Goal: Information Seeking & Learning: Learn about a topic

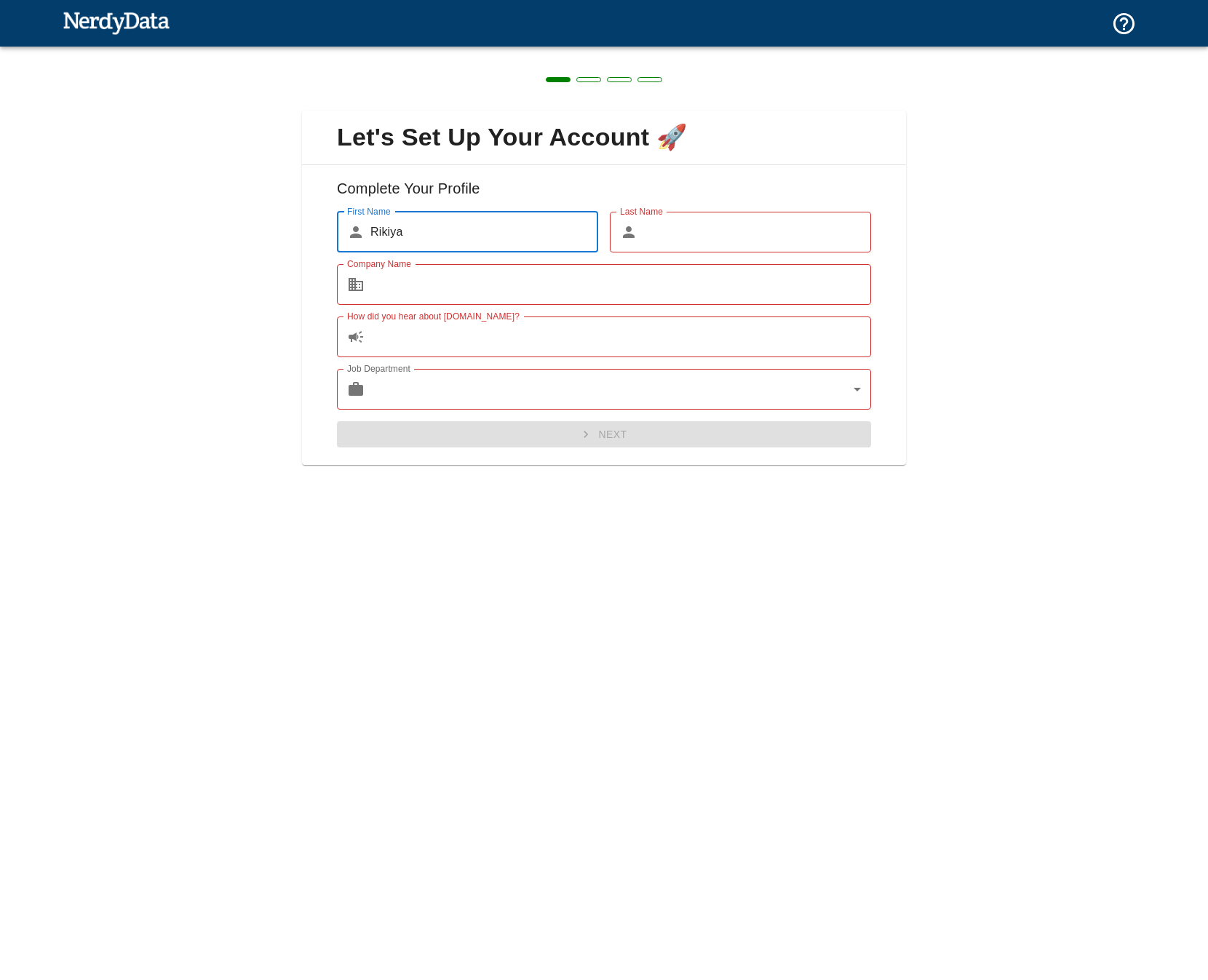
type input "Rikiya"
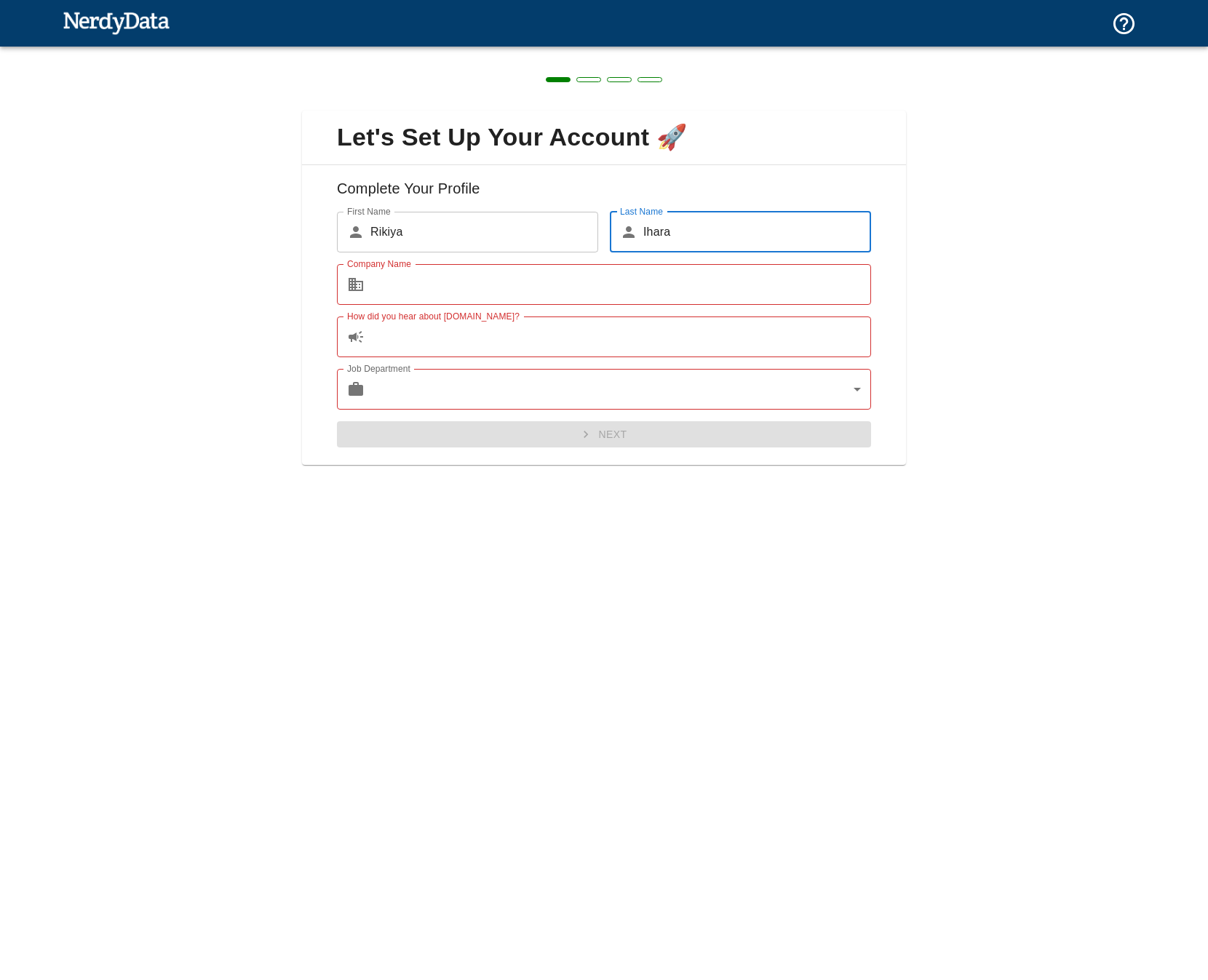
type input "Ihara"
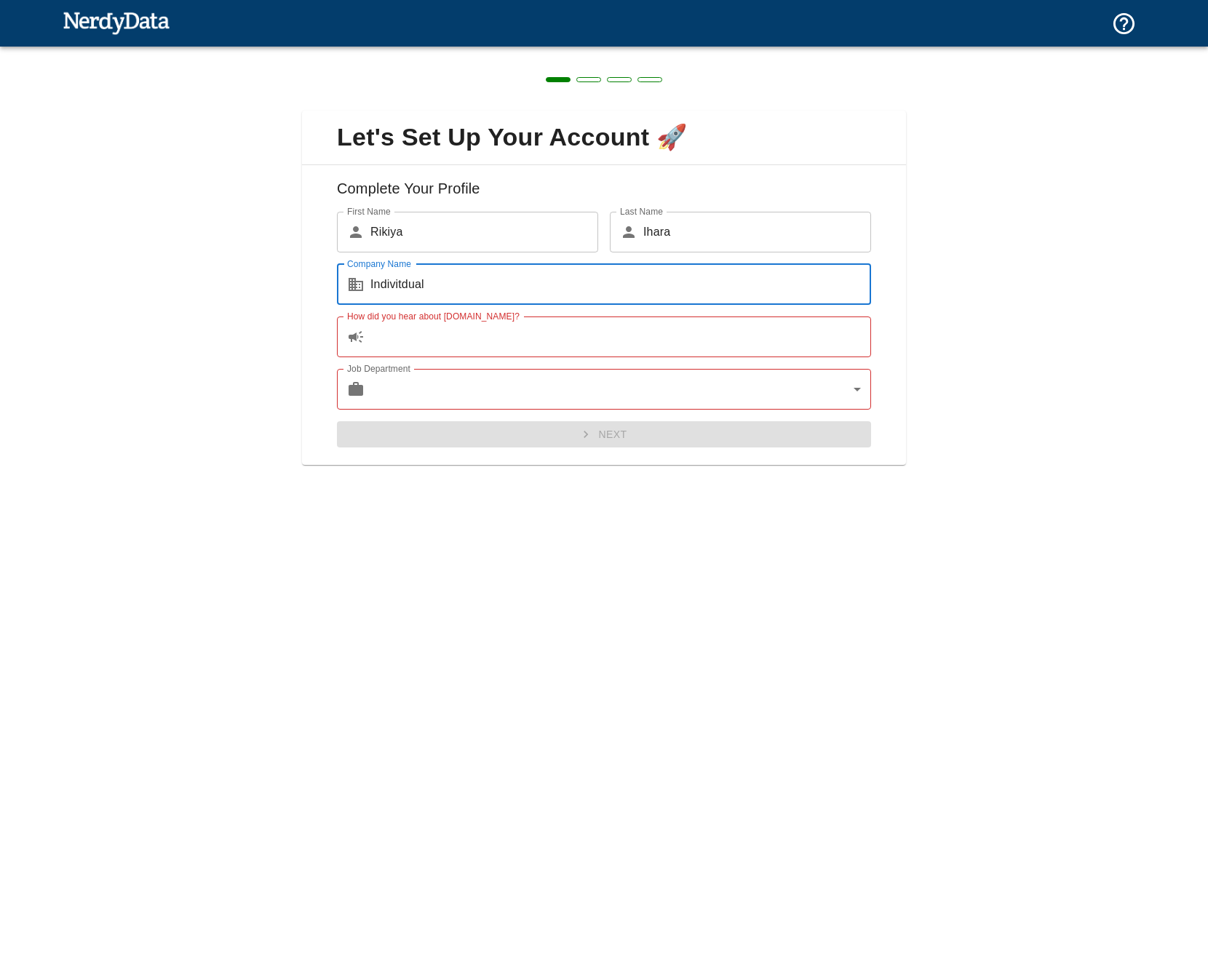
paste input "text"
type input "Individual"
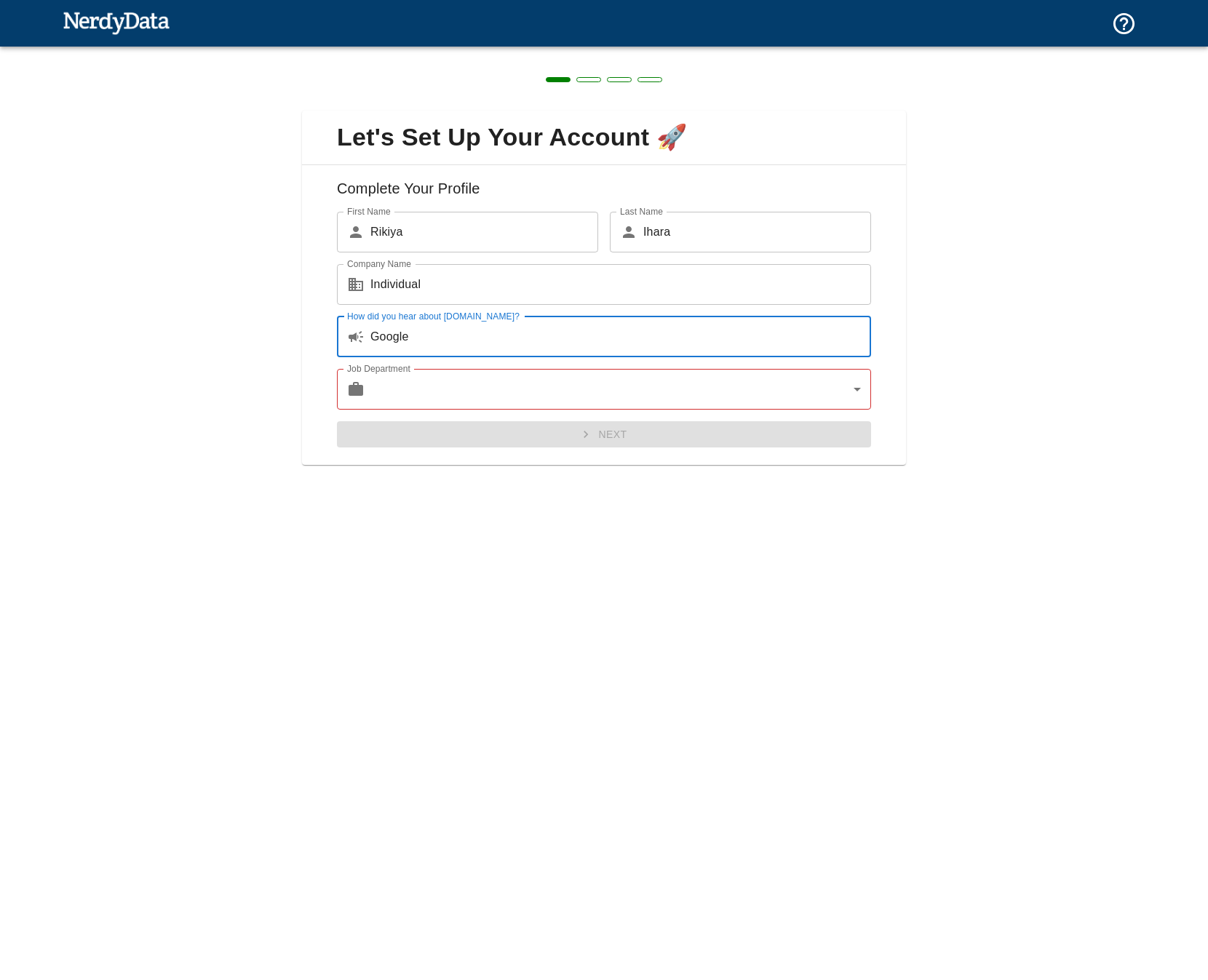
type input "Google"
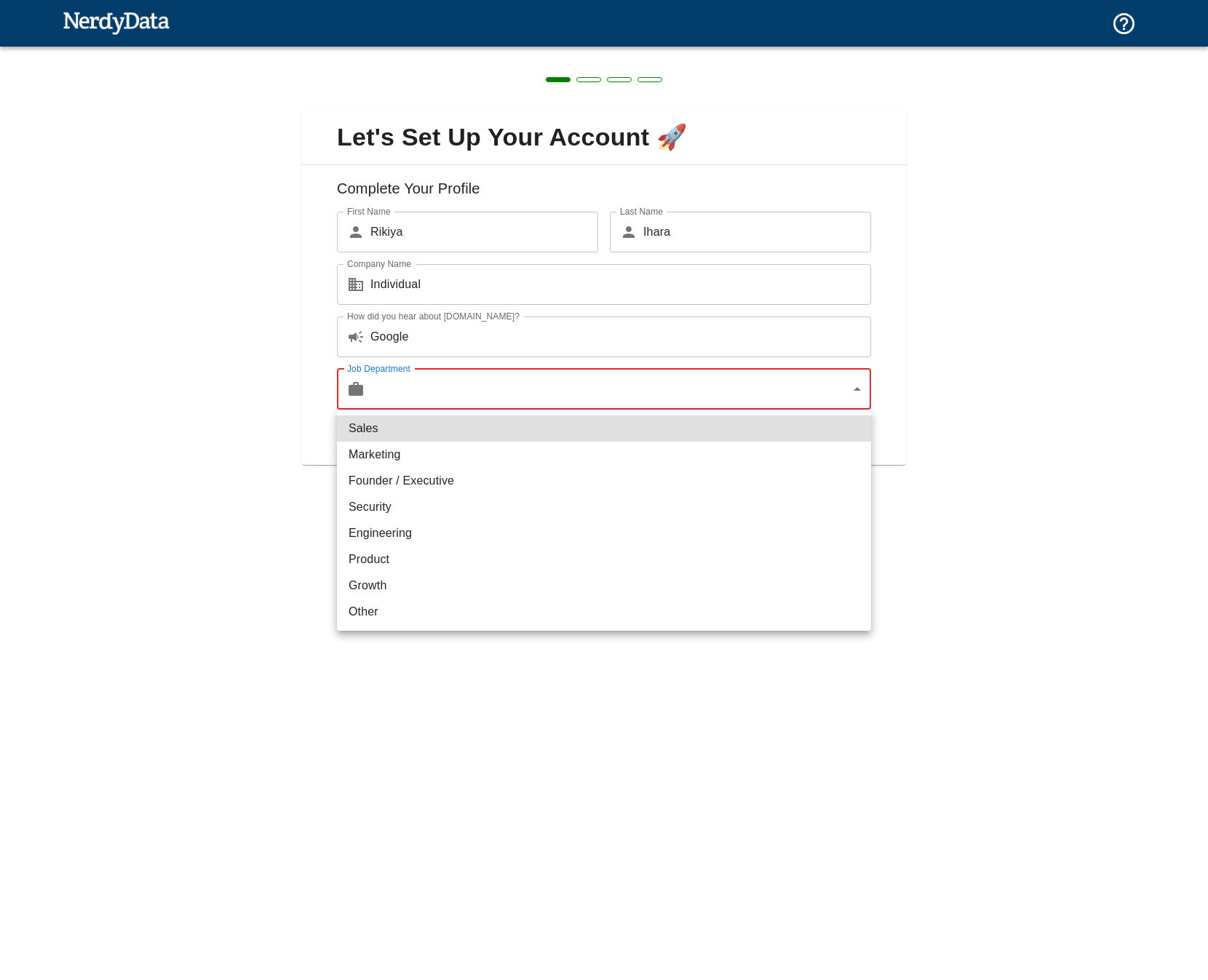
click at [814, 51] on body "Technologies Domains Pricing Products Create a Report Create a list of websites…" at bounding box center [604, 25] width 1208 height 51
click at [794, 562] on li "Product" at bounding box center [604, 559] width 534 height 26
type input "product"
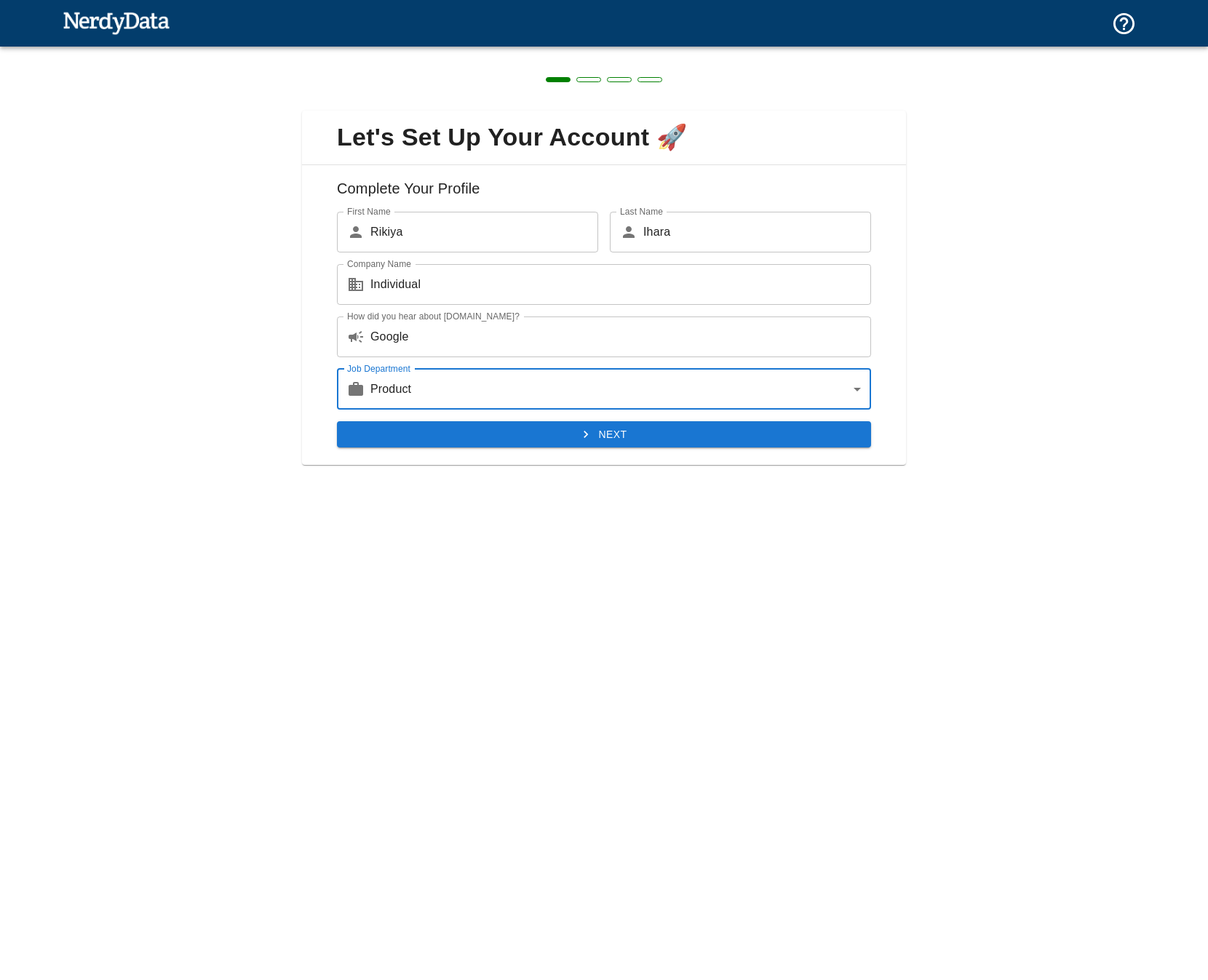
click at [692, 440] on button "Next" at bounding box center [604, 435] width 534 height 27
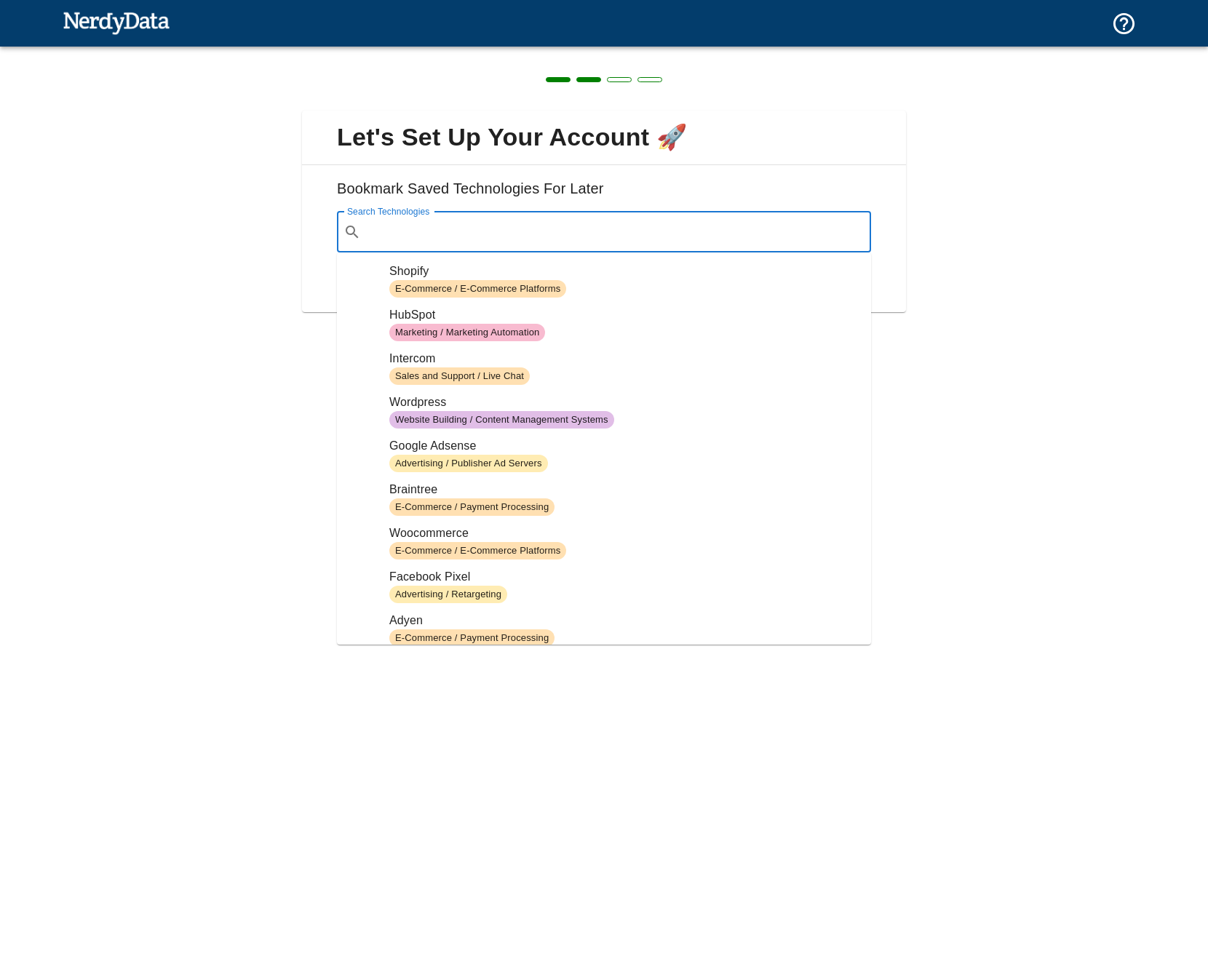
click at [706, 245] on input "Search Technologies" at bounding box center [615, 232] width 498 height 28
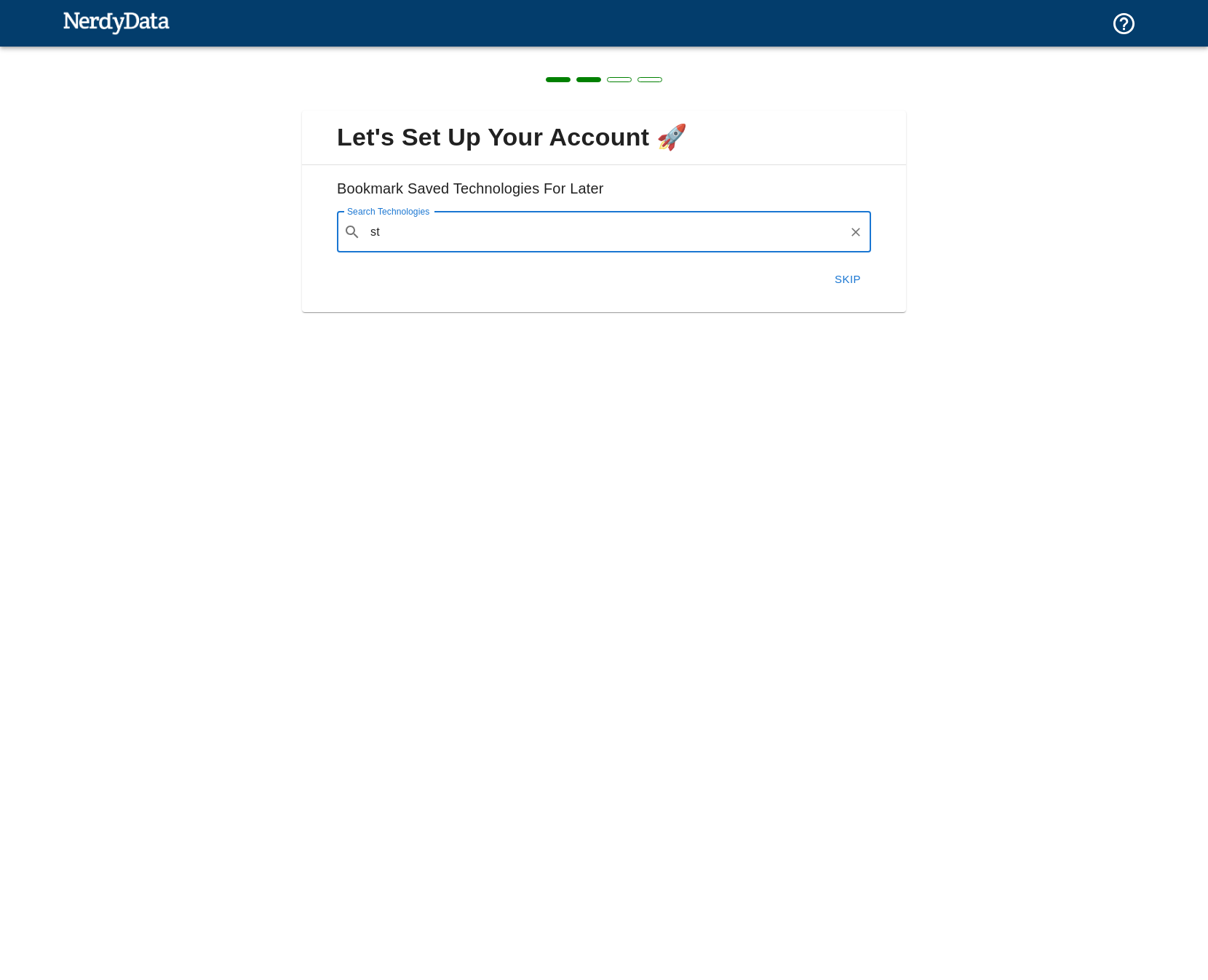
type input "s"
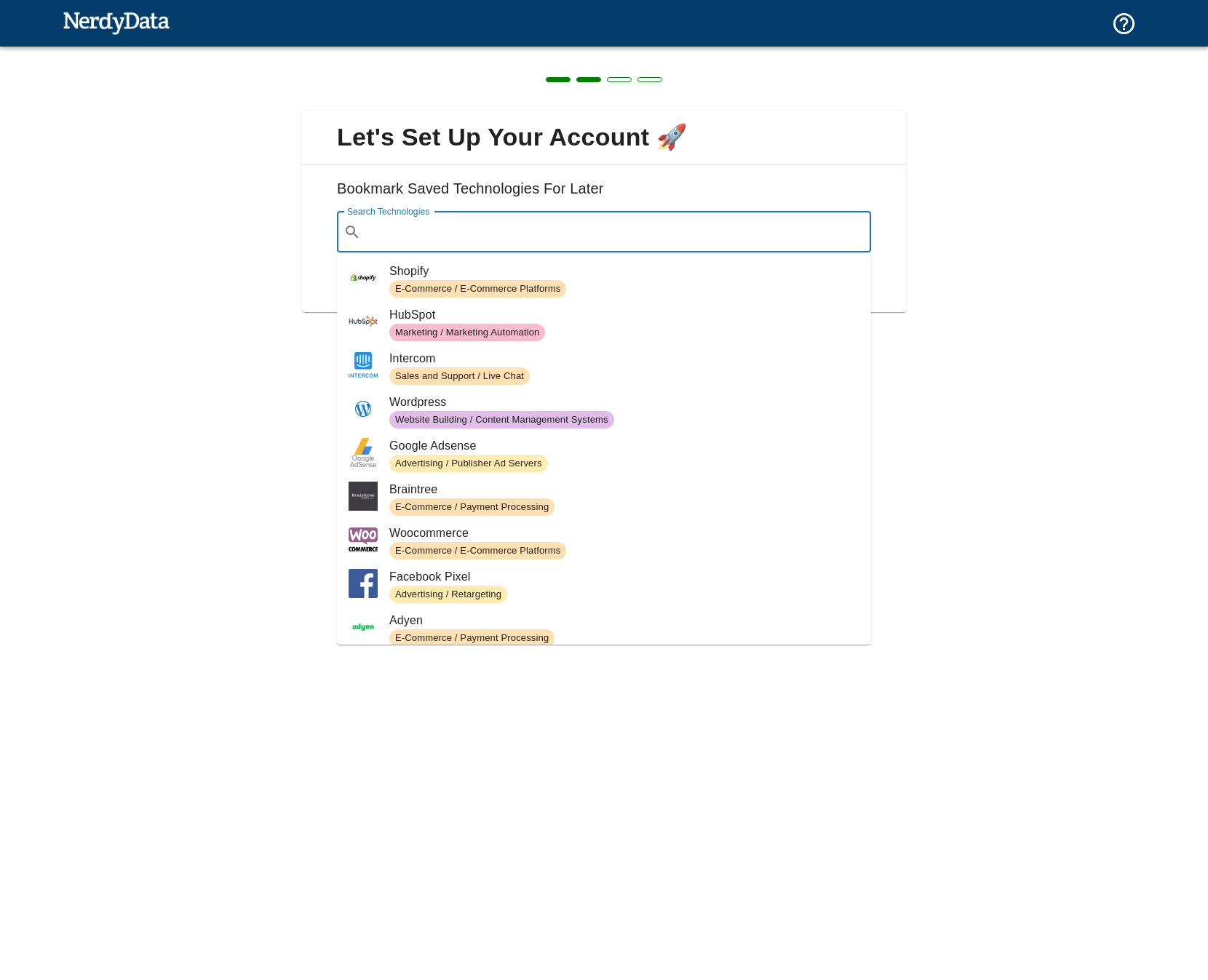
click at [970, 294] on div "Let's Set Up Your Account 🚀 Bookmark Saved Technologies For Later Search Techno…" at bounding box center [604, 202] width 1208 height 312
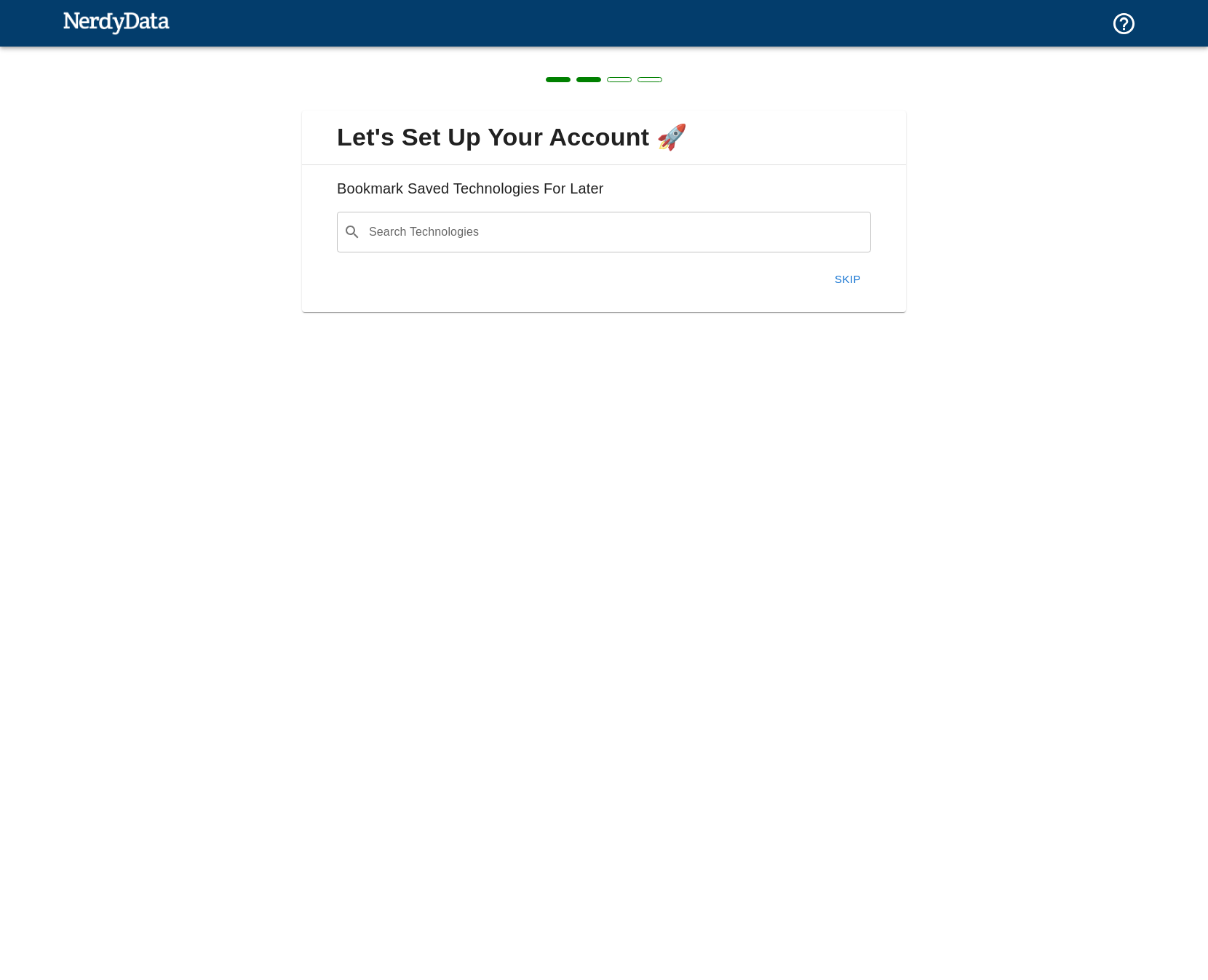
click at [821, 291] on div "Skip" at bounding box center [598, 273] width 546 height 42
click at [825, 286] on button "Skip" at bounding box center [848, 279] width 47 height 31
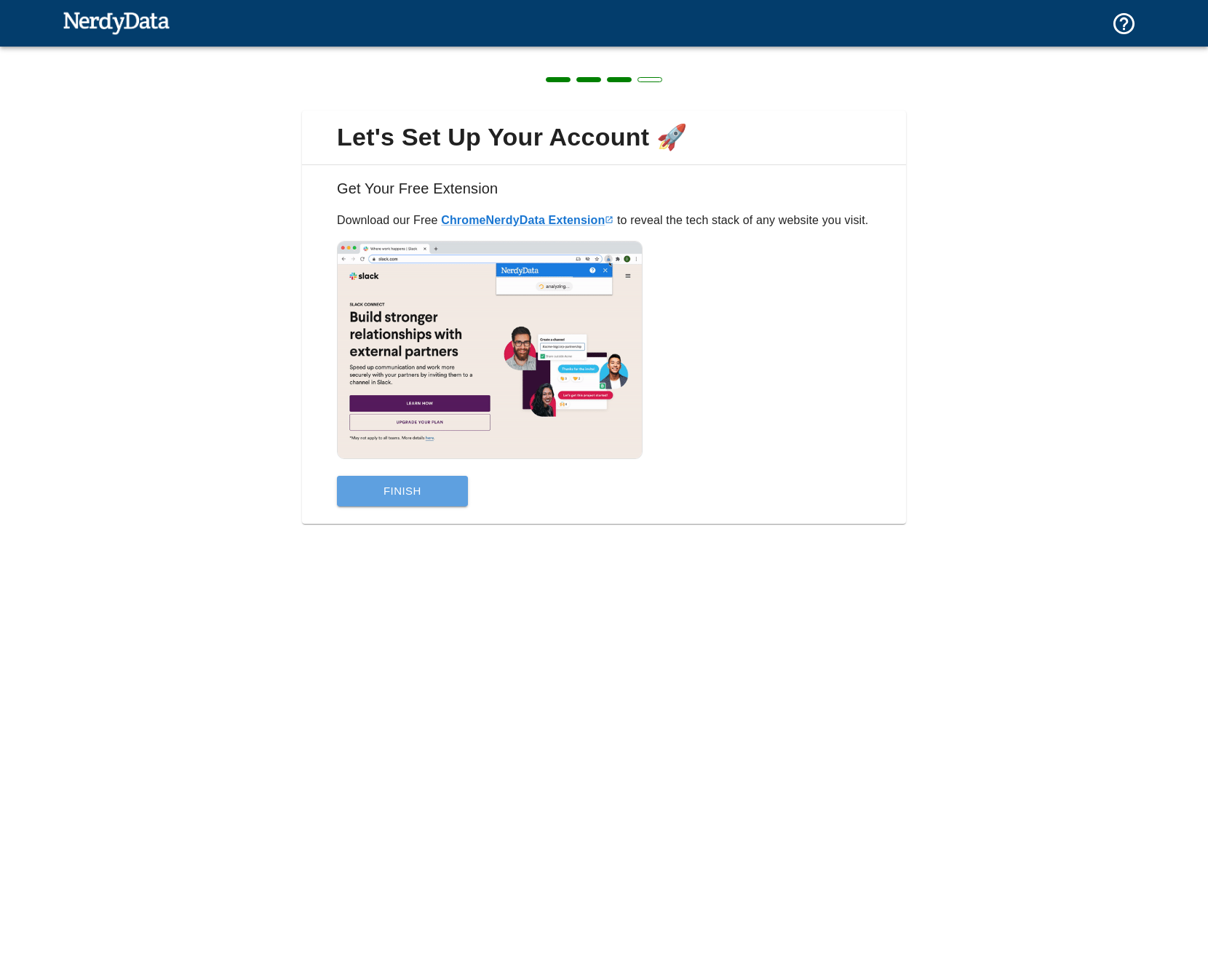
click at [441, 506] on button "Finish" at bounding box center [402, 491] width 131 height 31
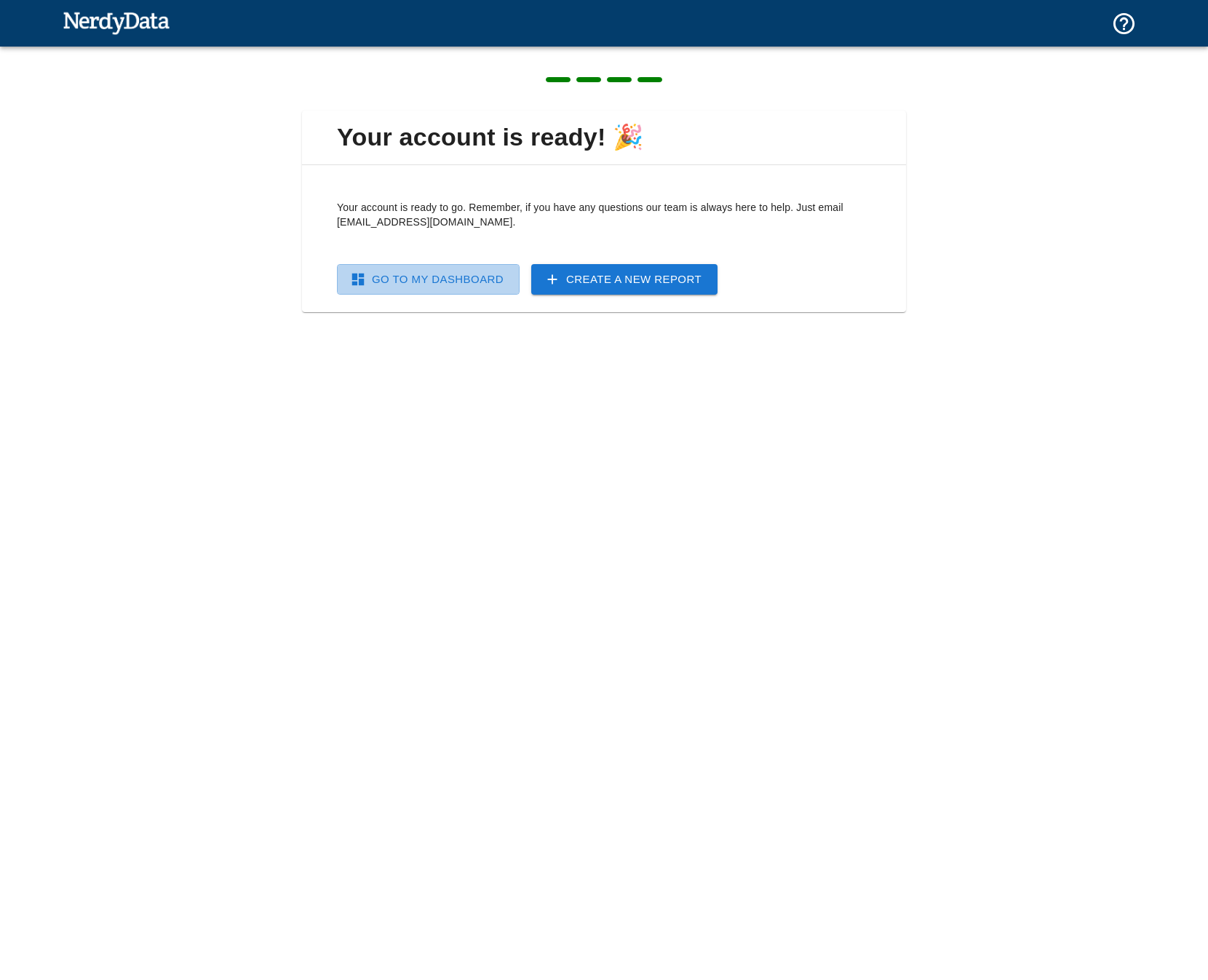
click at [471, 285] on link "Go To My Dashboard" at bounding box center [429, 279] width 183 height 31
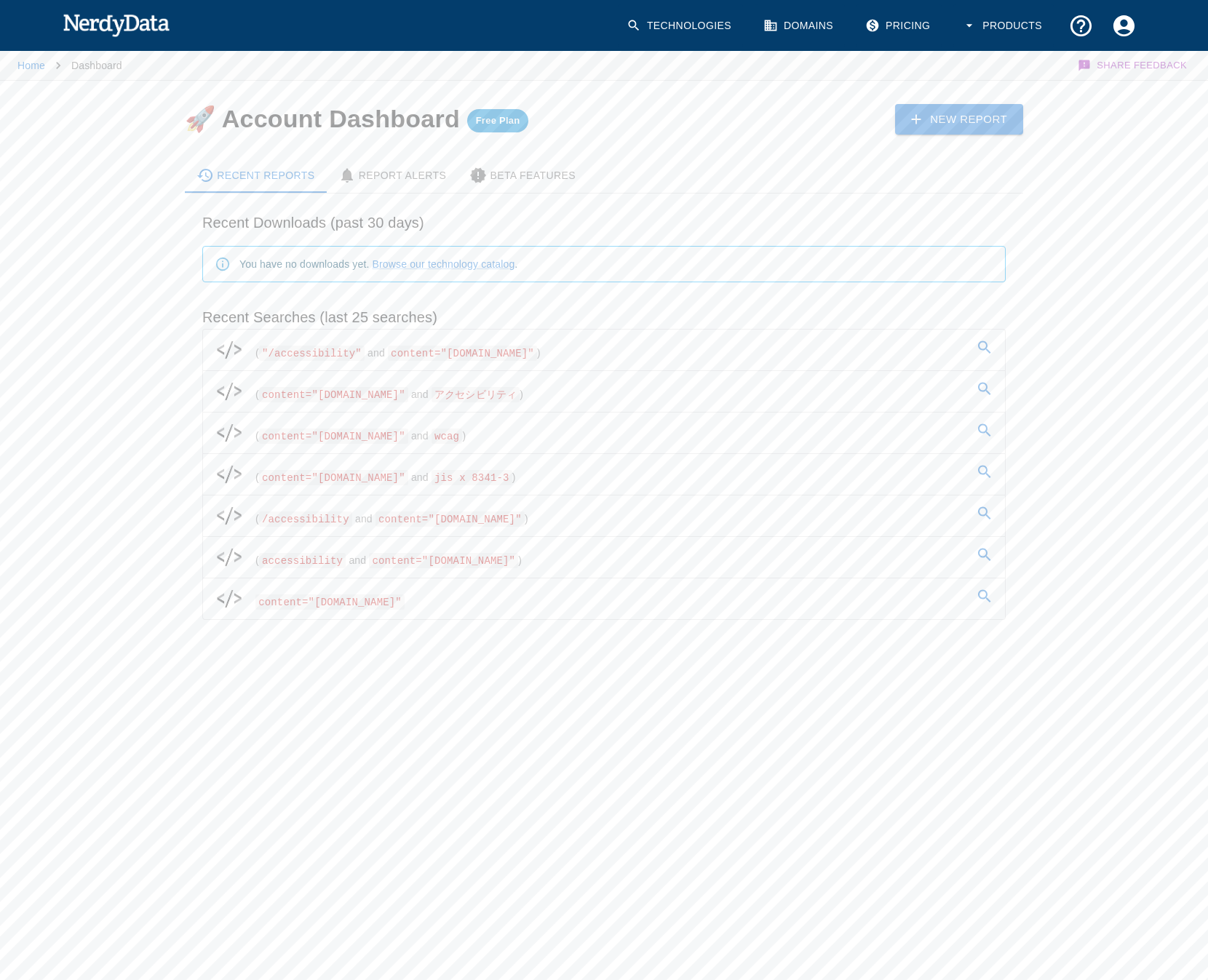
click at [667, 382] on link "( content="[DOMAIN_NAME]" and アクセシビリティ )" at bounding box center [604, 391] width 802 height 40
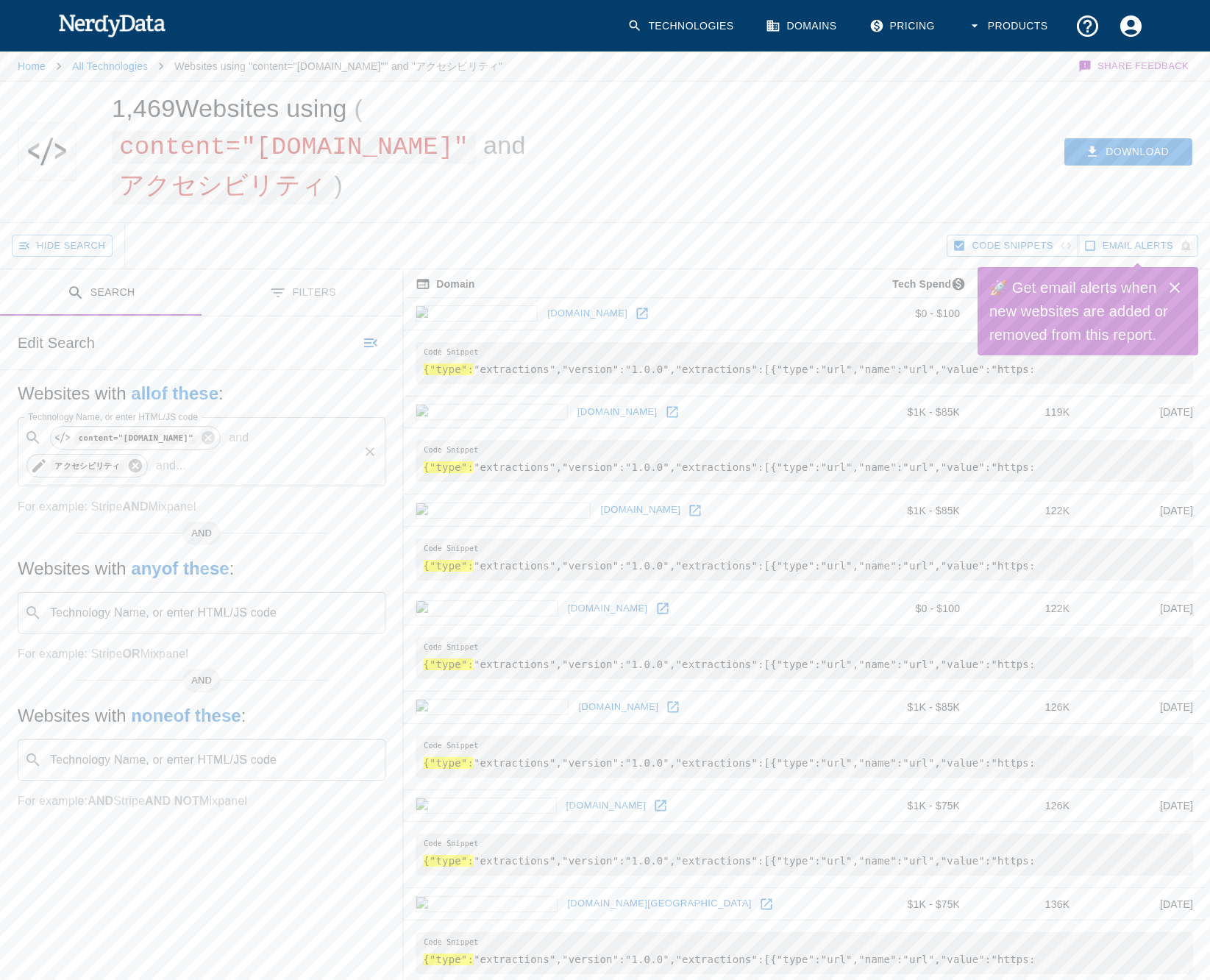
click at [142, 459] on icon at bounding box center [135, 465] width 14 height 14
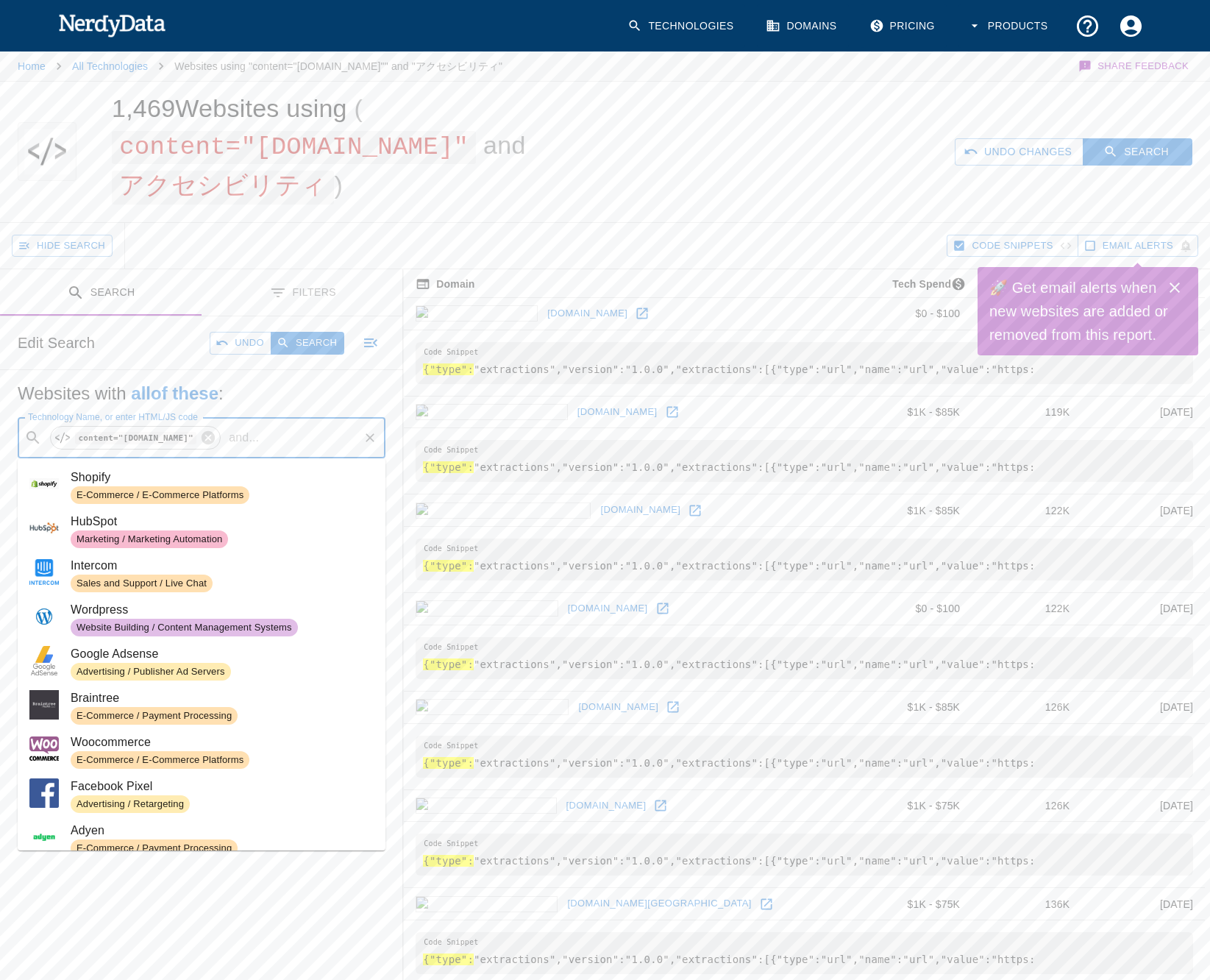
click at [297, 437] on input "Technology Name, or enter HTML/JS code" at bounding box center [310, 437] width 92 height 28
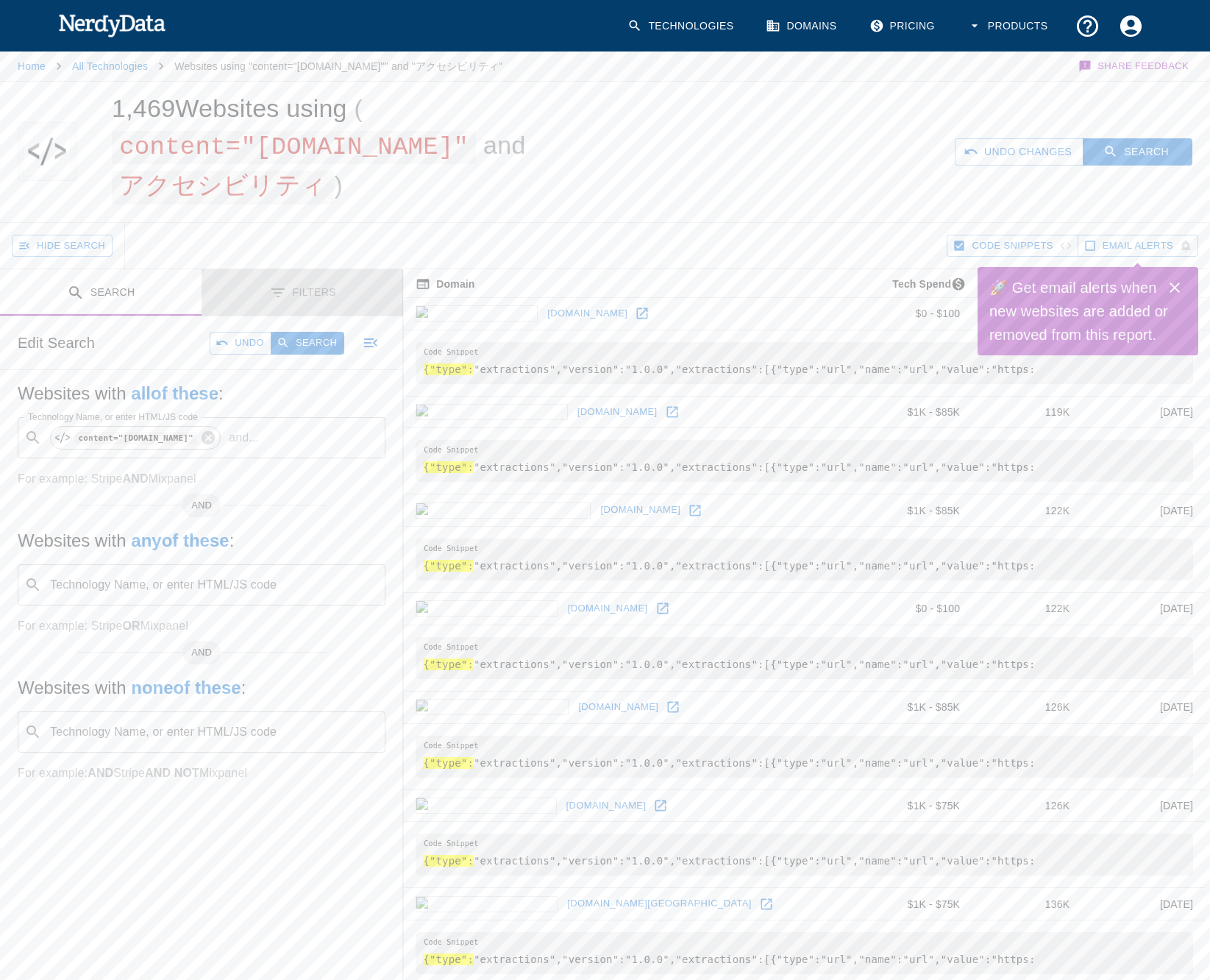
click at [314, 311] on button "Filters" at bounding box center [301, 293] width 201 height 47
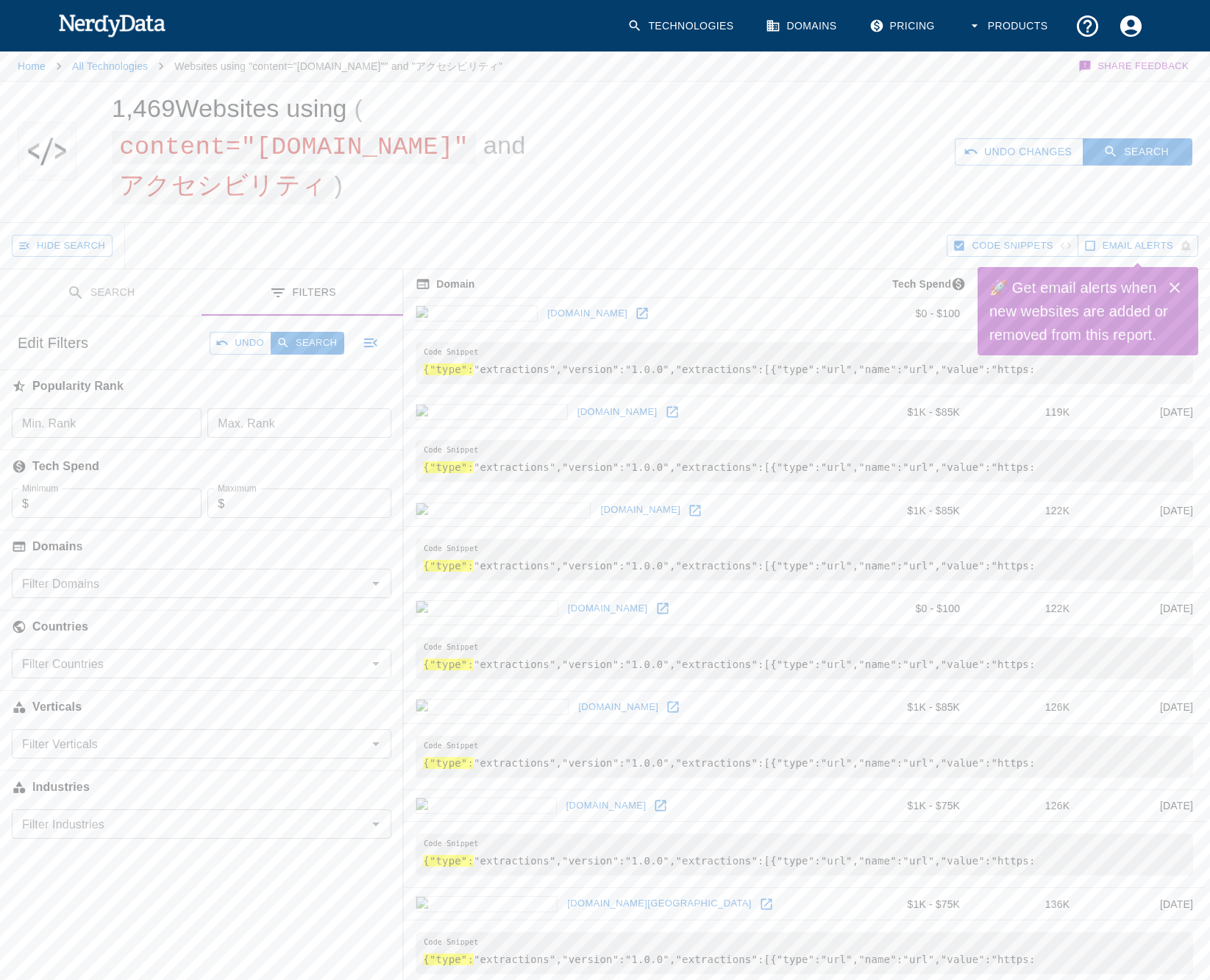
click at [202, 596] on div "Filter Domains" at bounding box center [201, 583] width 379 height 30
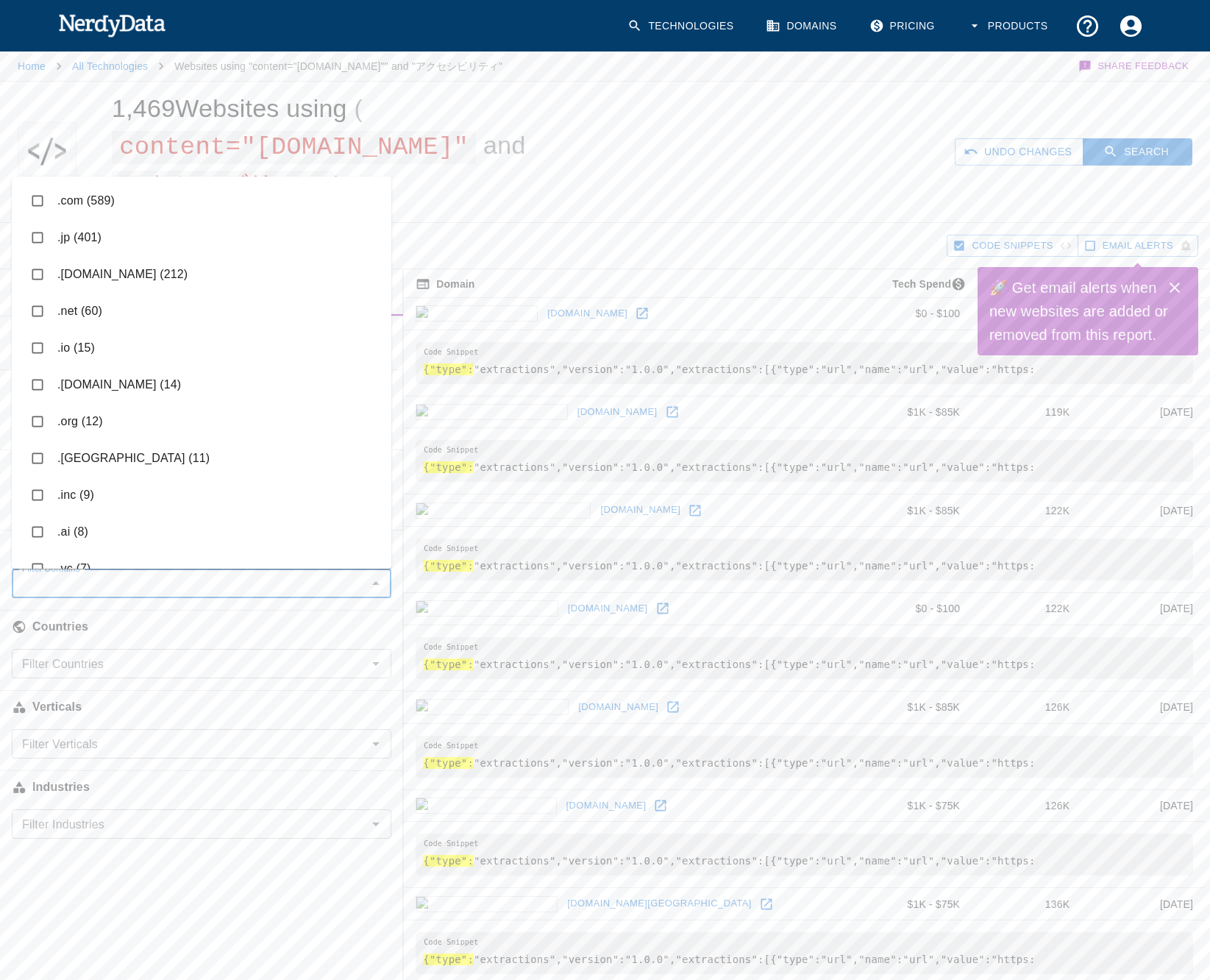
click at [202, 596] on div "Filter Domains" at bounding box center [201, 583] width 379 height 30
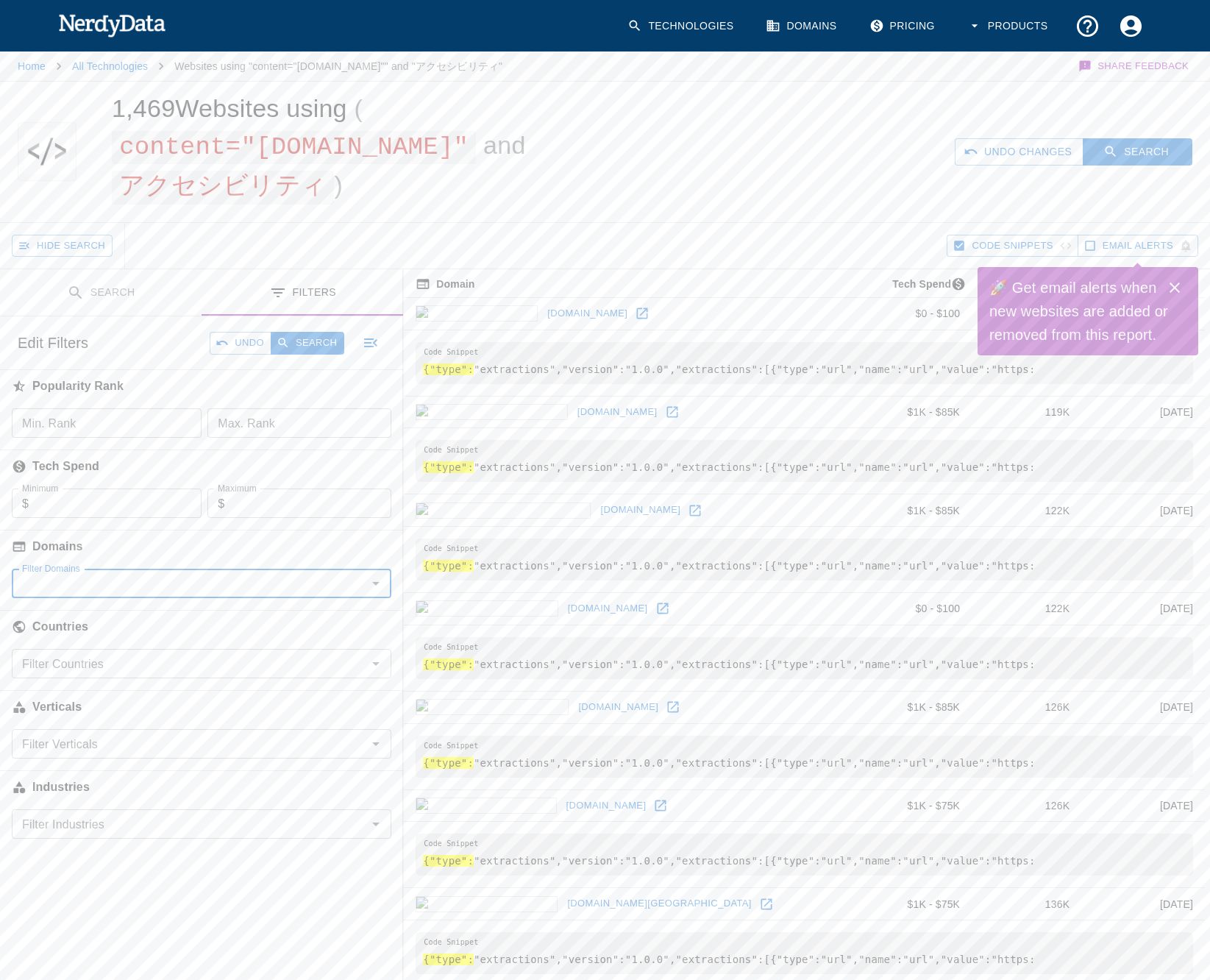
click at [196, 674] on div "Filter Countries" at bounding box center [201, 663] width 379 height 30
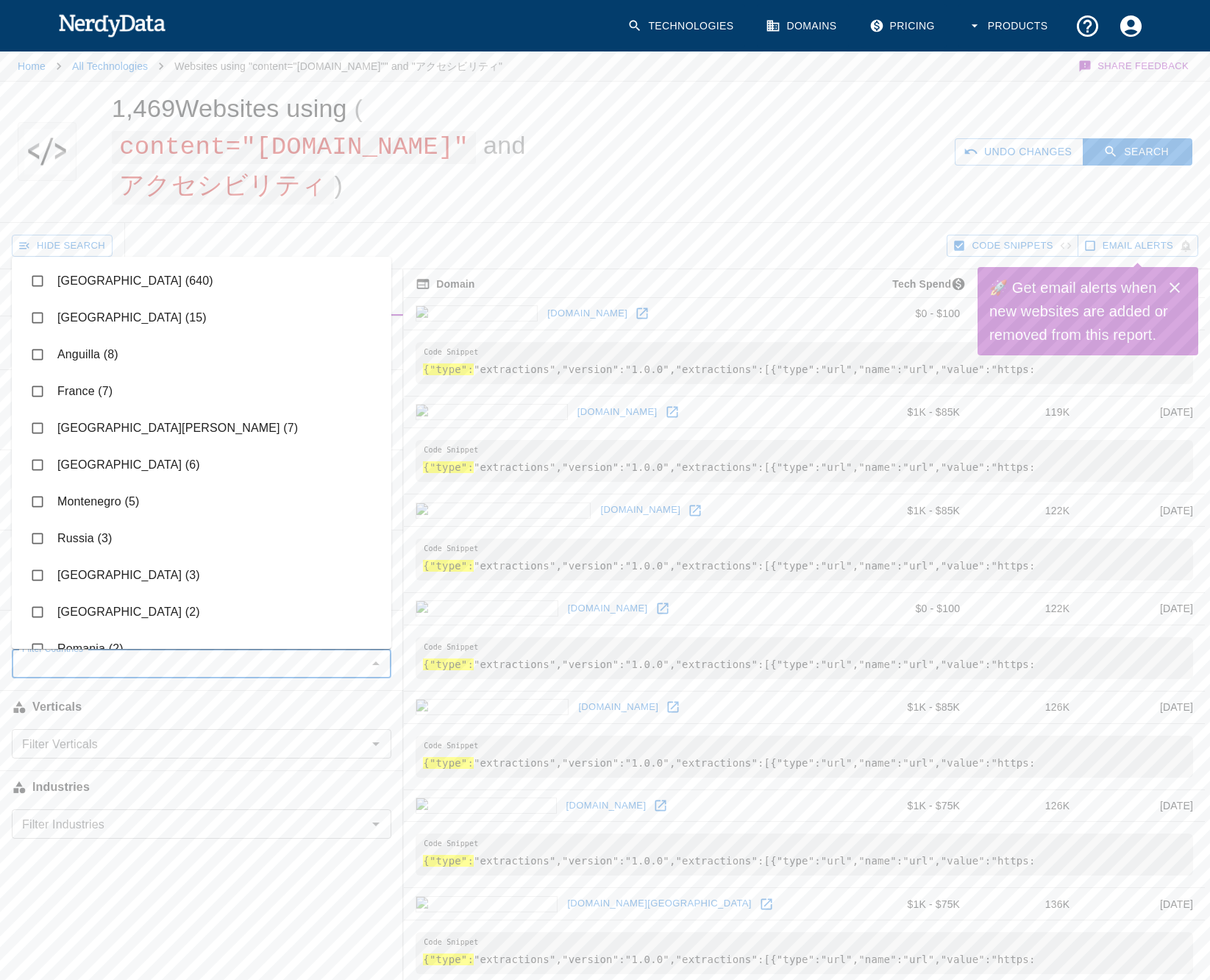
click at [106, 281] on li "[GEOGRAPHIC_DATA] (640)" at bounding box center [201, 281] width 379 height 37
checkbox input "true"
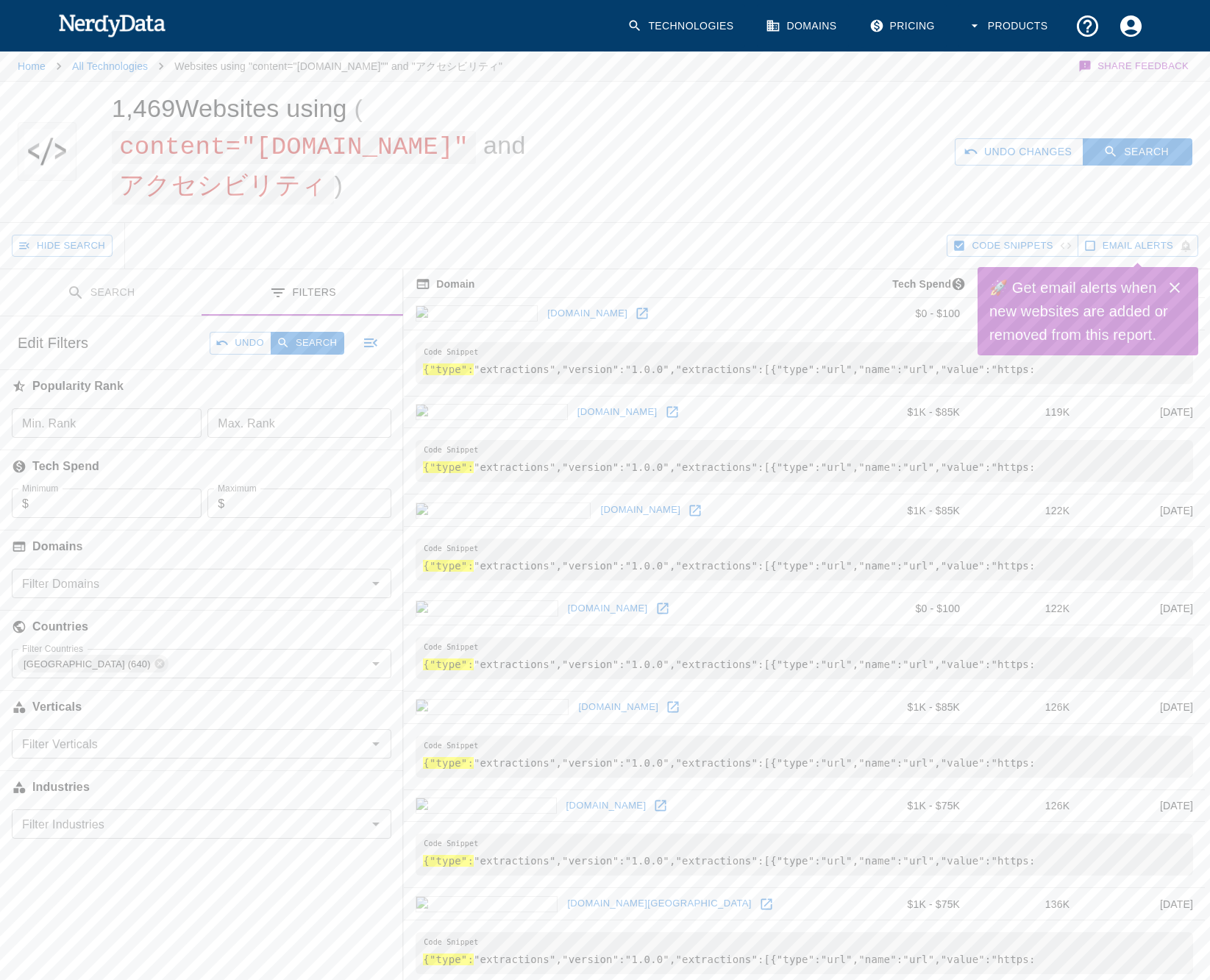
click at [277, 217] on div "1,469 Websites using ( content="[DOMAIN_NAME]" and アクセシビリティ )" at bounding box center [373, 152] width 558 height 140
click at [1176, 300] on button "Close" at bounding box center [1174, 287] width 30 height 30
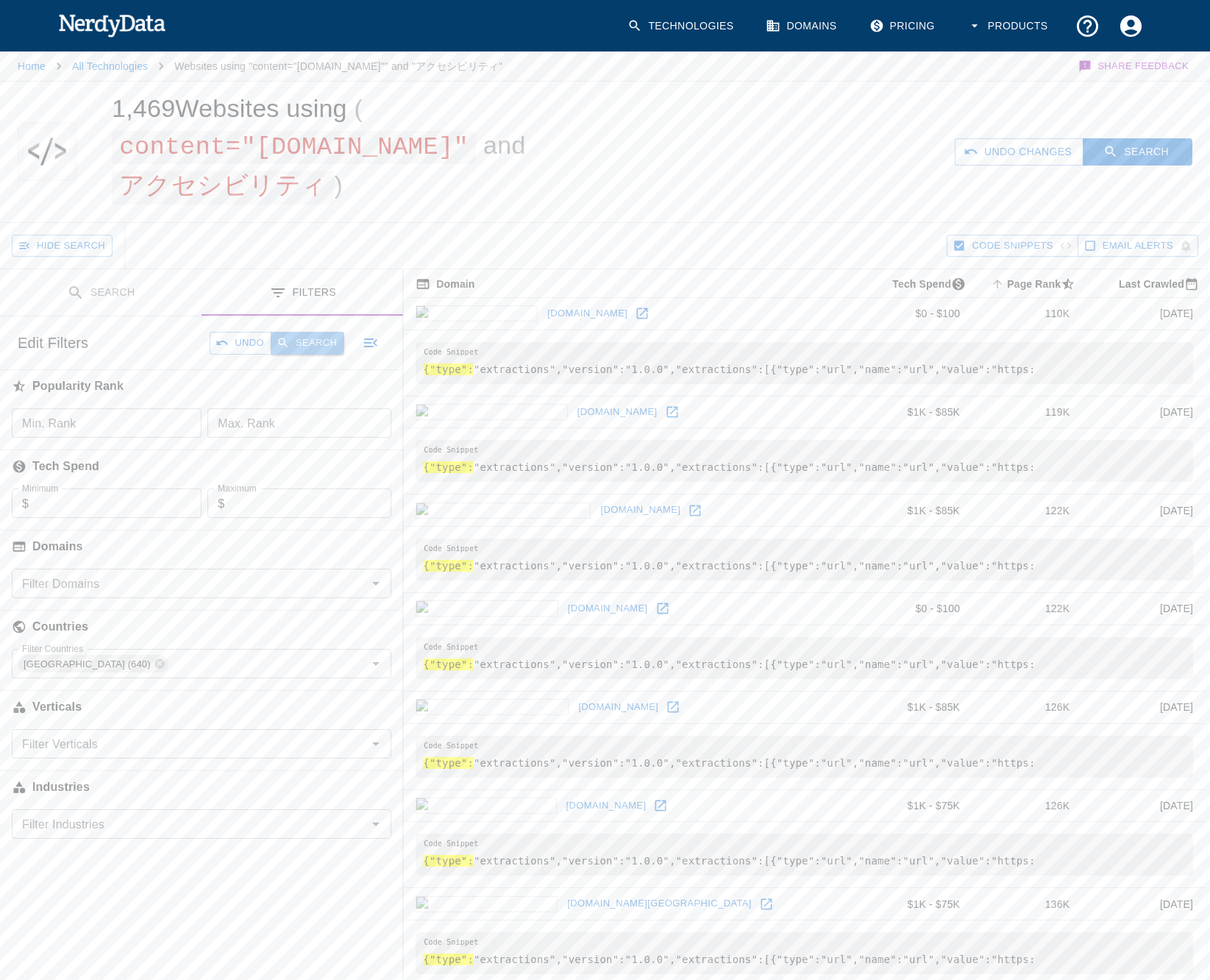
click at [297, 336] on button "Search" at bounding box center [307, 343] width 74 height 22
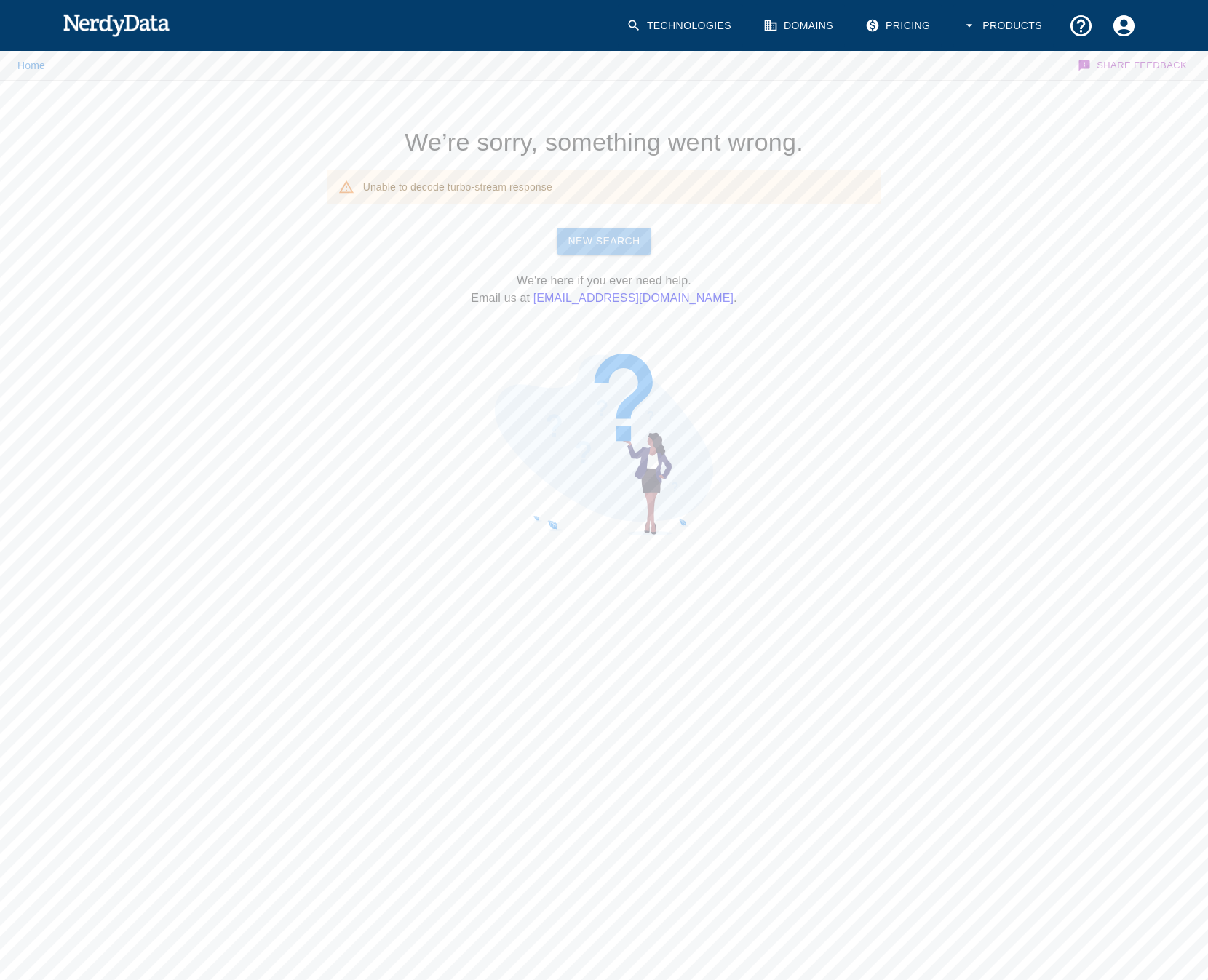
click at [563, 230] on link "New Search" at bounding box center [605, 241] width 95 height 27
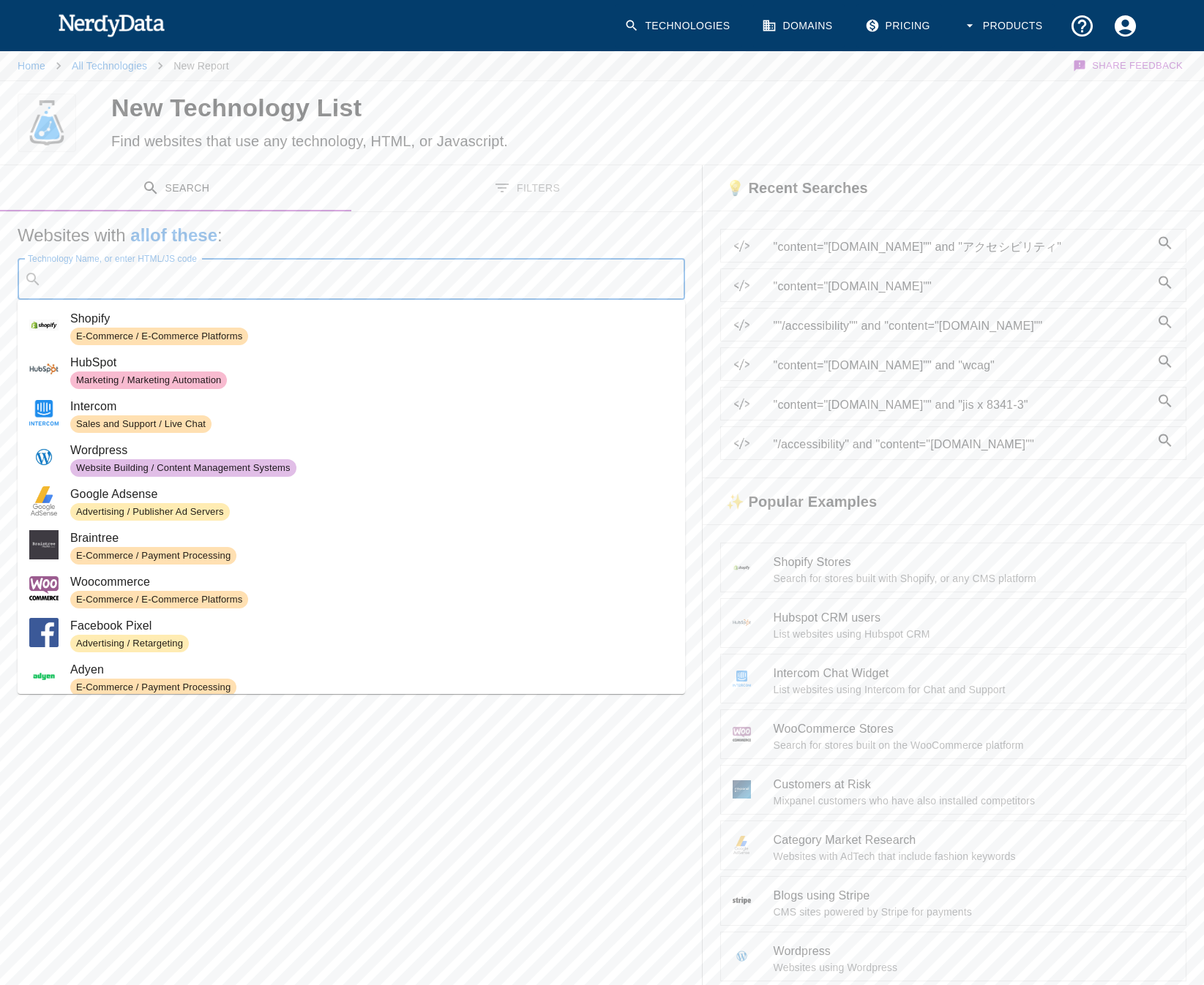
click at [295, 280] on input "Technology Name, or enter HTML/JS code" at bounding box center [363, 279] width 631 height 28
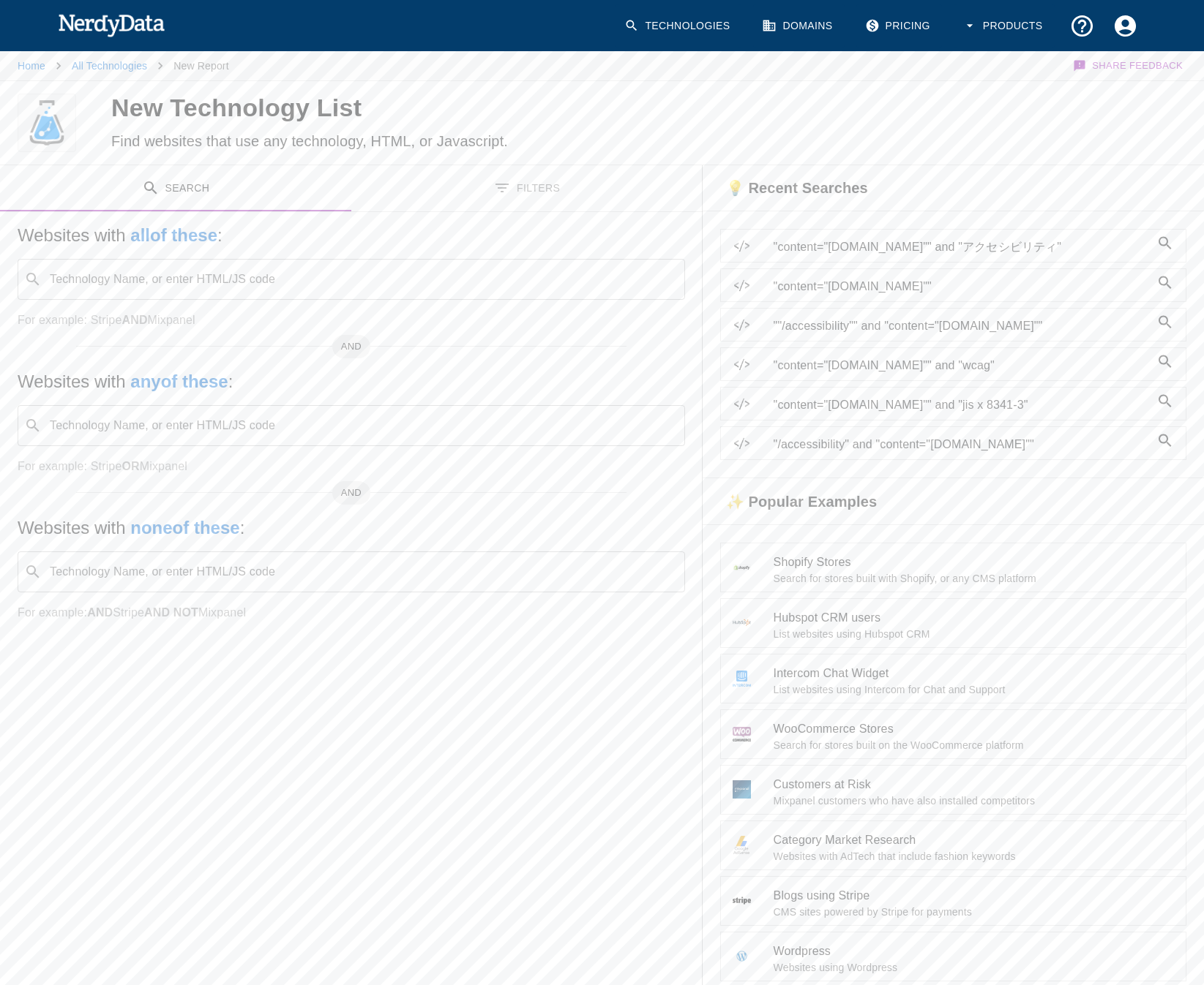
click at [811, 116] on div at bounding box center [926, 123] width 555 height 84
click at [910, 290] on span ""content="[DOMAIN_NAME]""" at bounding box center [961, 286] width 377 height 18
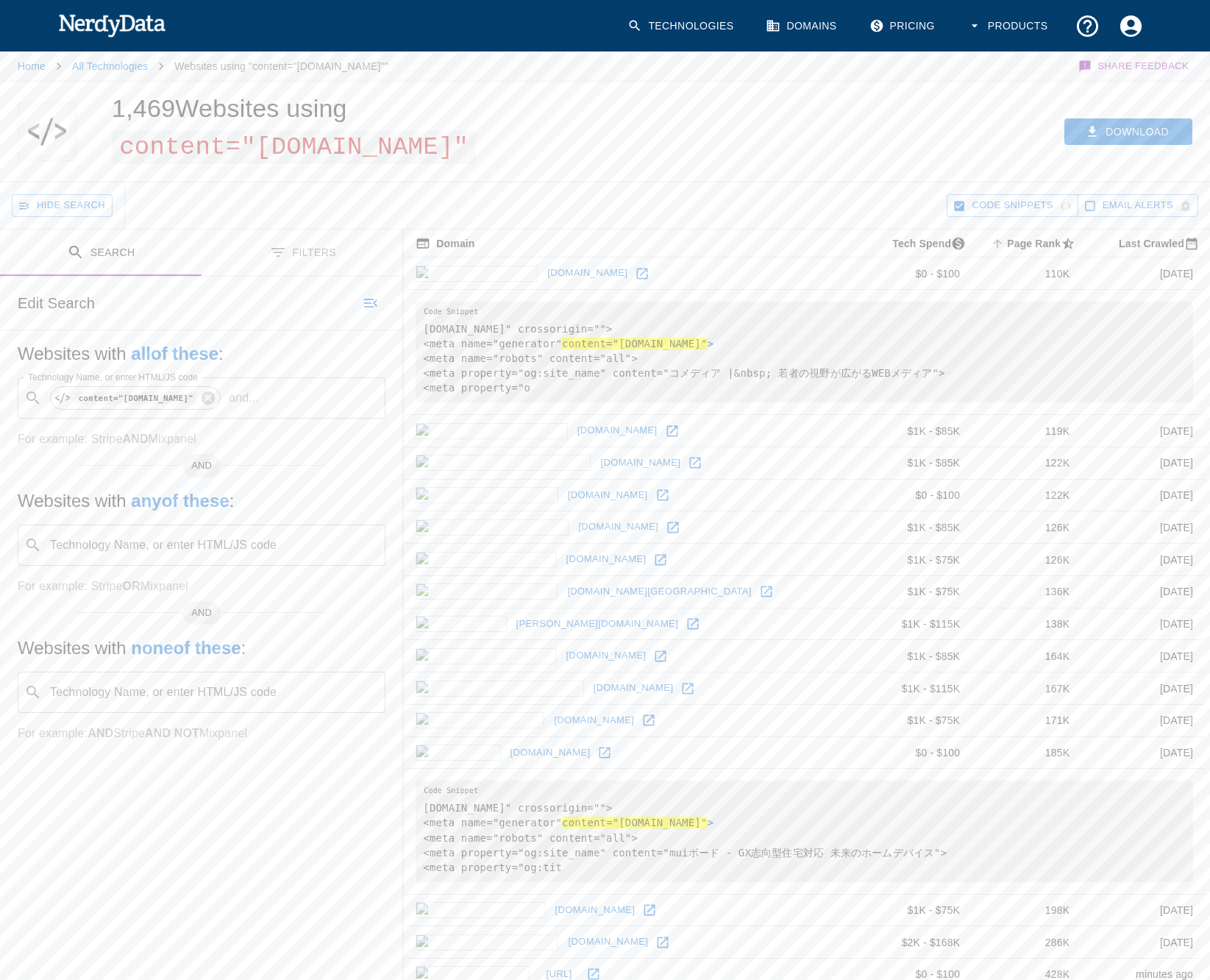
click at [668, 430] on td "[DOMAIN_NAME]" at bounding box center [629, 431] width 452 height 32
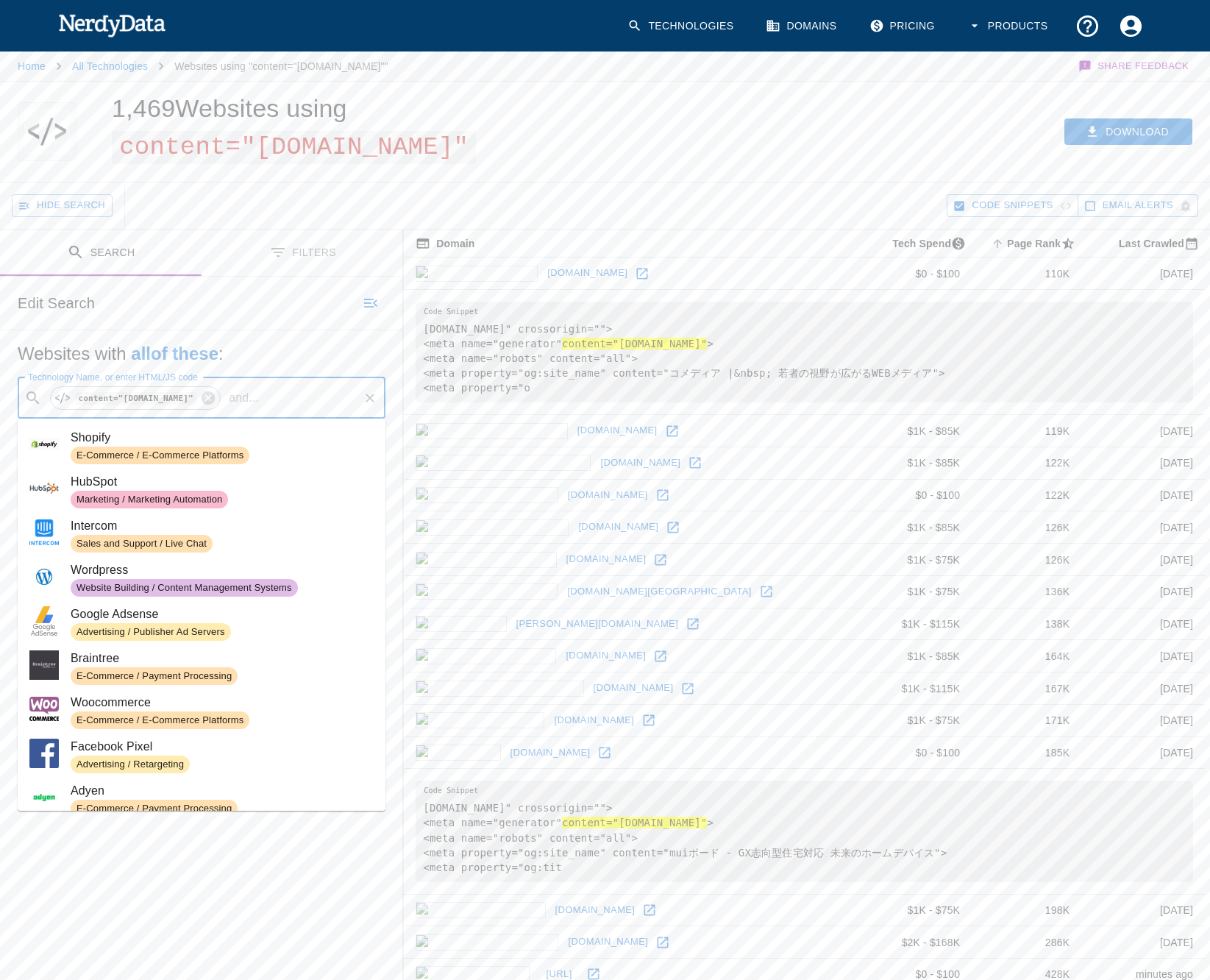
click at [301, 402] on input "Technology Name, or enter HTML/JS code" at bounding box center [310, 398] width 92 height 28
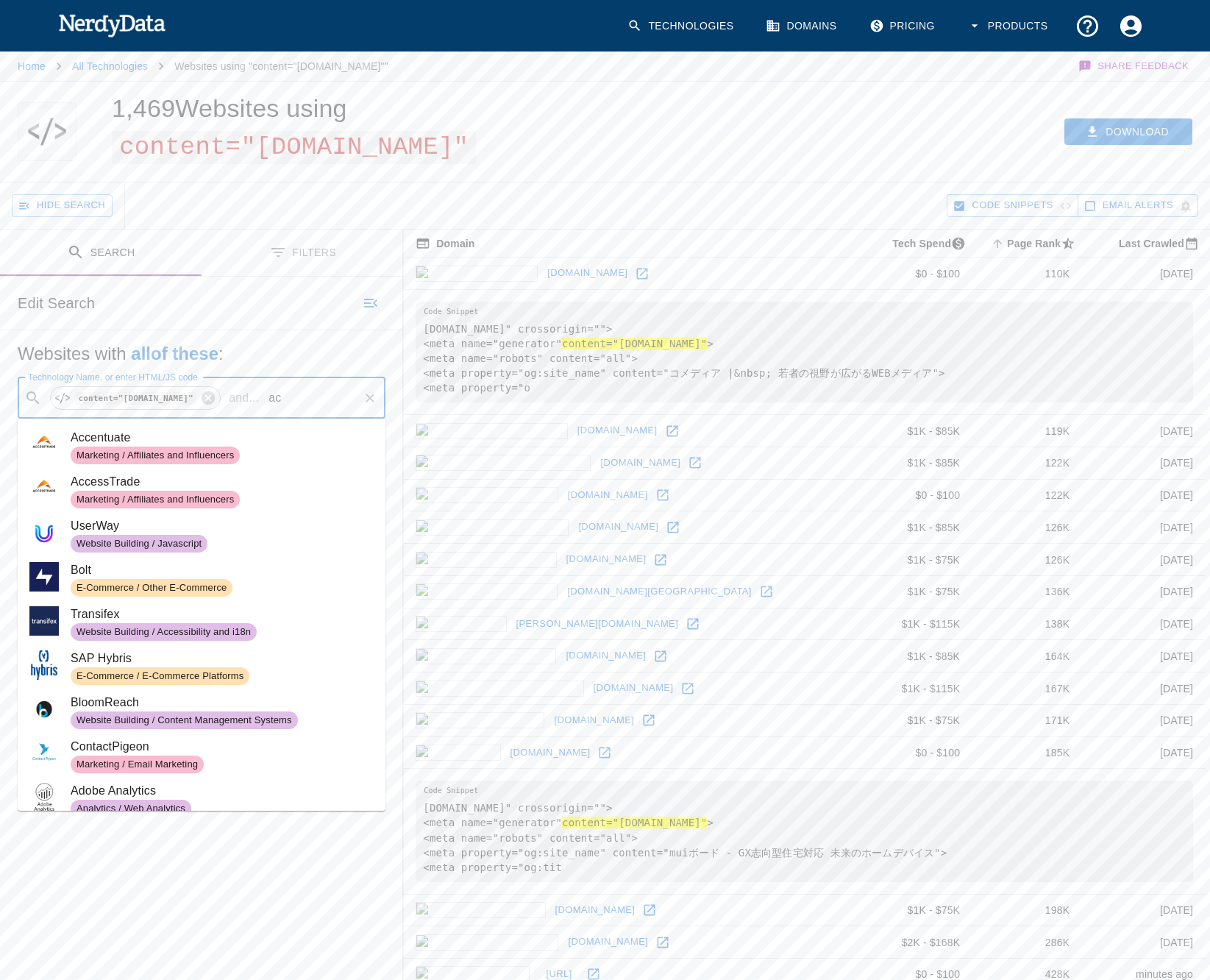
type input "a"
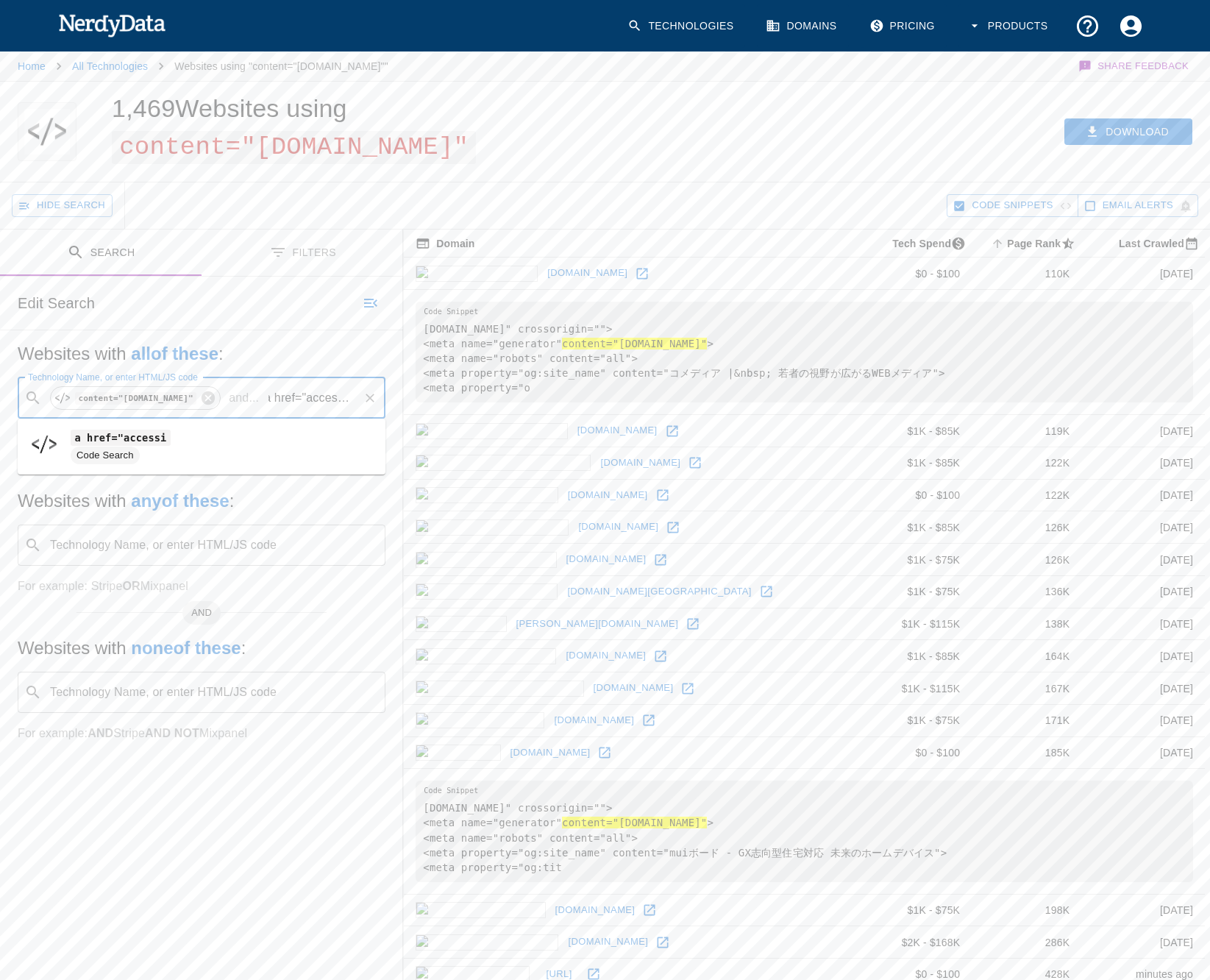
scroll to position [0, 2]
click at [230, 456] on span "Code Search" at bounding box center [222, 456] width 303 height 18
type input "a href="accessibility"
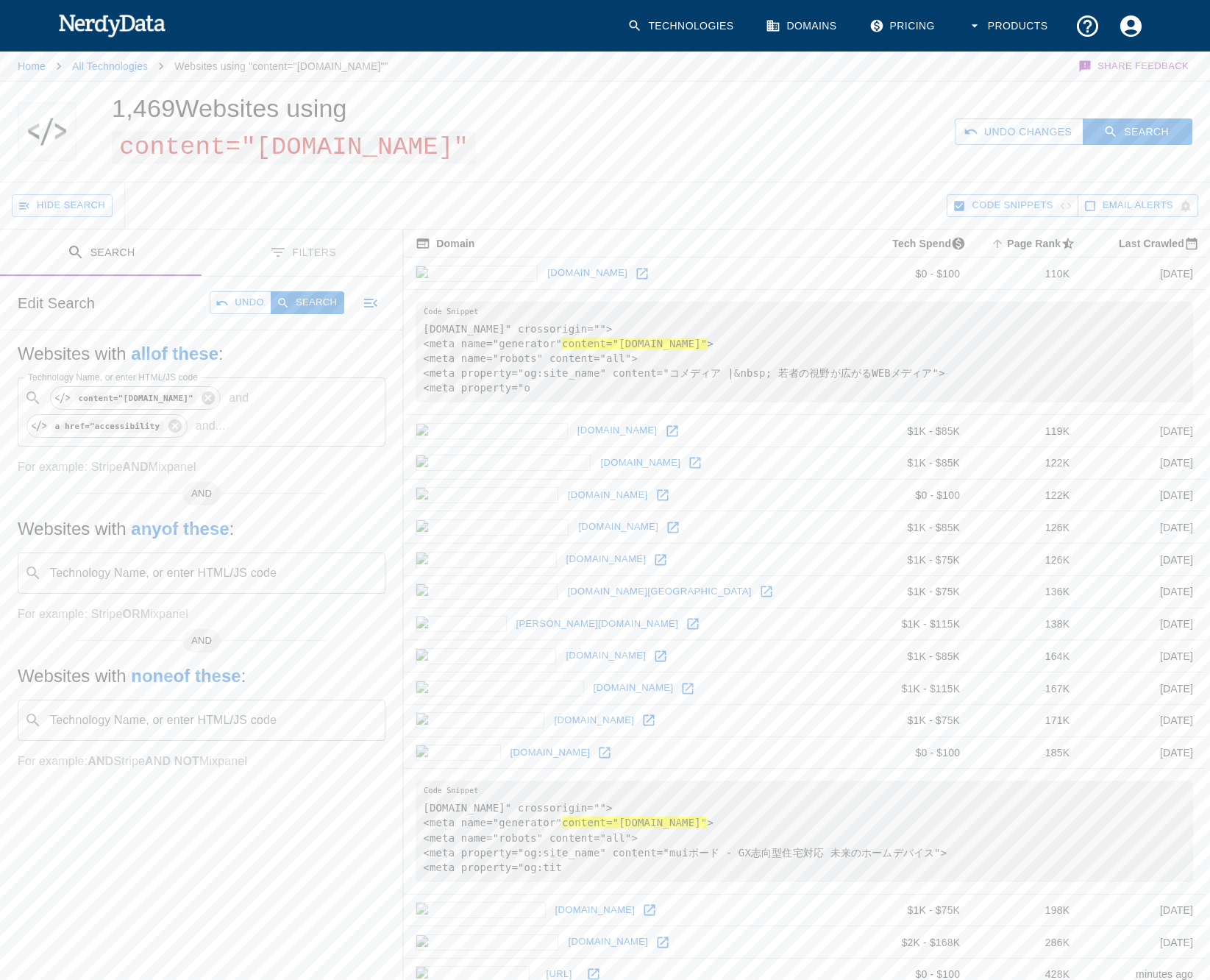
scroll to position [0, 0]
click at [314, 291] on button "Search" at bounding box center [307, 302] width 74 height 22
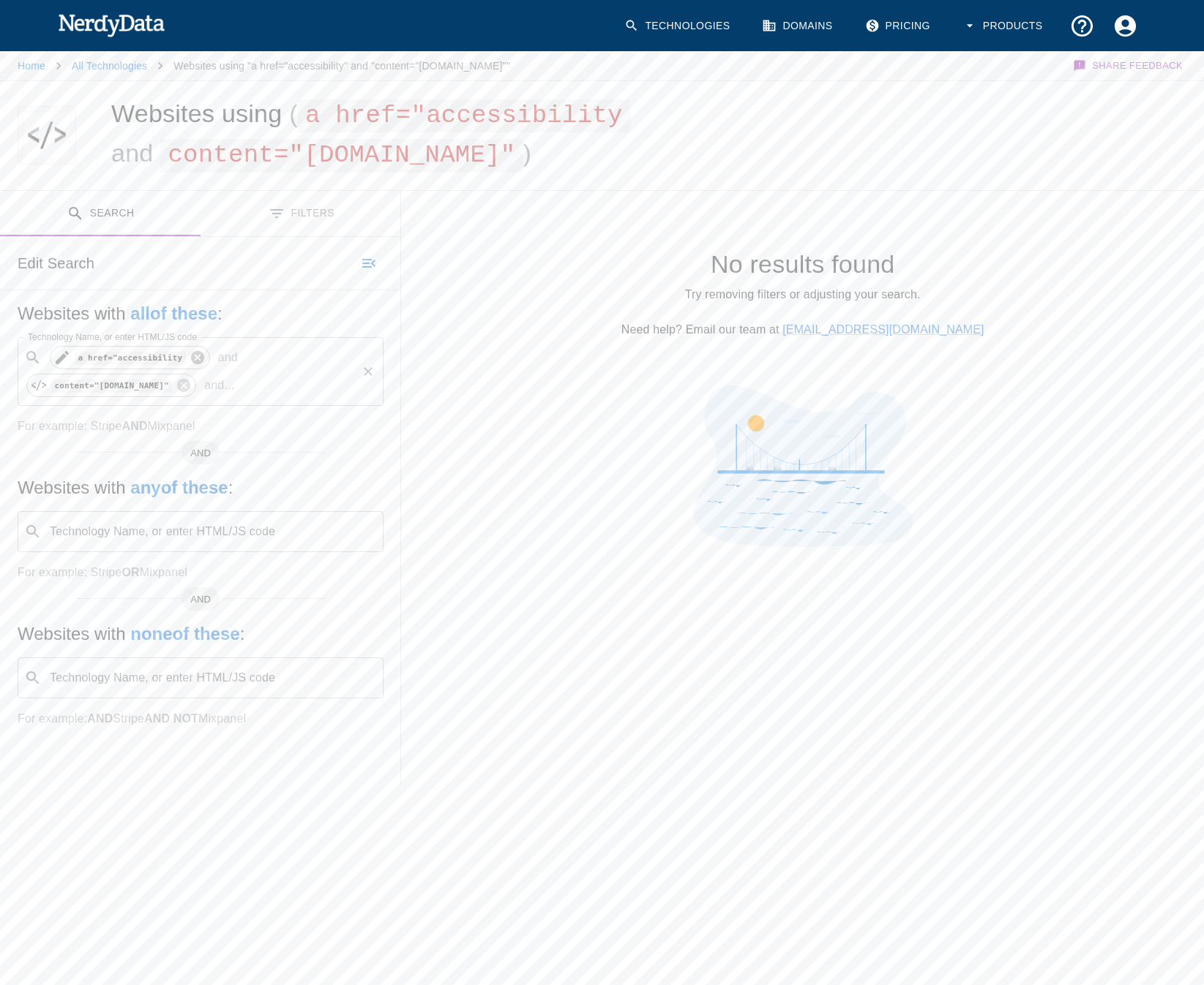
click at [190, 358] on icon at bounding box center [198, 357] width 16 height 16
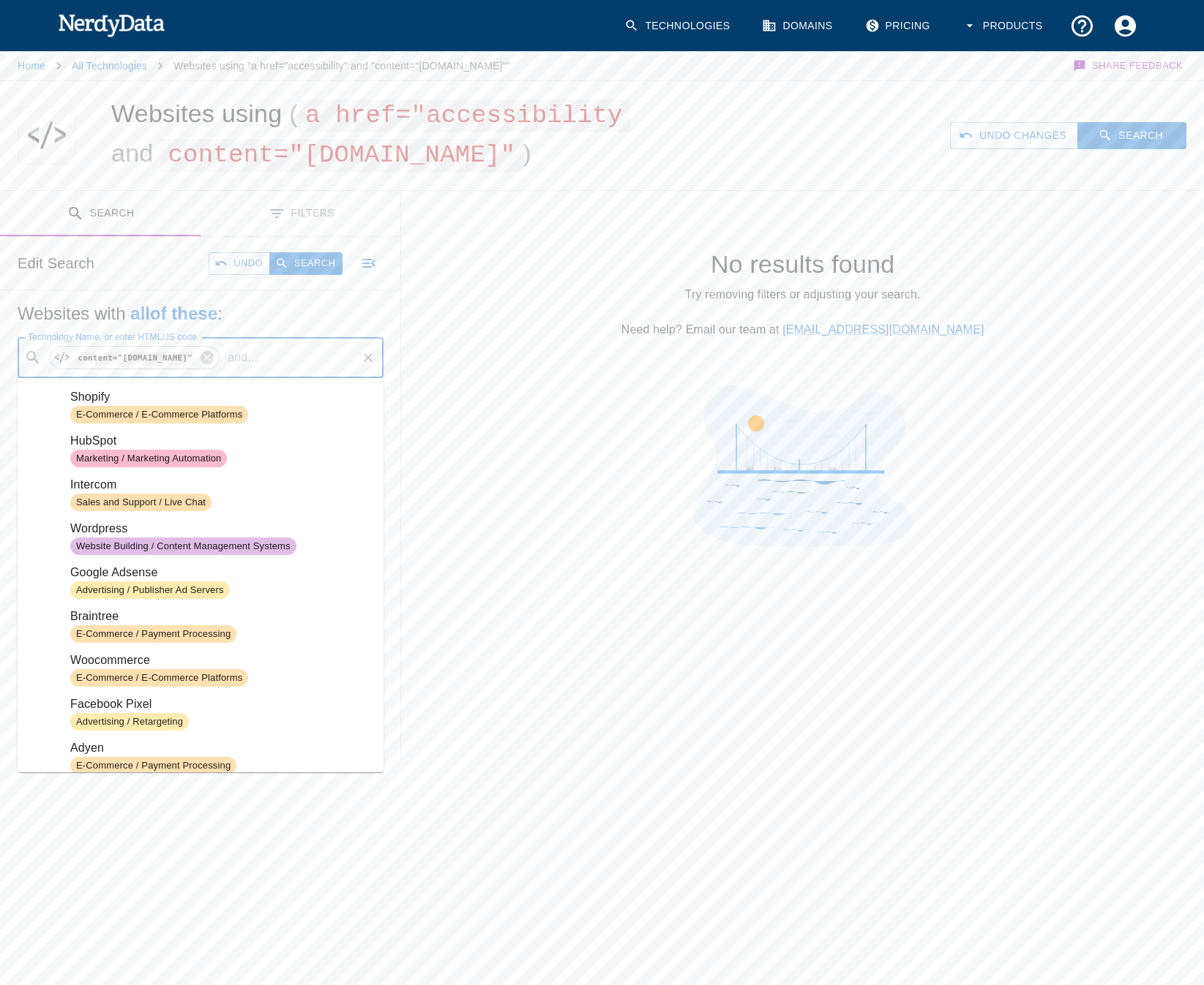
click at [263, 366] on input "Technology Name, or enter HTML/JS code" at bounding box center [309, 357] width 92 height 28
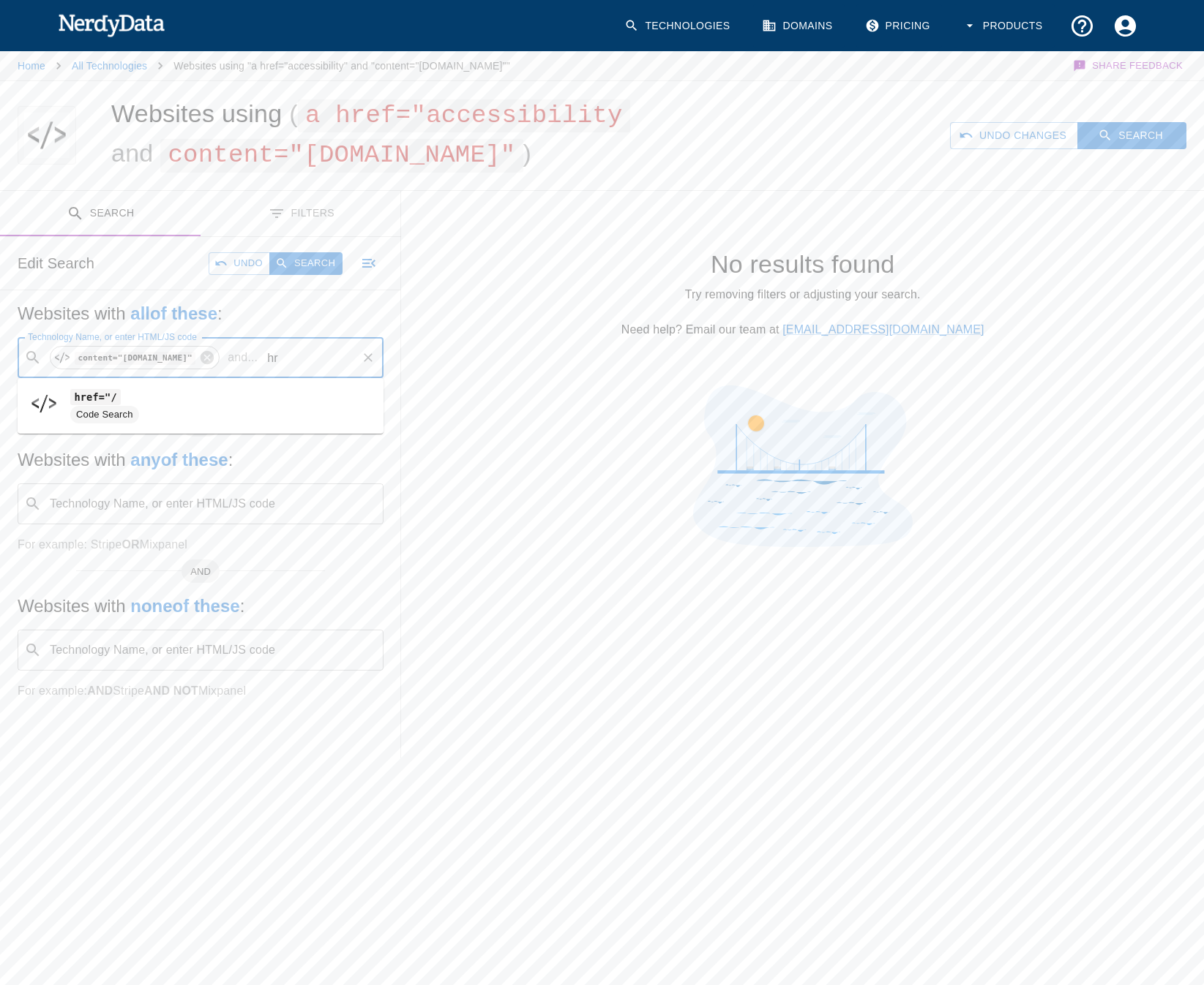
type input "h"
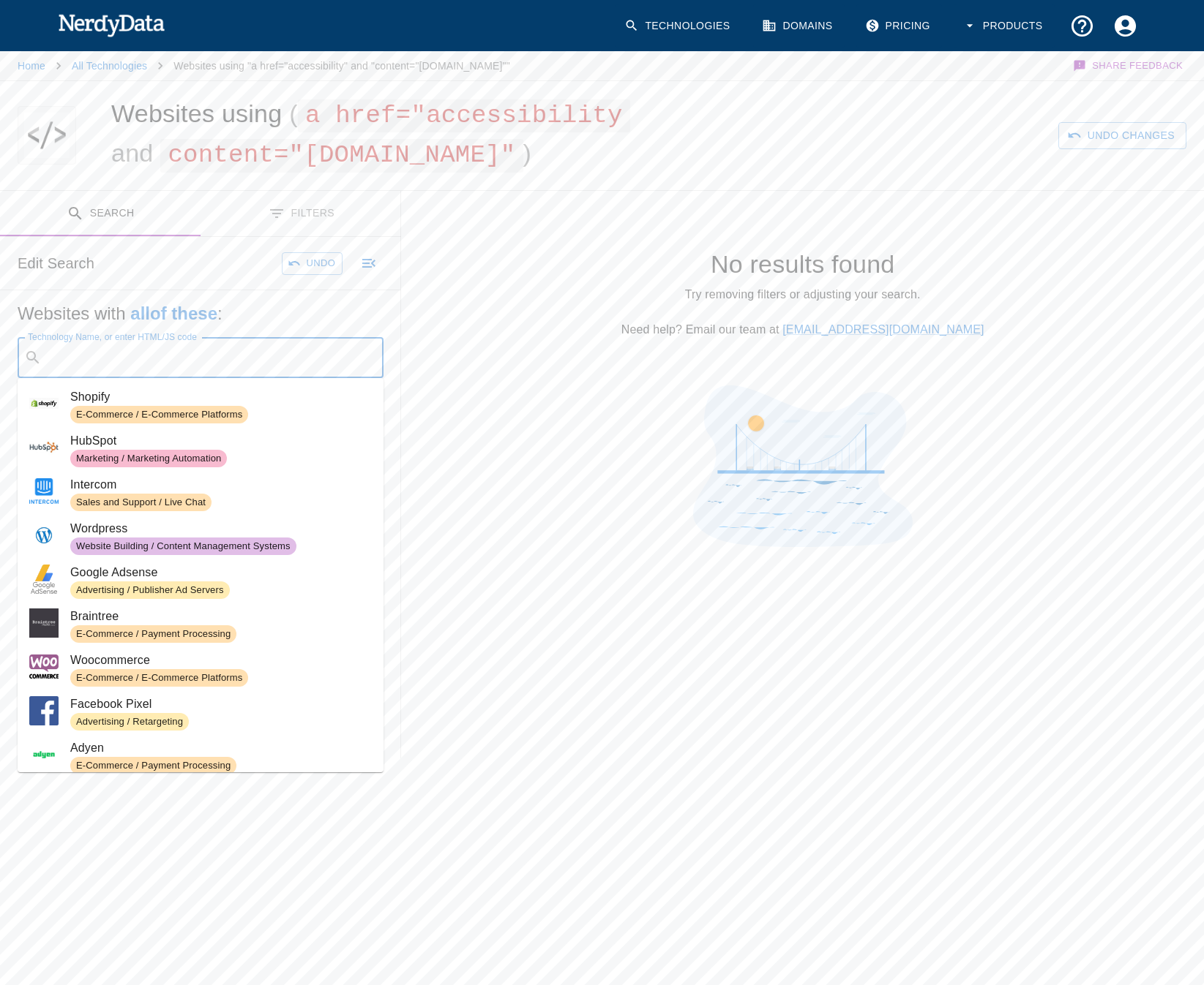
click at [435, 425] on div at bounding box center [803, 469] width 803 height 167
click at [259, 361] on input "Technology Name, or enter HTML/JS code" at bounding box center [212, 357] width 330 height 28
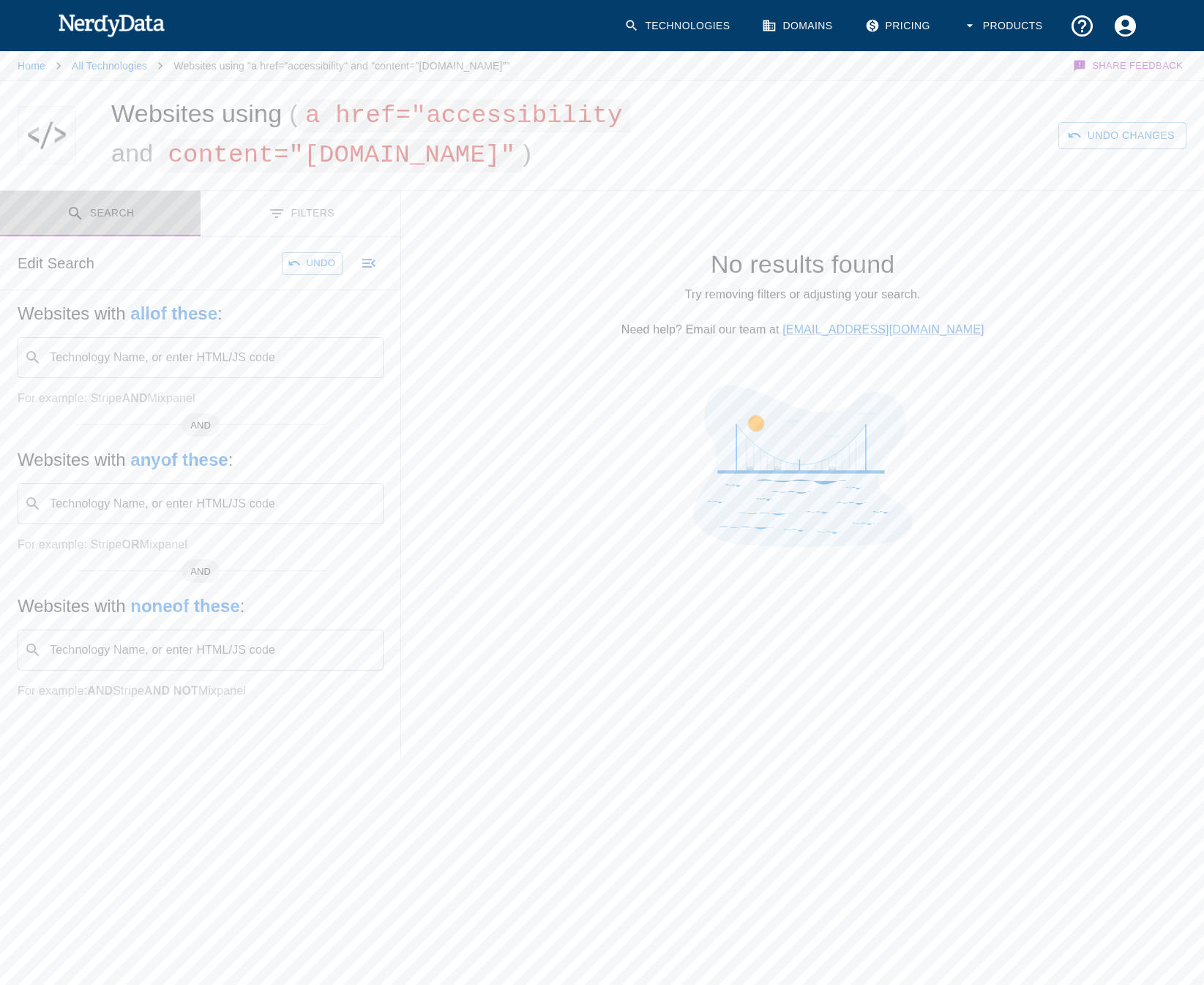
click at [129, 212] on button "Search" at bounding box center [100, 214] width 200 height 46
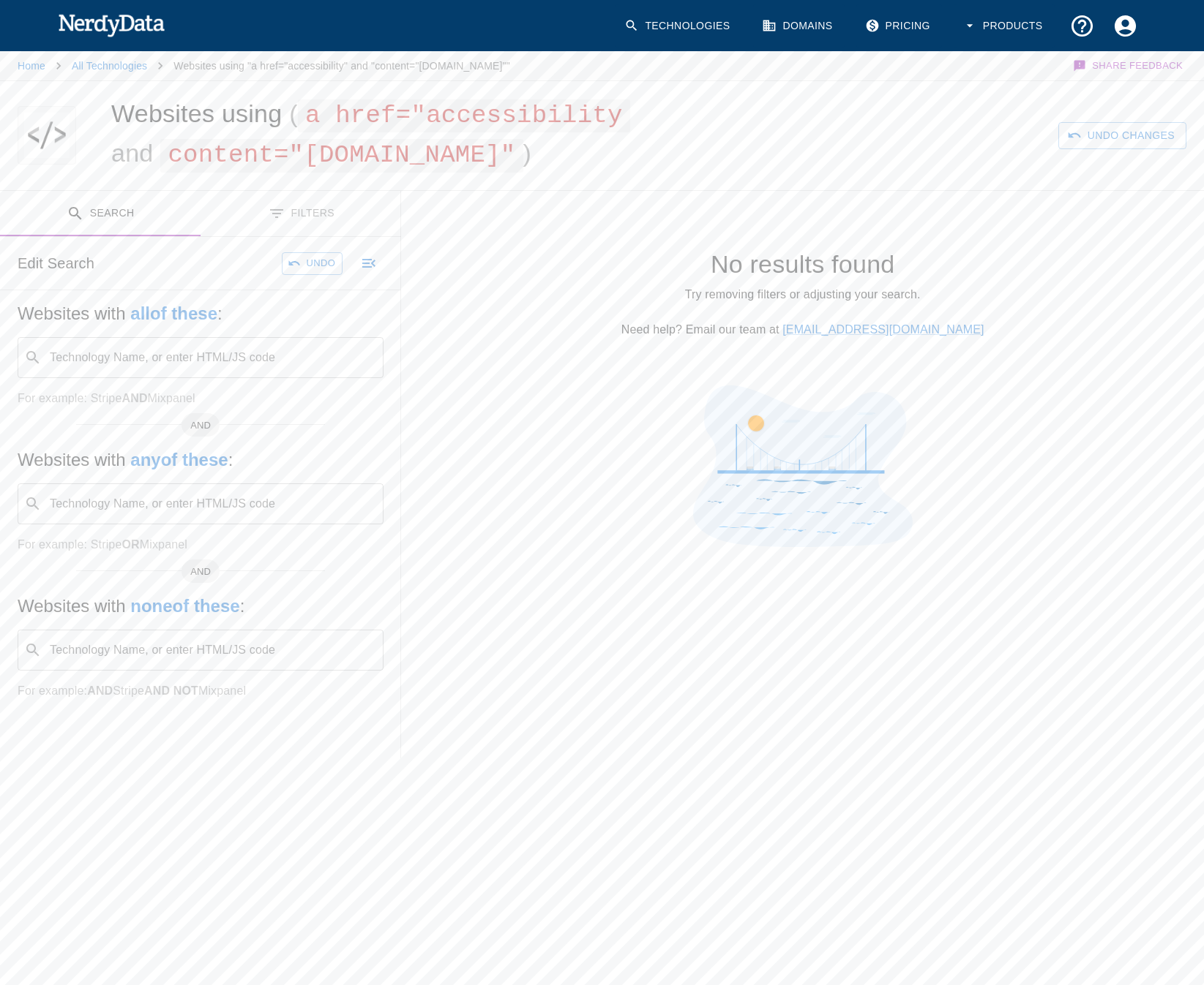
click at [129, 212] on button "Search" at bounding box center [100, 214] width 200 height 46
drag, startPoint x: 174, startPoint y: 159, endPoint x: 514, endPoint y: 152, distance: 340.1
click at [514, 152] on span "content="[DOMAIN_NAME]"" at bounding box center [341, 155] width 362 height 33
copy span "content="[DOMAIN_NAME]""
click at [172, 342] on div "​ Technology Name, or enter HTML/JS code" at bounding box center [200, 357] width 366 height 41
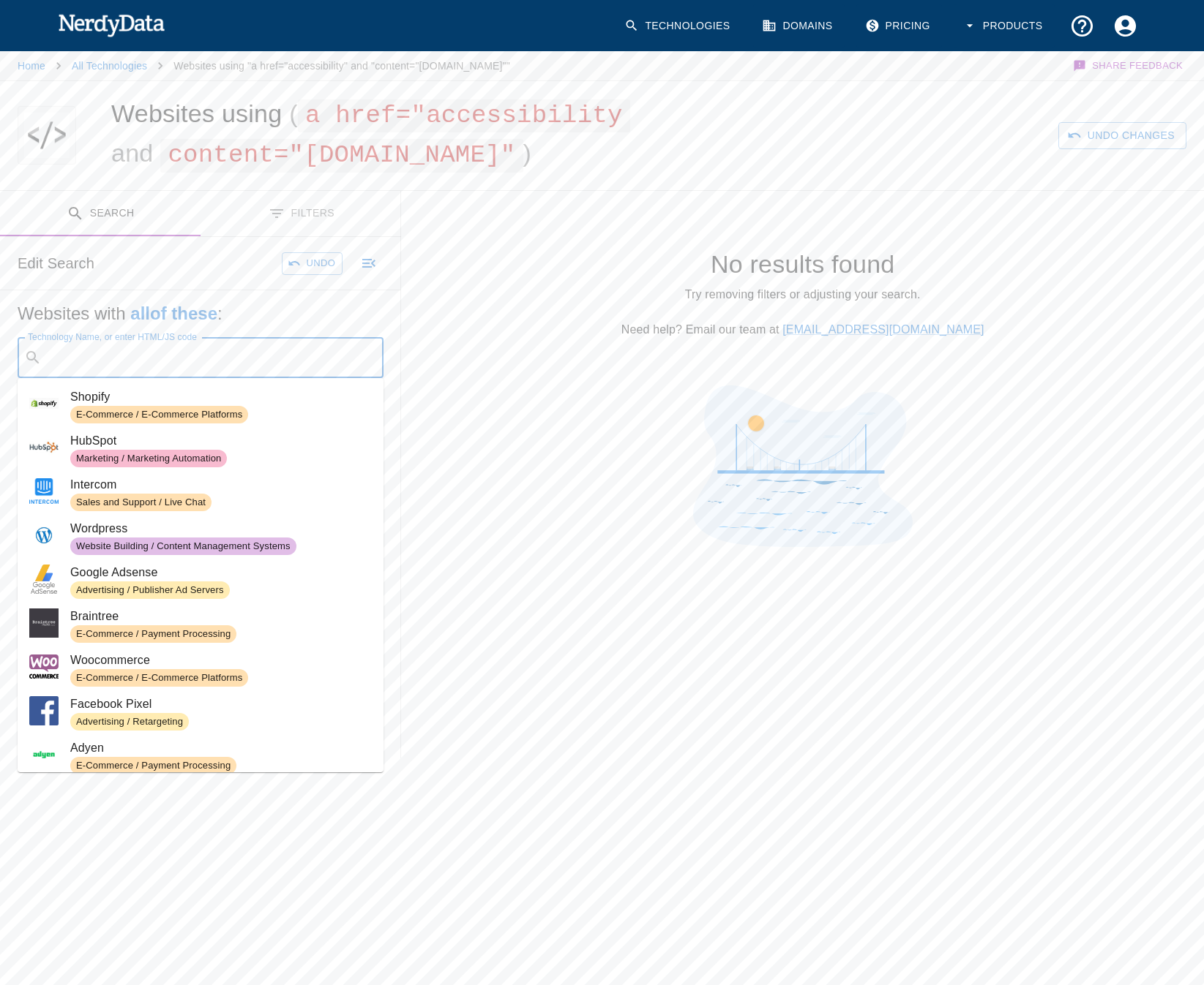
paste input "content="[DOMAIN_NAME]""
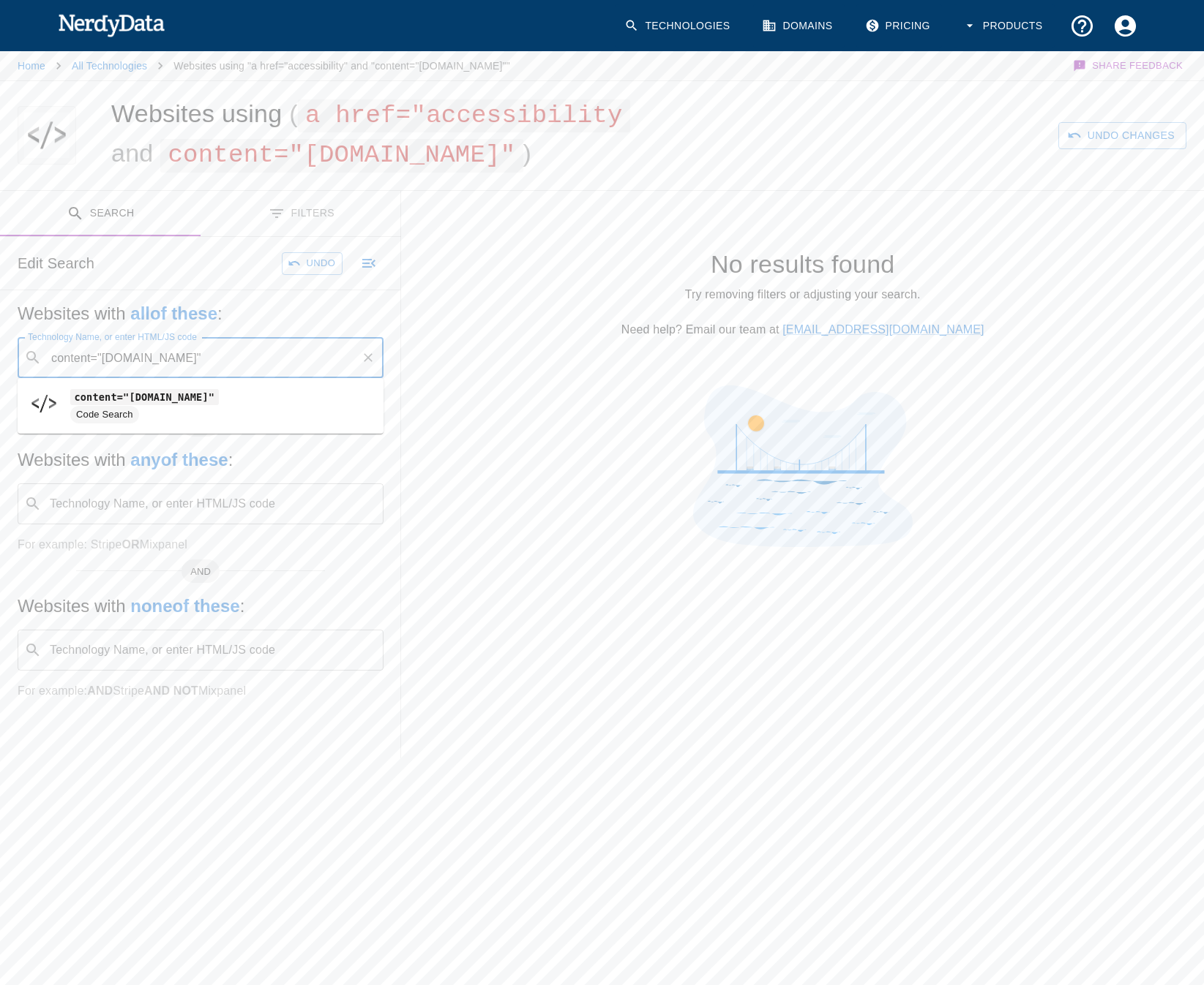
click at [273, 408] on span "Code Search" at bounding box center [221, 415] width 302 height 18
type input "content="[DOMAIN_NAME]""
click at [302, 258] on button "Search" at bounding box center [306, 263] width 73 height 22
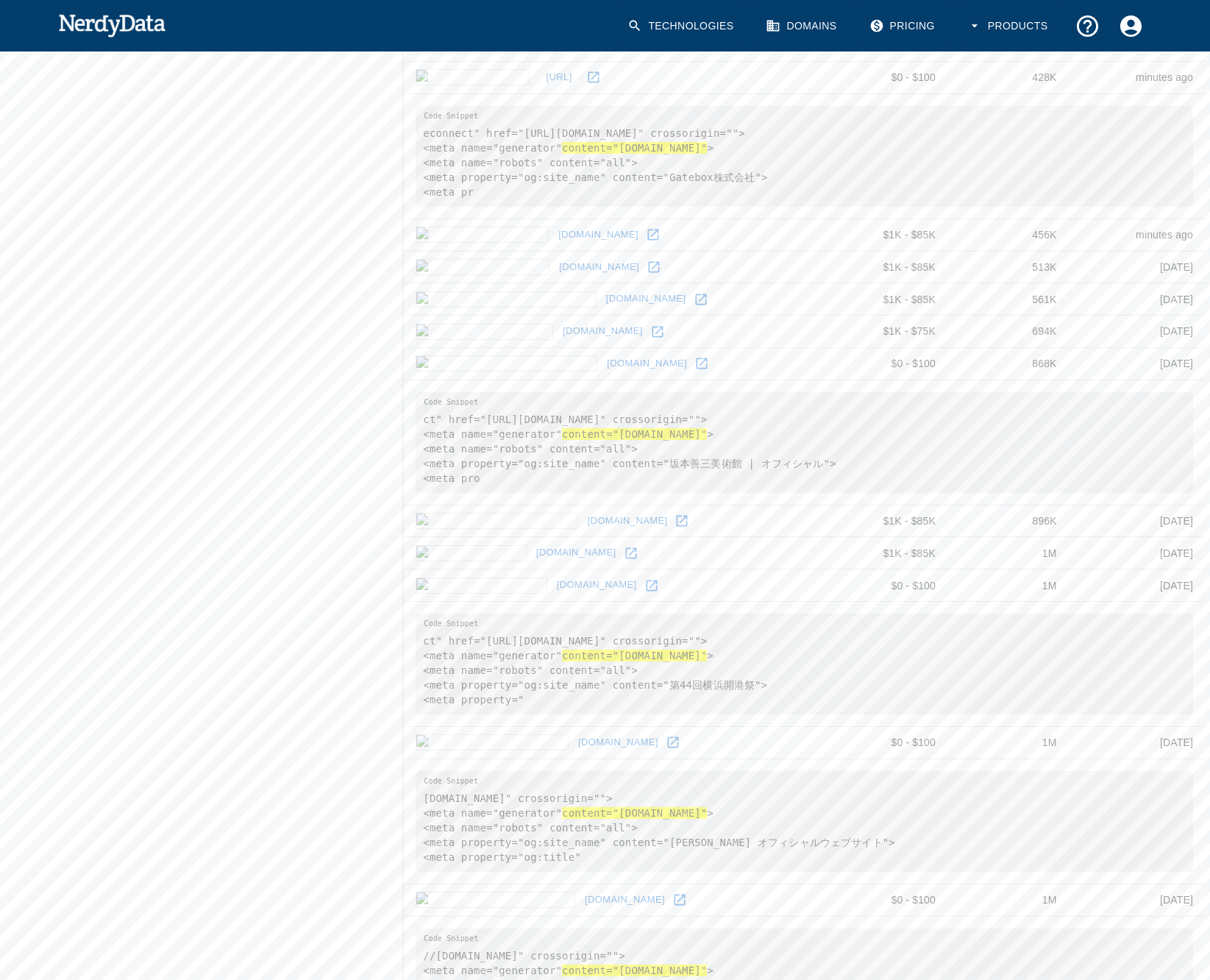
scroll to position [1008, 0]
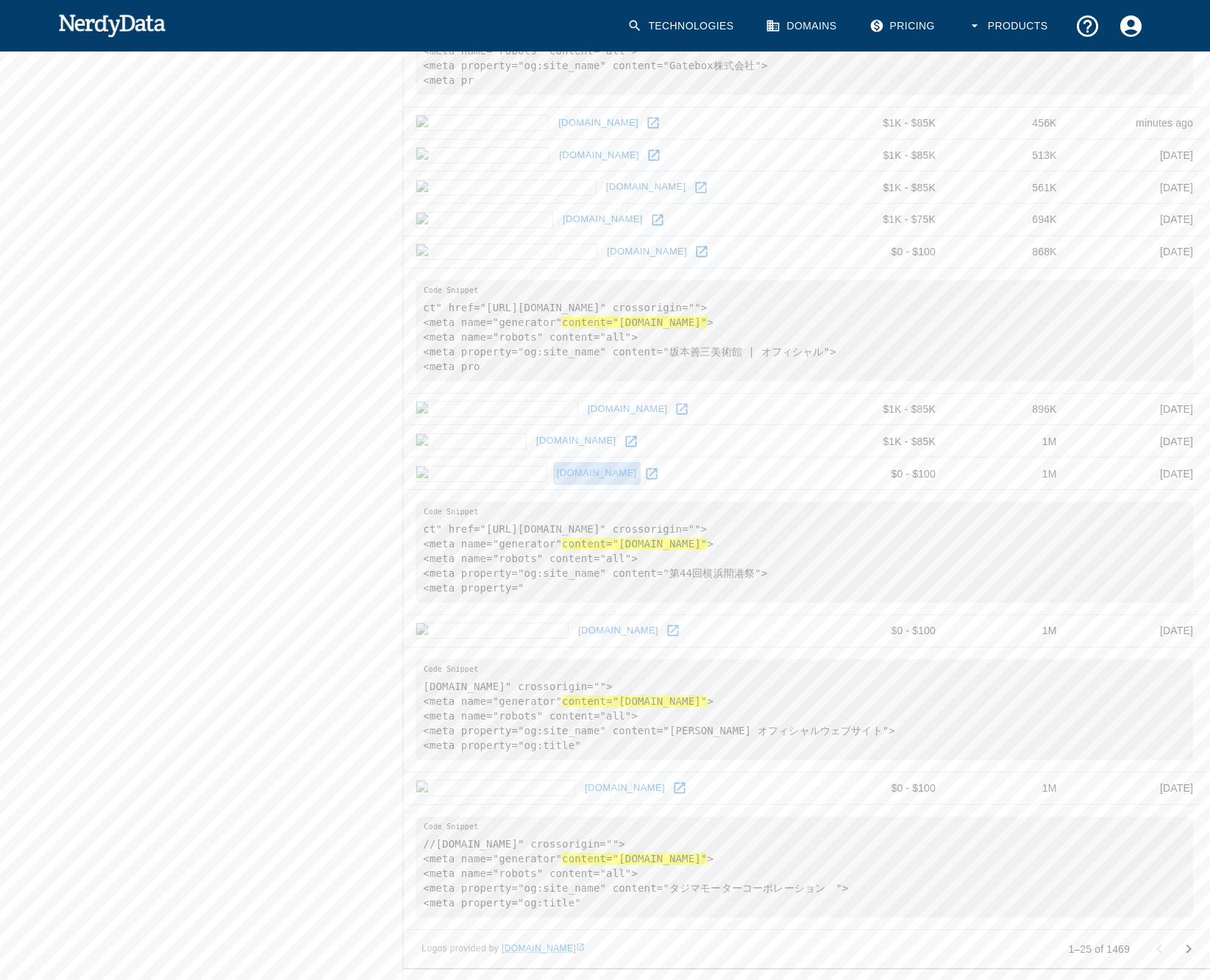
click at [553, 473] on link "[DOMAIN_NAME]" at bounding box center [597, 473] width 87 height 22
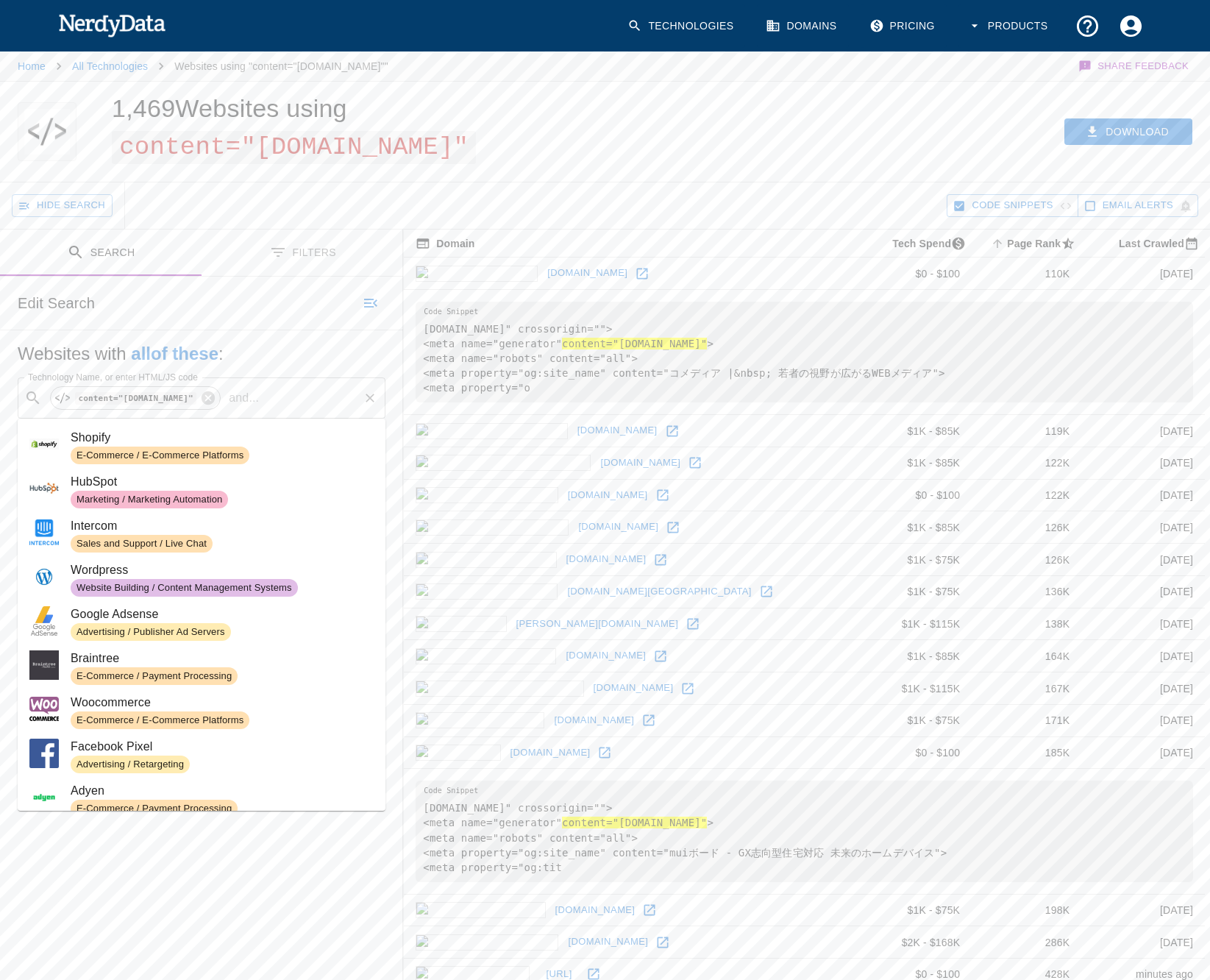
click at [237, 387] on div "​ content="[DOMAIN_NAME]" and ... Technology Name, or enter HTML/JS code" at bounding box center [201, 397] width 368 height 41
click at [265, 393] on input "Technology Name, or enter HTML/JS code" at bounding box center [310, 398] width 92 height 28
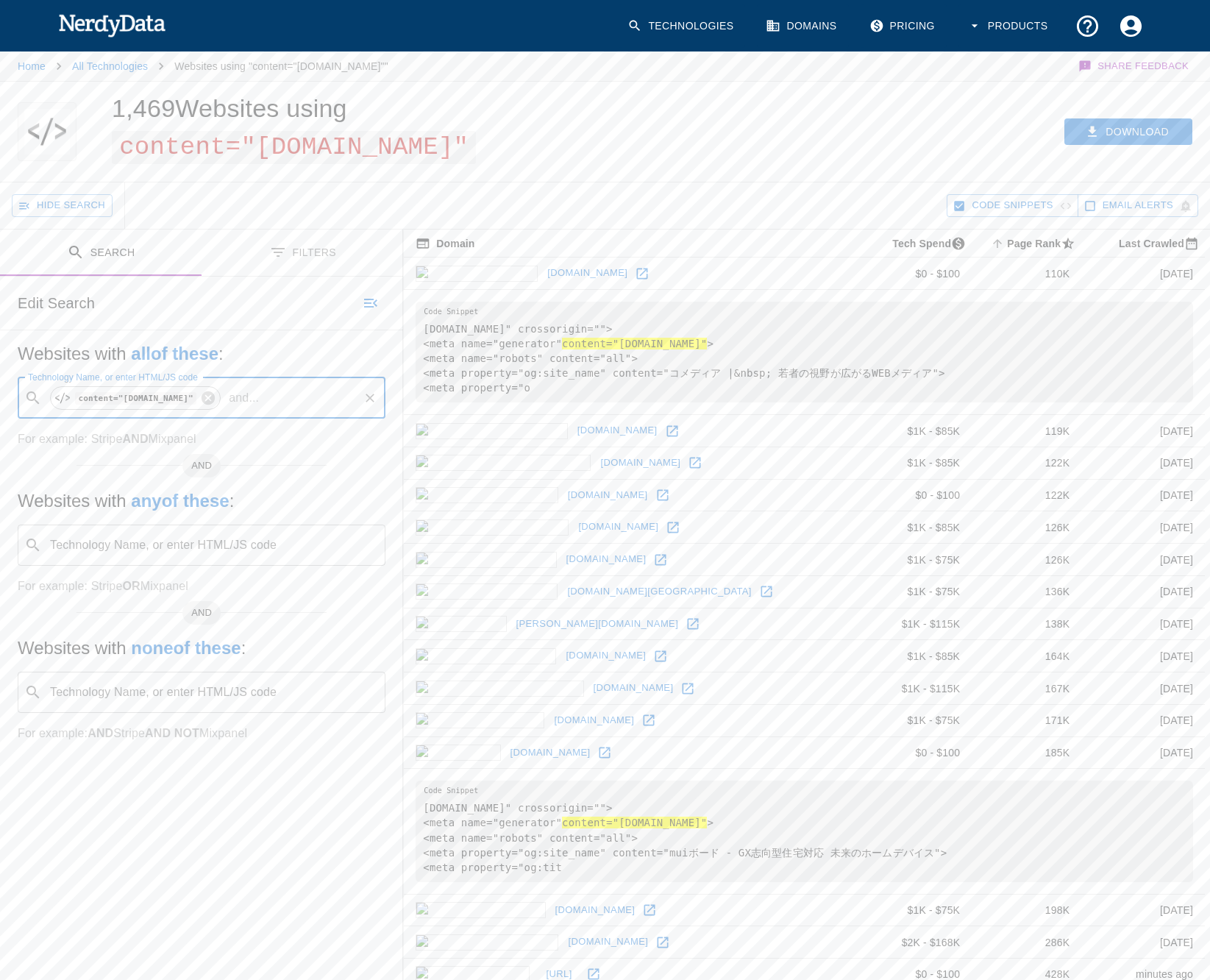
click at [265, 395] on input "Technology Name, or enter HTML/JS code" at bounding box center [310, 398] width 92 height 28
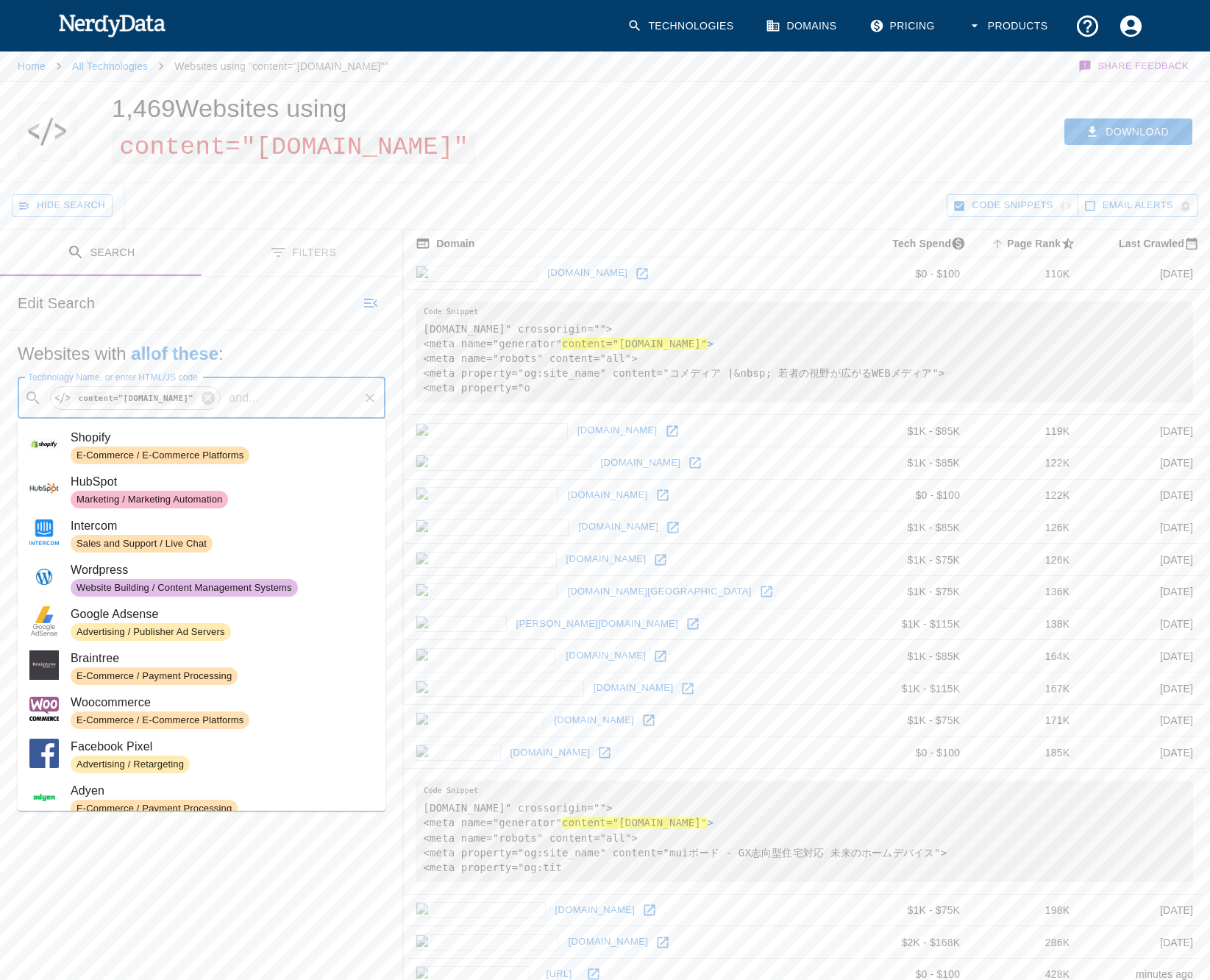
paste input "web_accessibility""
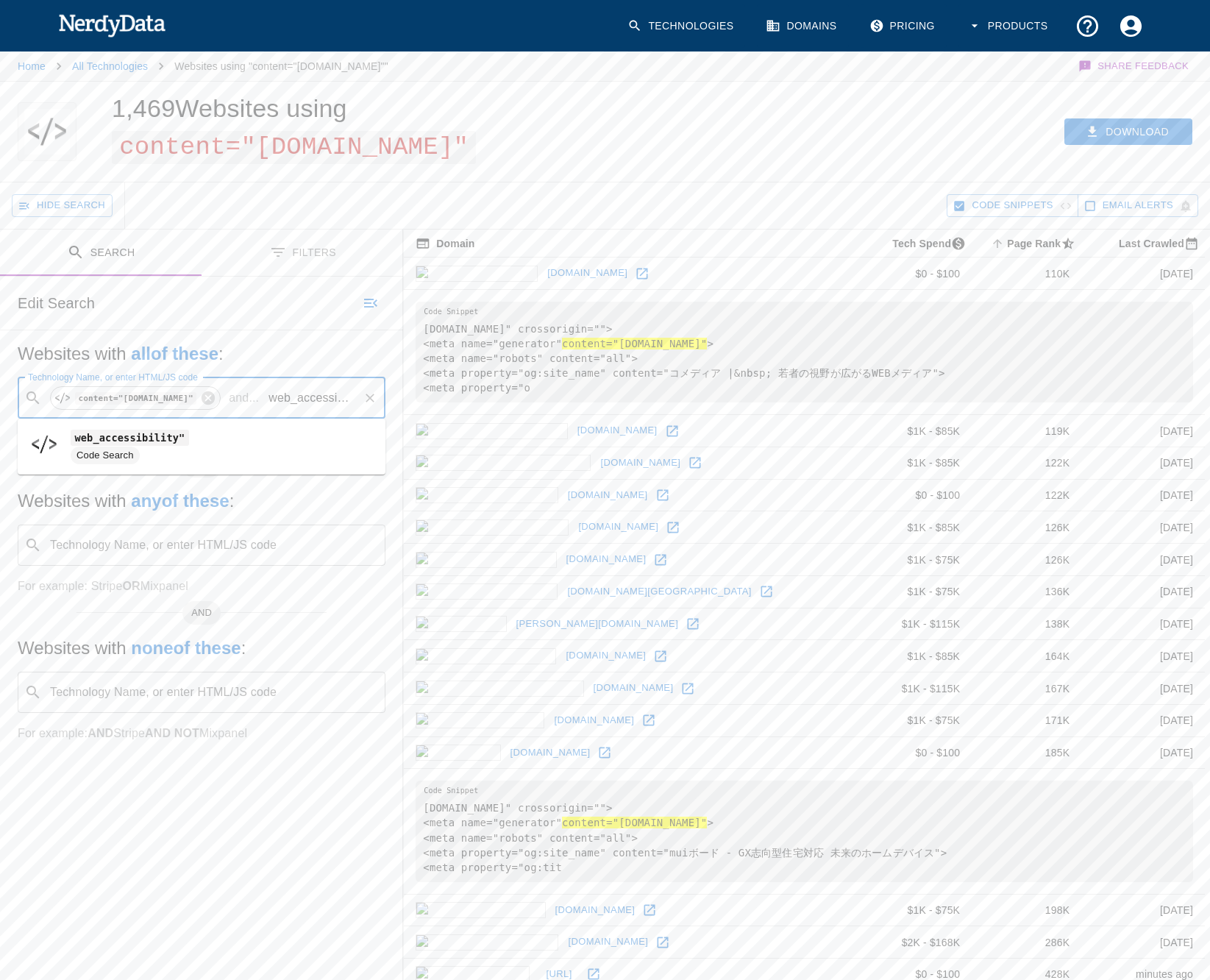
drag, startPoint x: 281, startPoint y: 399, endPoint x: 253, endPoint y: 400, distance: 28.0
click at [265, 400] on input "web_accessibility"" at bounding box center [310, 398] width 92 height 28
type input "accessibility""
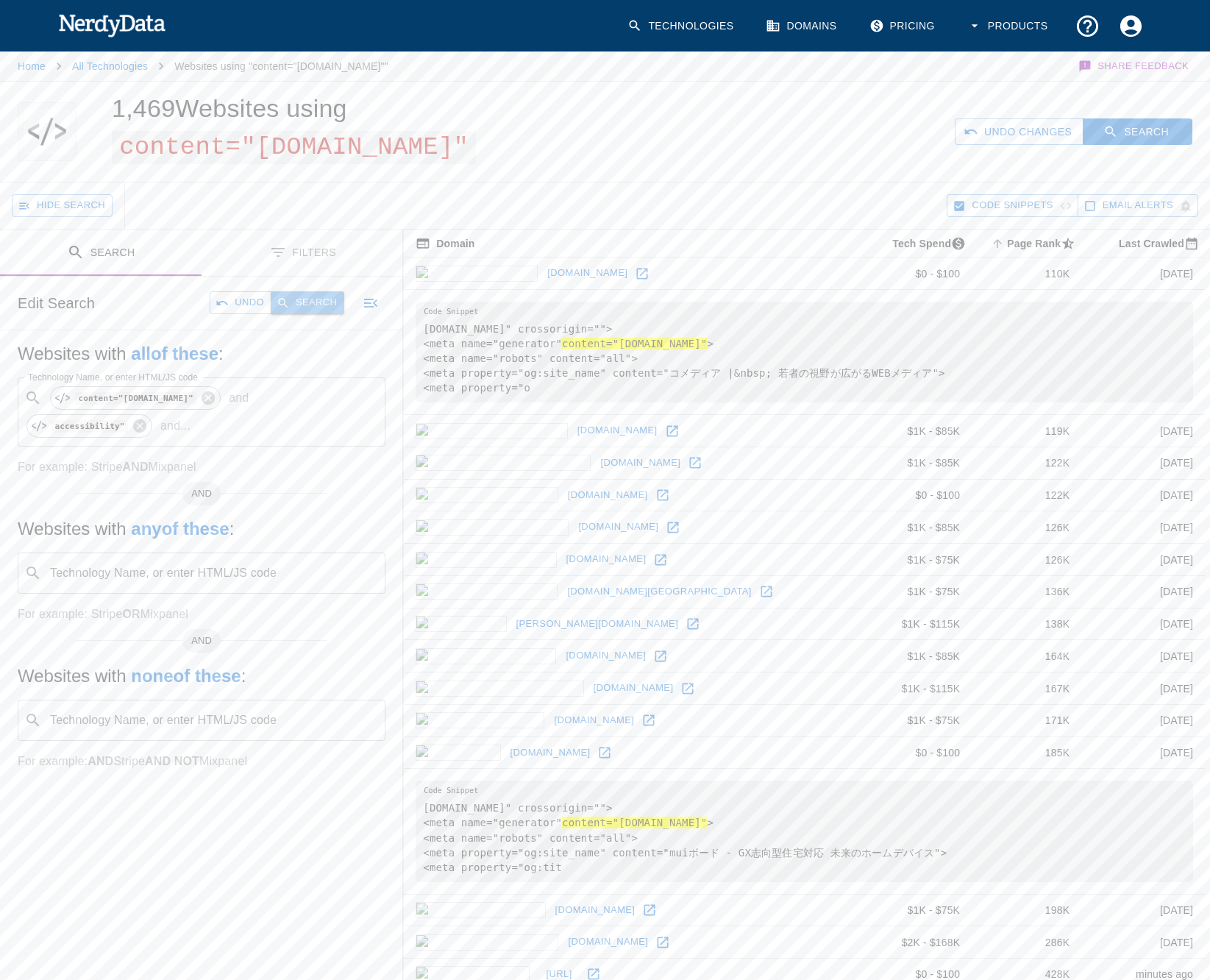
click at [309, 306] on button "Search" at bounding box center [307, 302] width 74 height 22
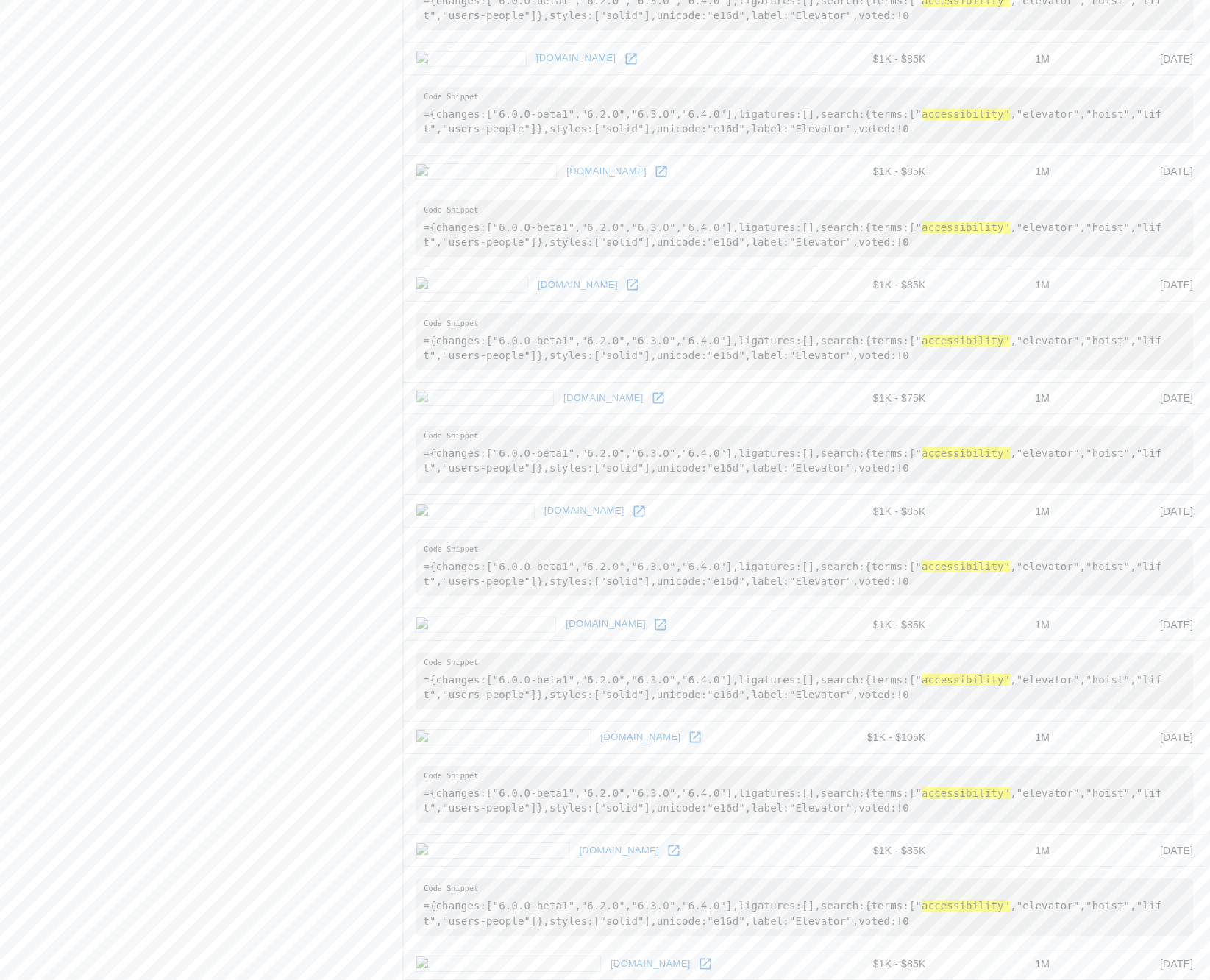
scroll to position [2165, 0]
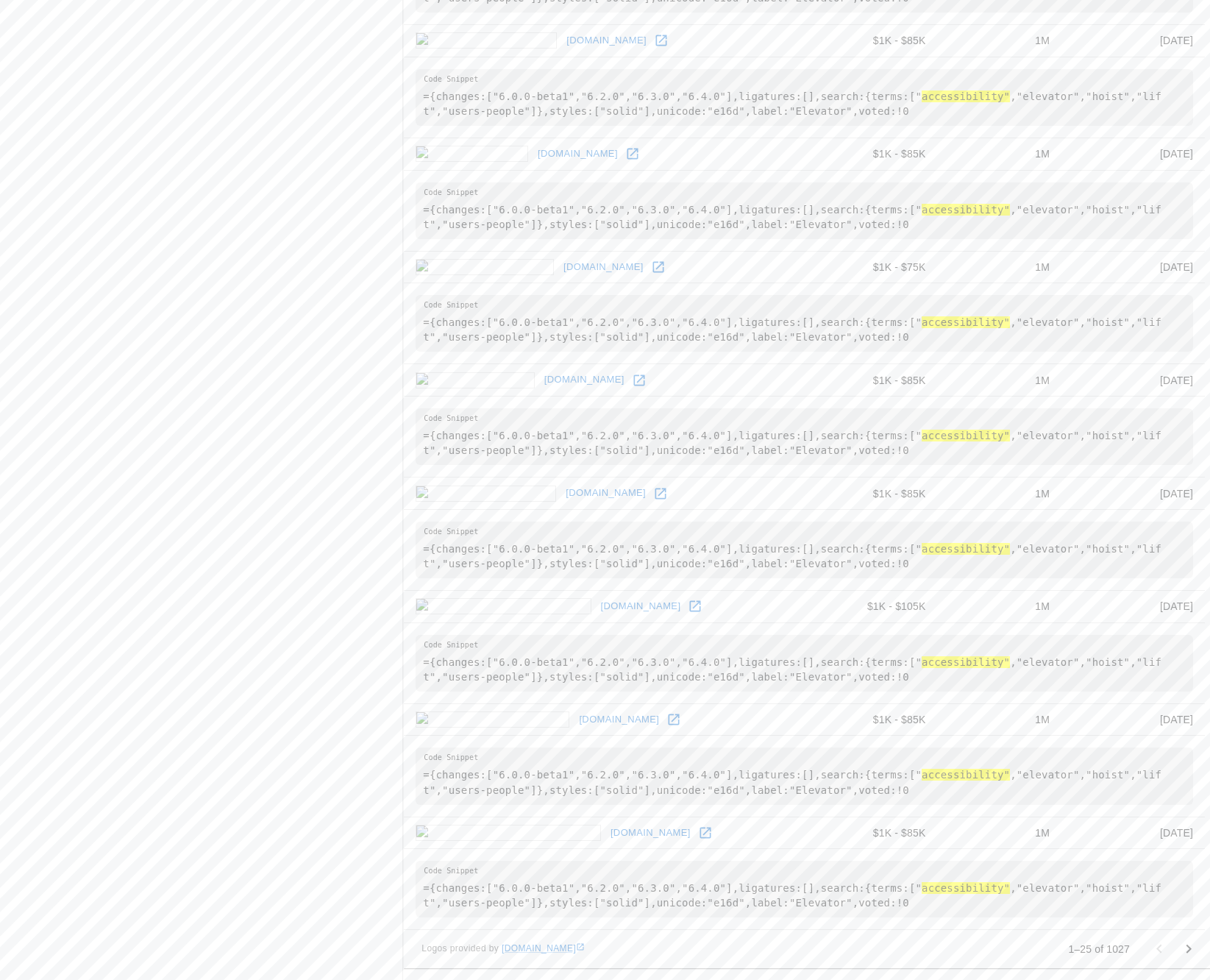
click at [1182, 946] on icon "Go to next page" at bounding box center [1188, 949] width 18 height 18
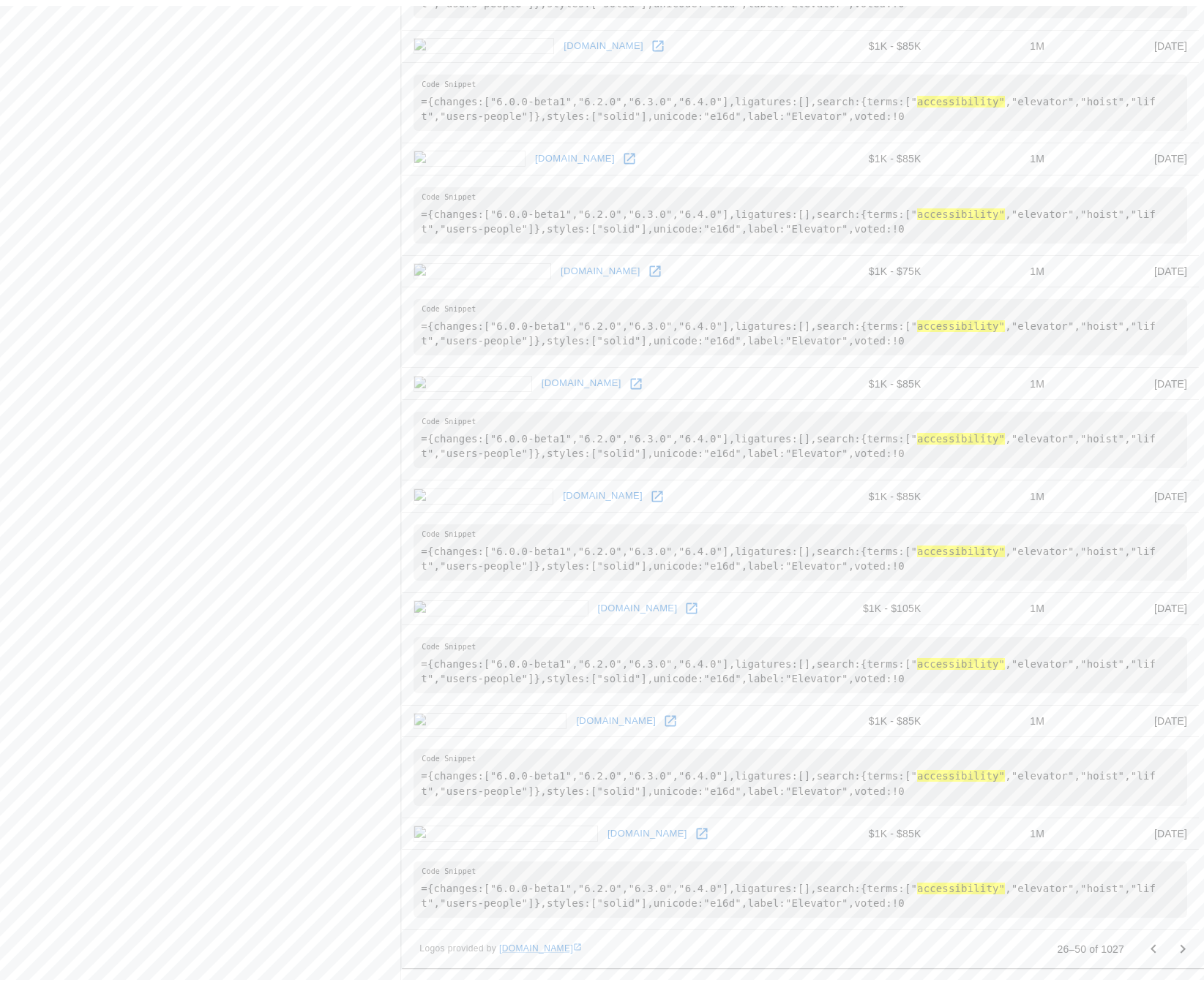
scroll to position [0, 0]
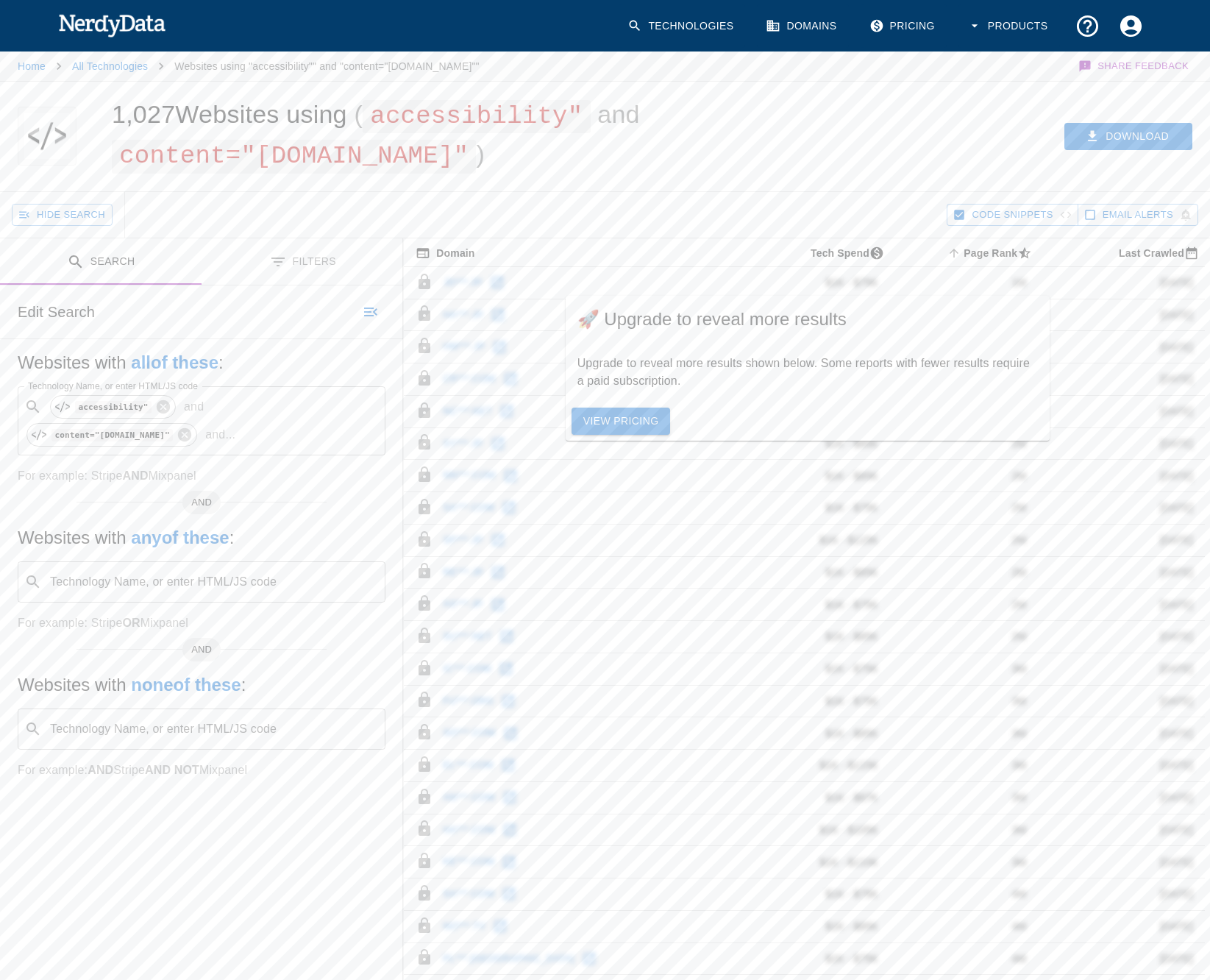
click at [616, 407] on link "View Pricing" at bounding box center [621, 421] width 99 height 27
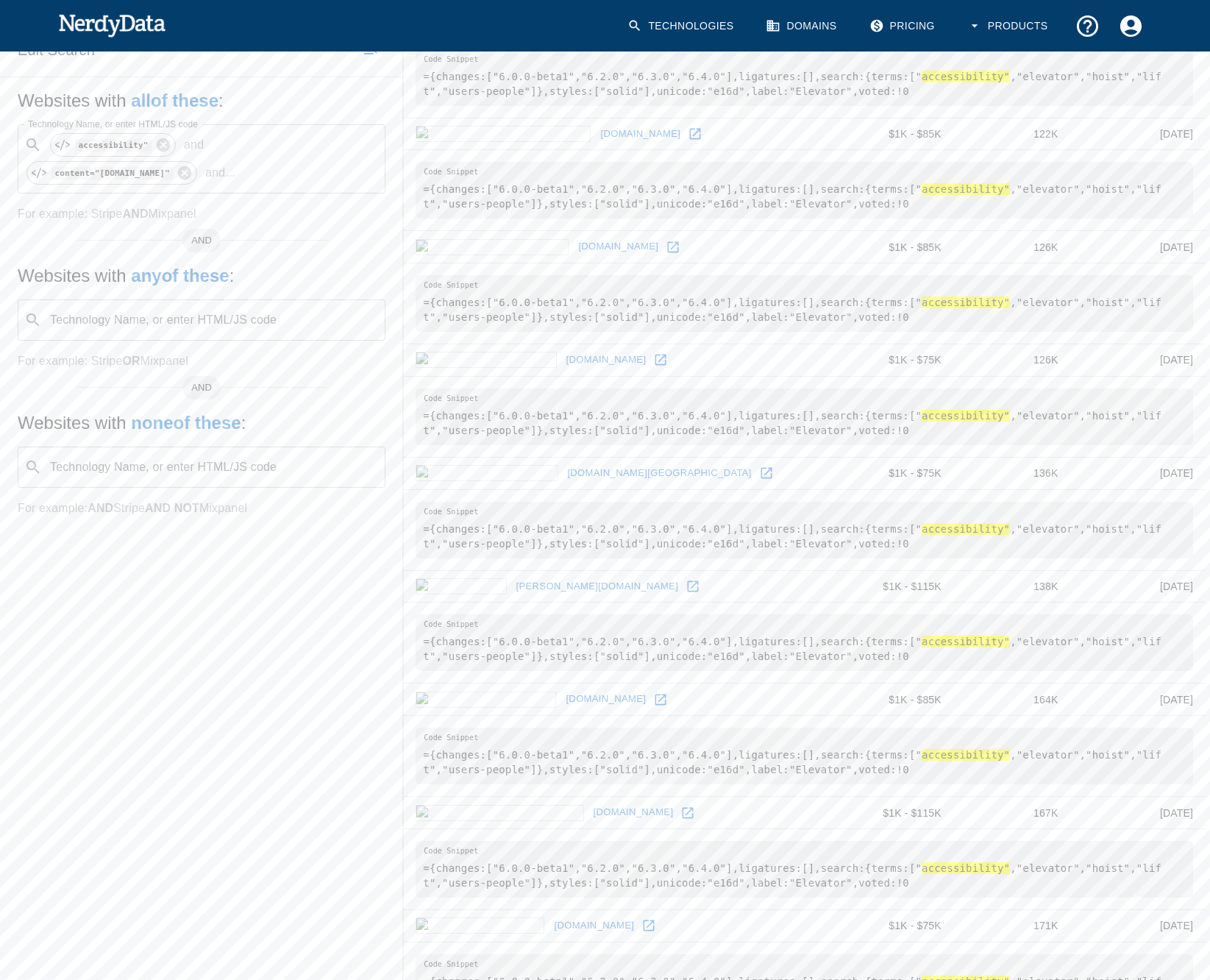
scroll to position [265, 0]
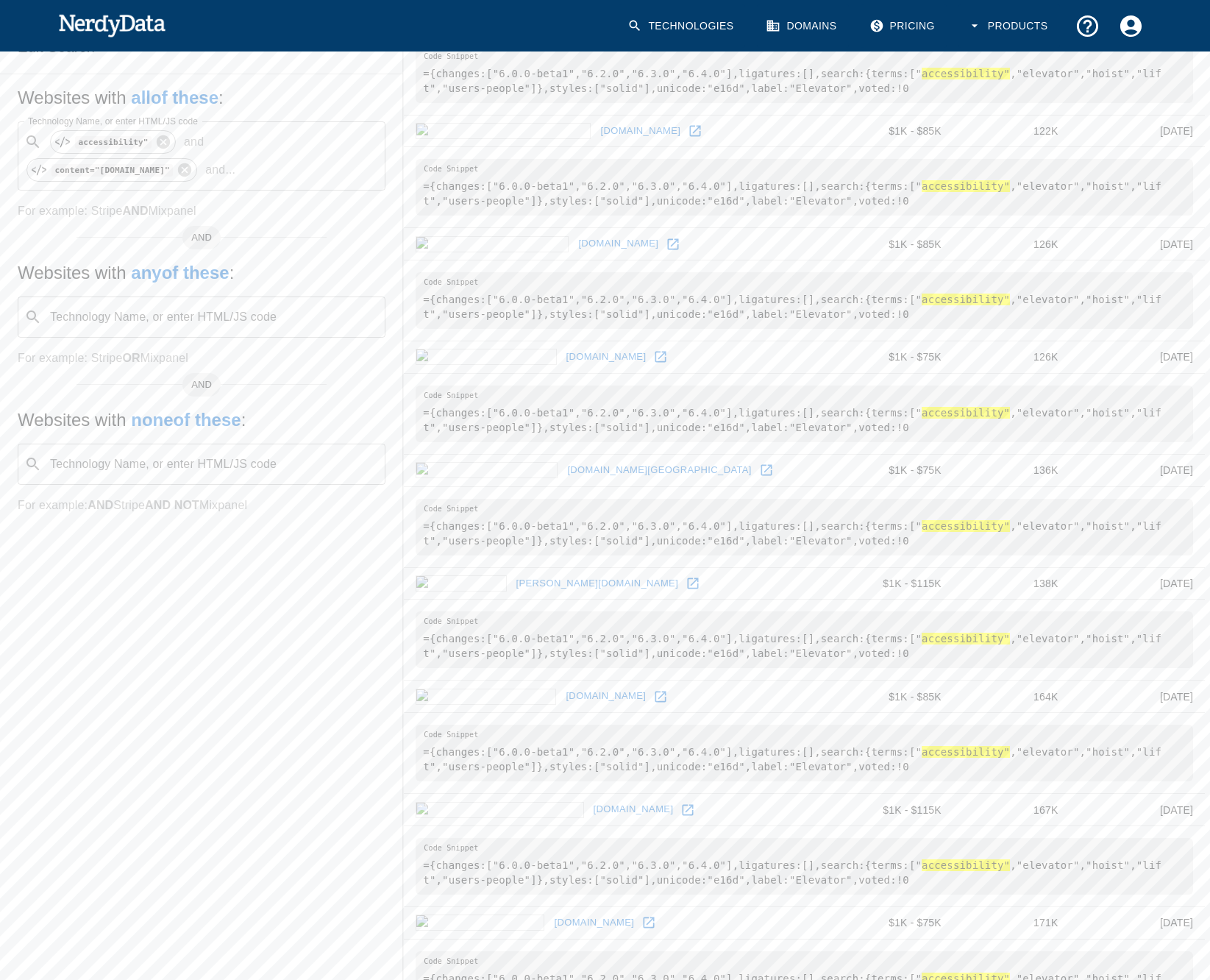
click at [256, 468] on input "Technology Name, or enter HTML/JS code" at bounding box center [213, 464] width 331 height 28
drag, startPoint x: 827, startPoint y: 528, endPoint x: 902, endPoint y: 525, distance: 75.1
click at [902, 525] on pre "={changes:["6.0.0-beta1","6.2.0","6.3.0","6.4.0"],ligatures:[],search:{terms:["…" at bounding box center [803, 527] width 777 height 57
drag, startPoint x: 910, startPoint y: 525, endPoint x: 829, endPoint y: 529, distance: 81.1
click at [829, 529] on pre "={changes:["6.0.0-beta1","6.2.0","6.3.0","6.4.0"],ligatures:[],search:{terms:["…" at bounding box center [803, 527] width 777 height 57
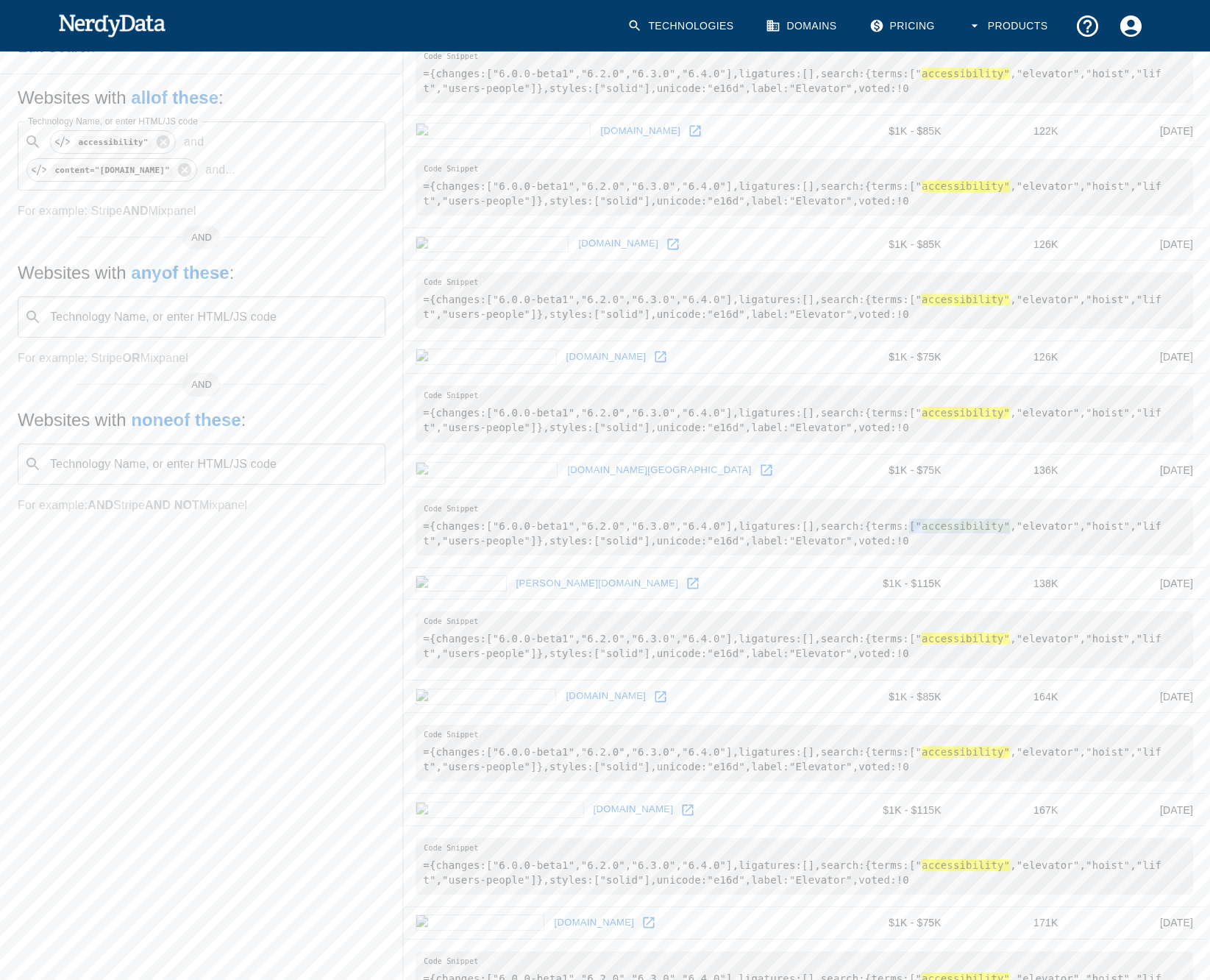
copy pre "[" accessibility""
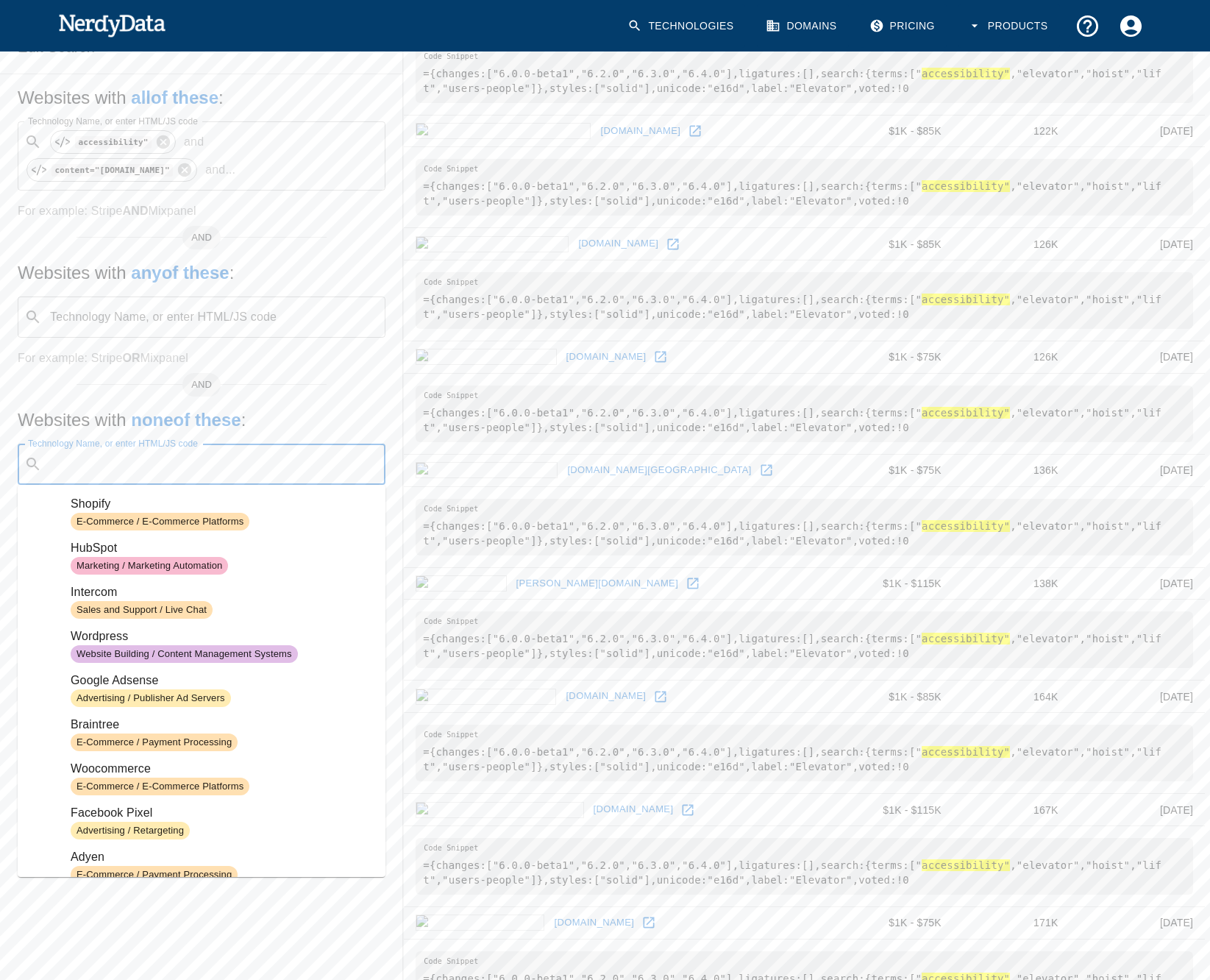
click at [262, 468] on input "Technology Name, or enter HTML/JS code" at bounding box center [213, 464] width 331 height 28
paste input "["accessibility""
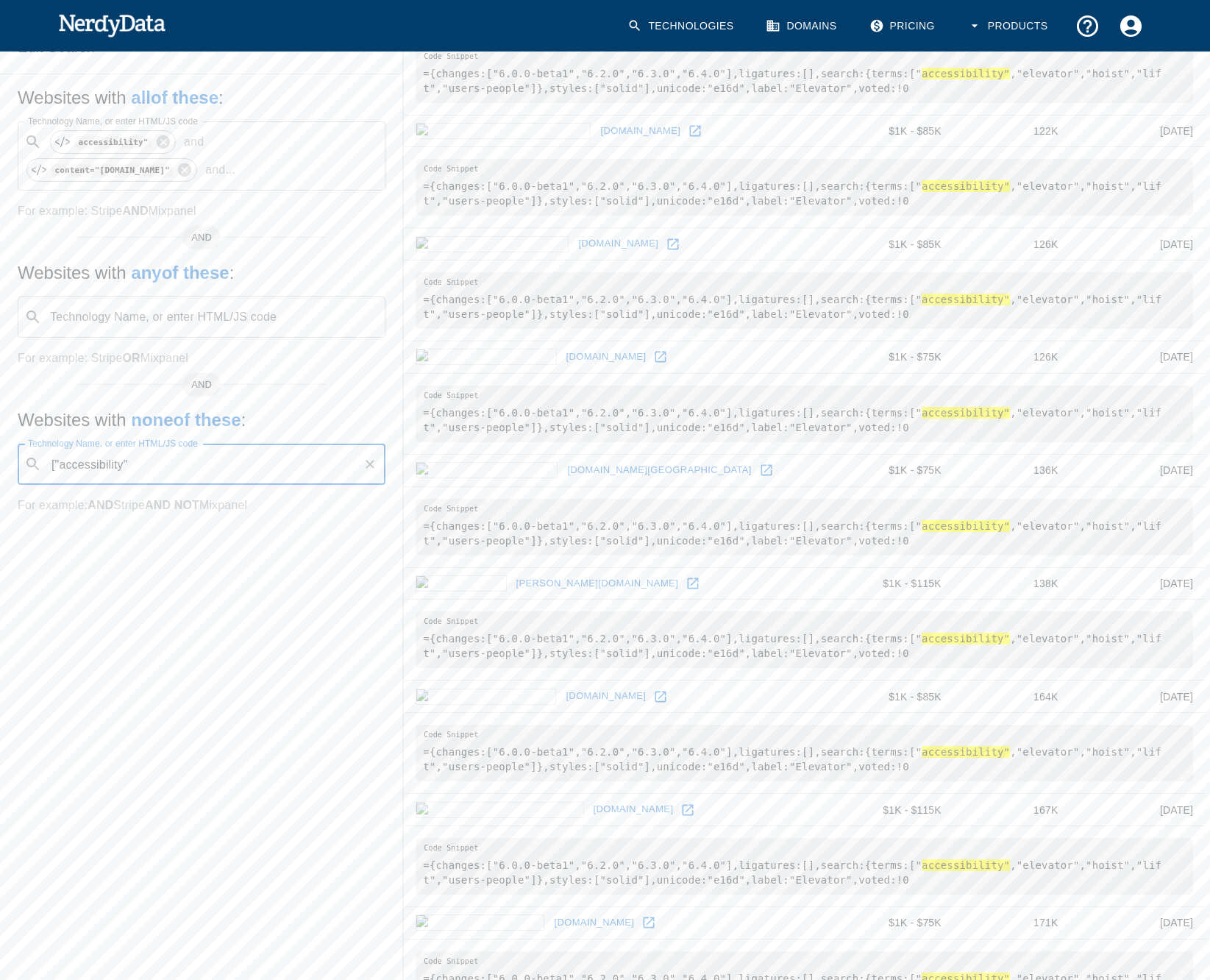
type input "["accessibility""
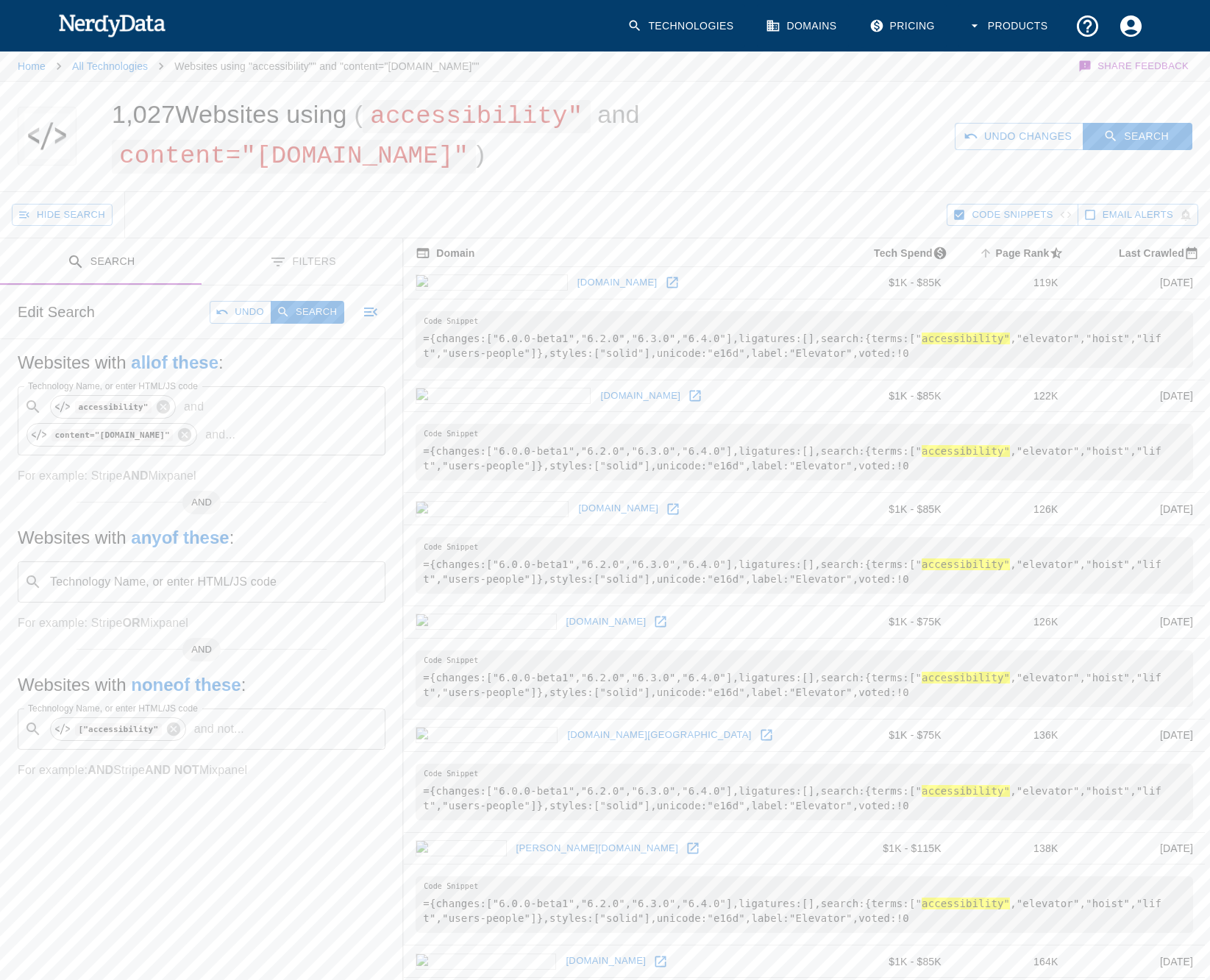
click at [301, 286] on div "Edit Search Undo Search" at bounding box center [201, 312] width 403 height 53
click at [306, 301] on button "Search" at bounding box center [307, 312] width 74 height 22
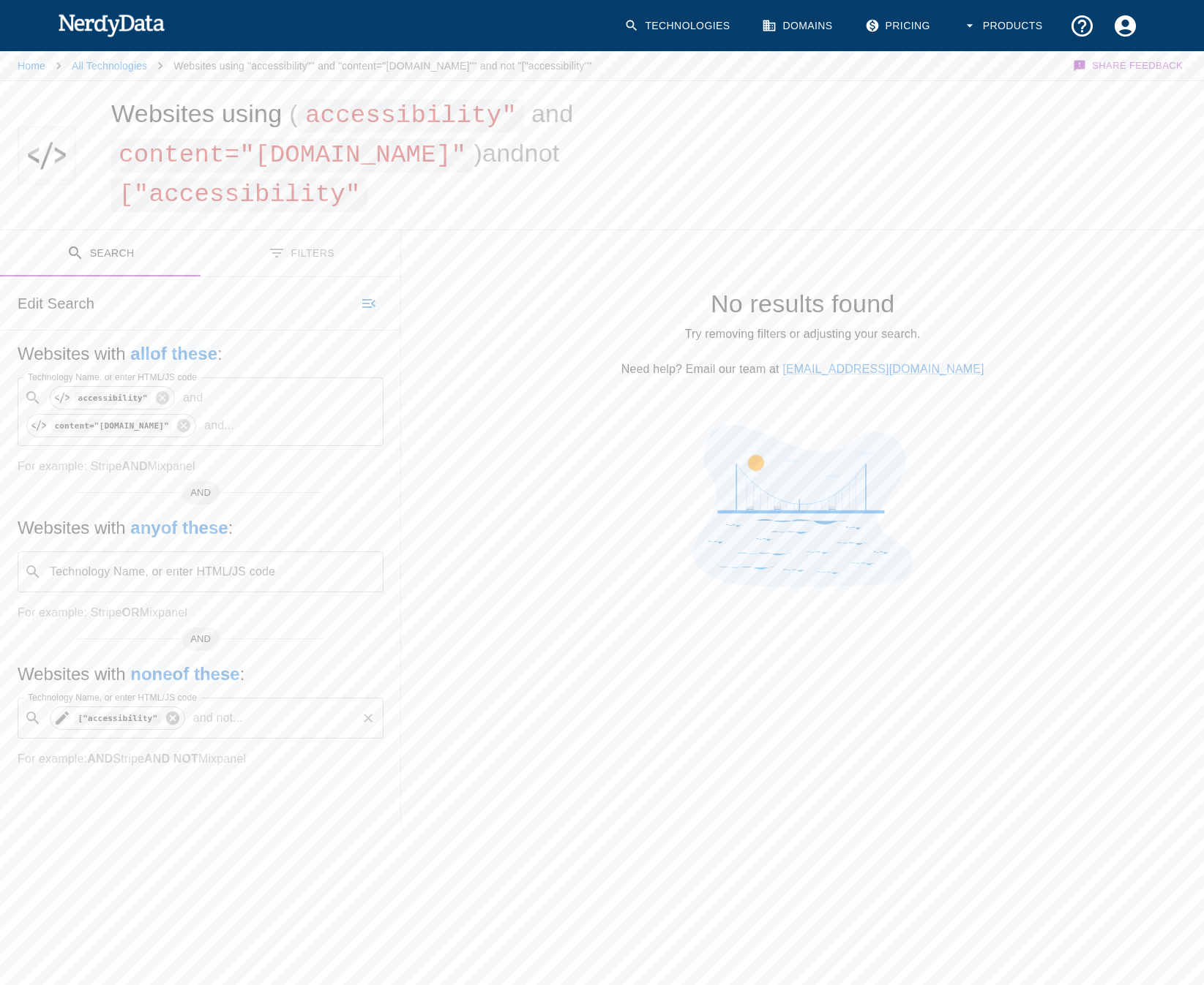
click at [164, 719] on icon at bounding box center [172, 718] width 16 height 16
click at [155, 395] on icon at bounding box center [163, 398] width 16 height 16
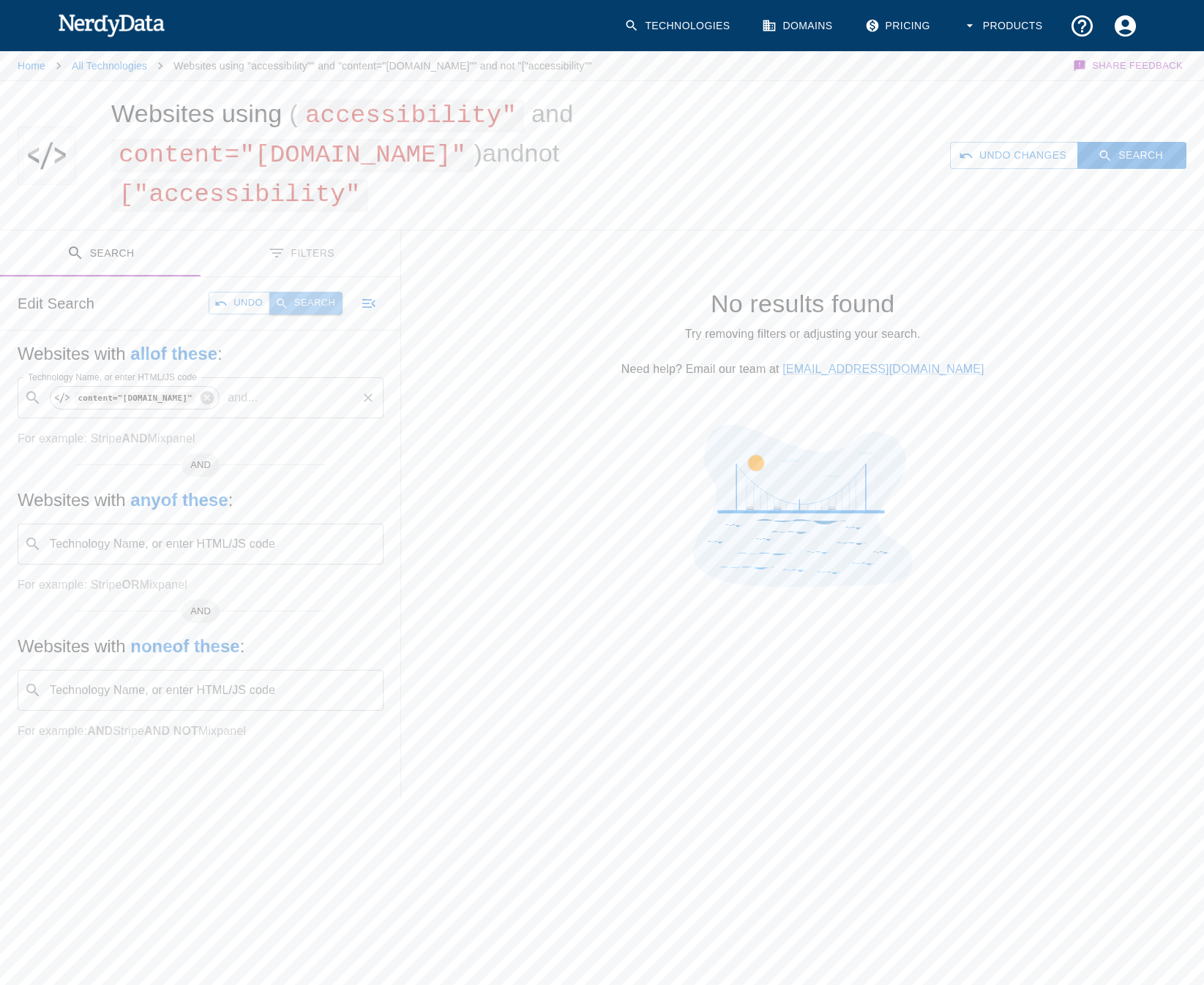
click at [315, 302] on button "Search" at bounding box center [306, 303] width 73 height 22
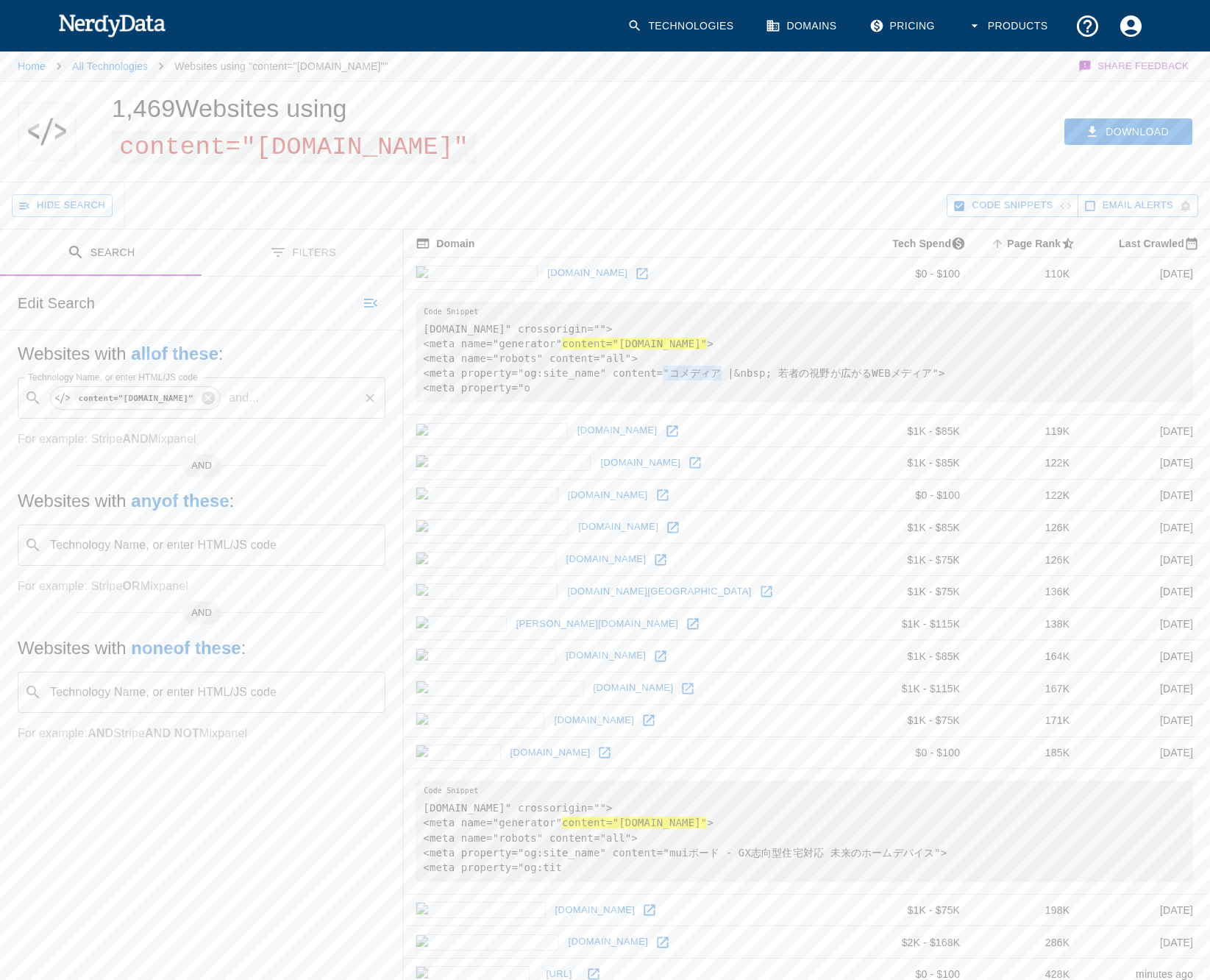
drag, startPoint x: 675, startPoint y: 371, endPoint x: 634, endPoint y: 374, distance: 41.1
click at [627, 373] on pre "[DOMAIN_NAME]" crossorigin=""> <meta name="generator" content="[DOMAIN_NAME]" >…" at bounding box center [803, 352] width 777 height 101
copy pre "コメディア"
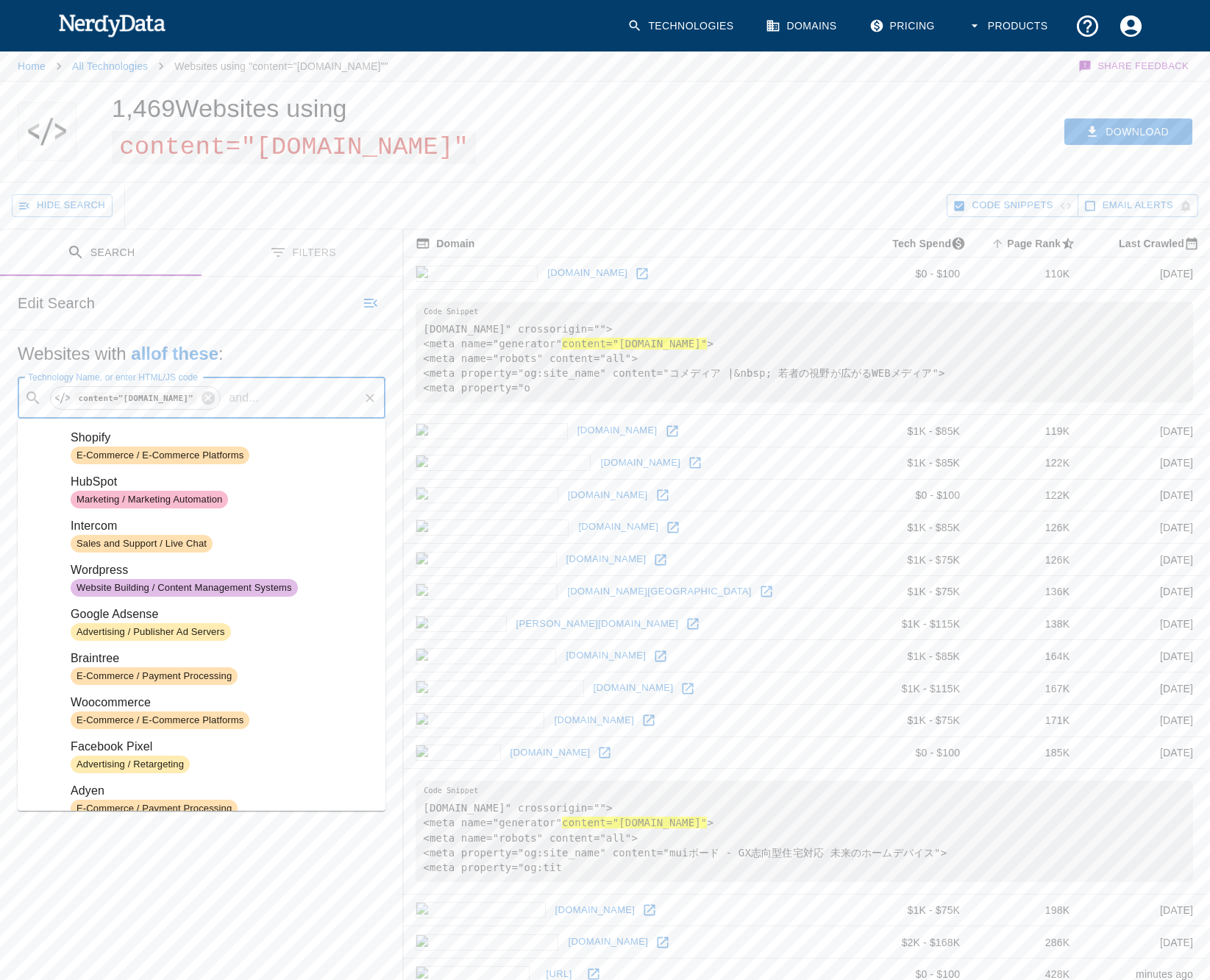
click at [273, 391] on input "Technology Name, or enter HTML/JS code" at bounding box center [310, 398] width 92 height 28
paste input "コメディア"
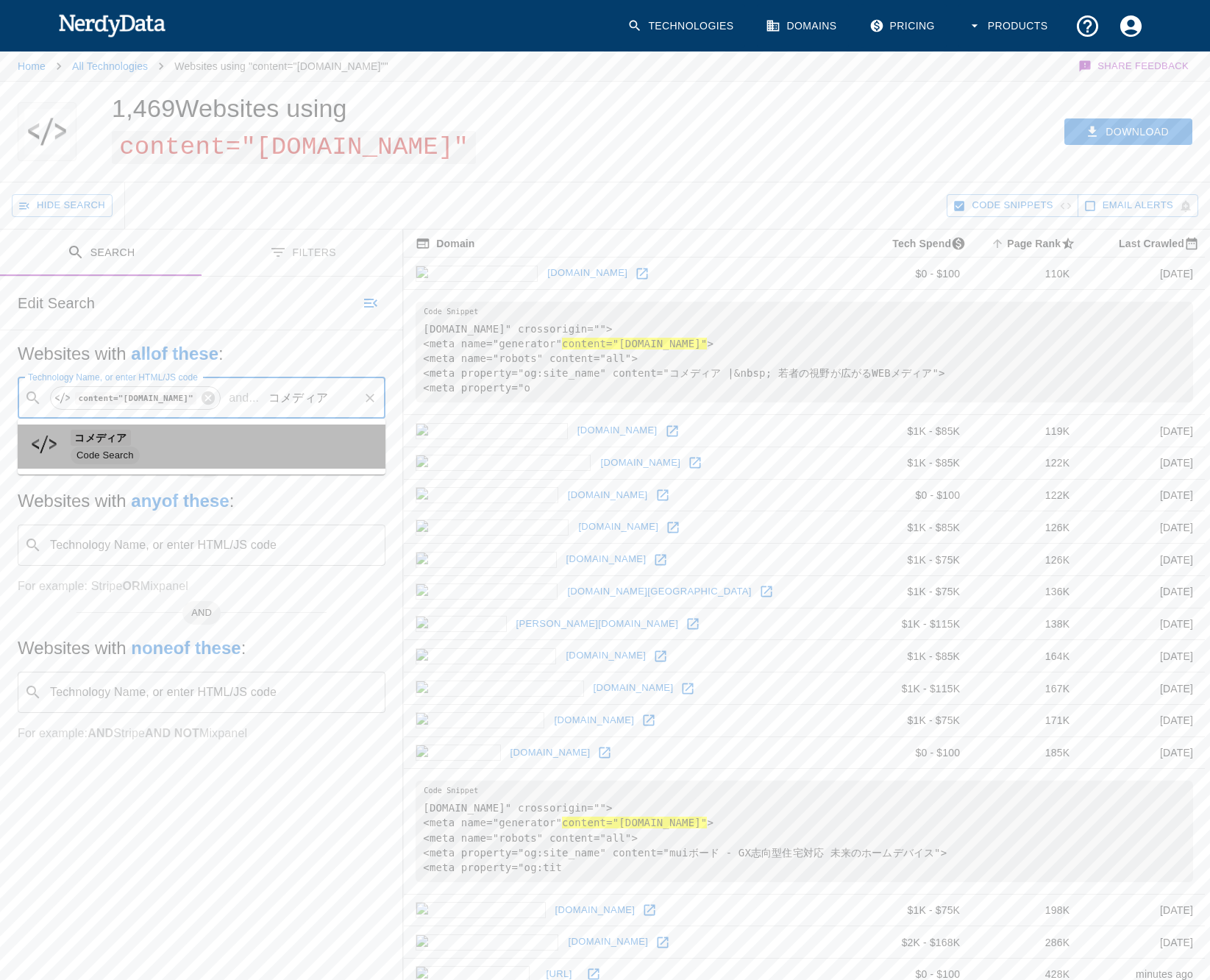
click at [175, 431] on span "コメディア" at bounding box center [222, 438] width 303 height 18
type input "コメディア"
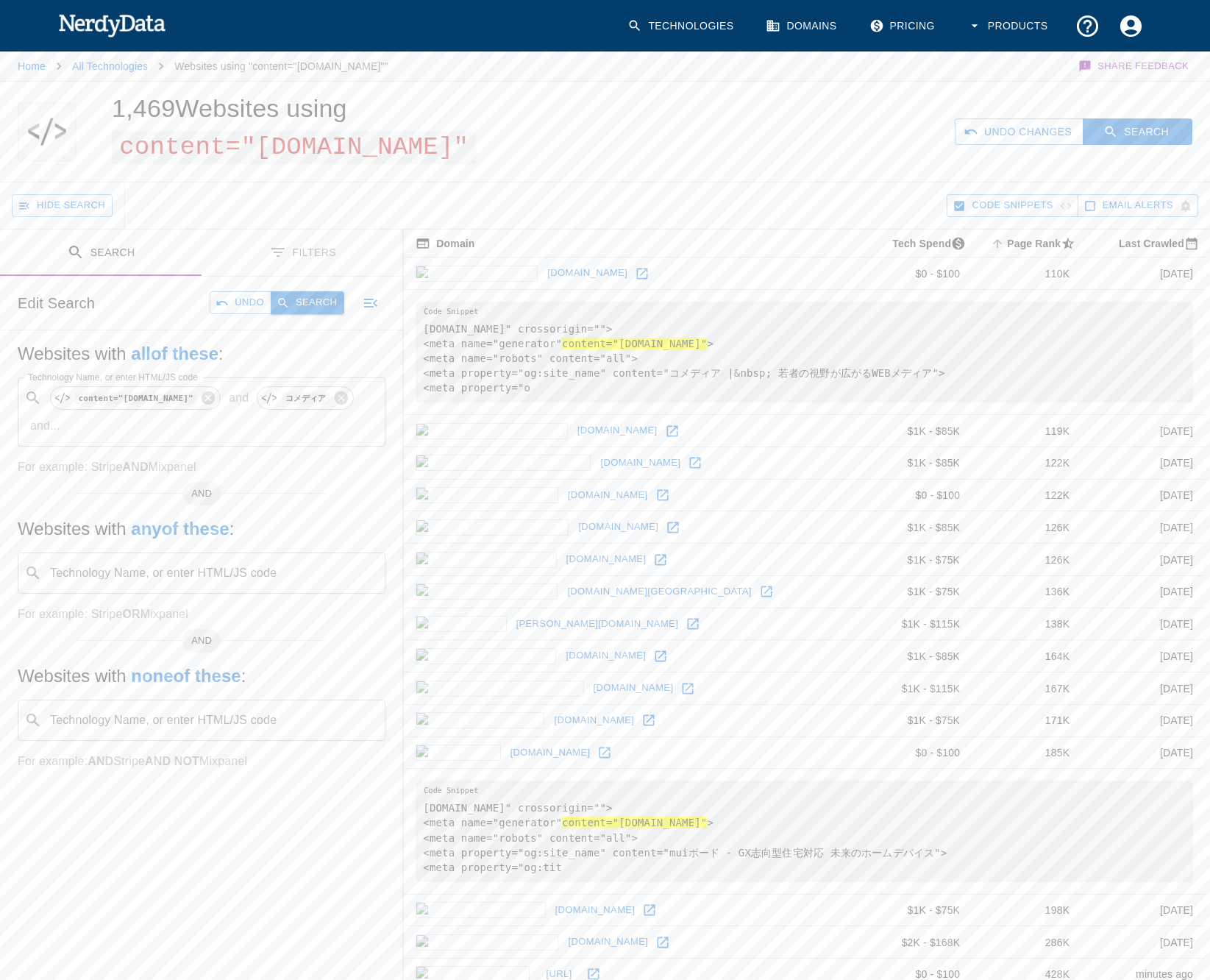
click at [315, 308] on button "Search" at bounding box center [307, 302] width 74 height 22
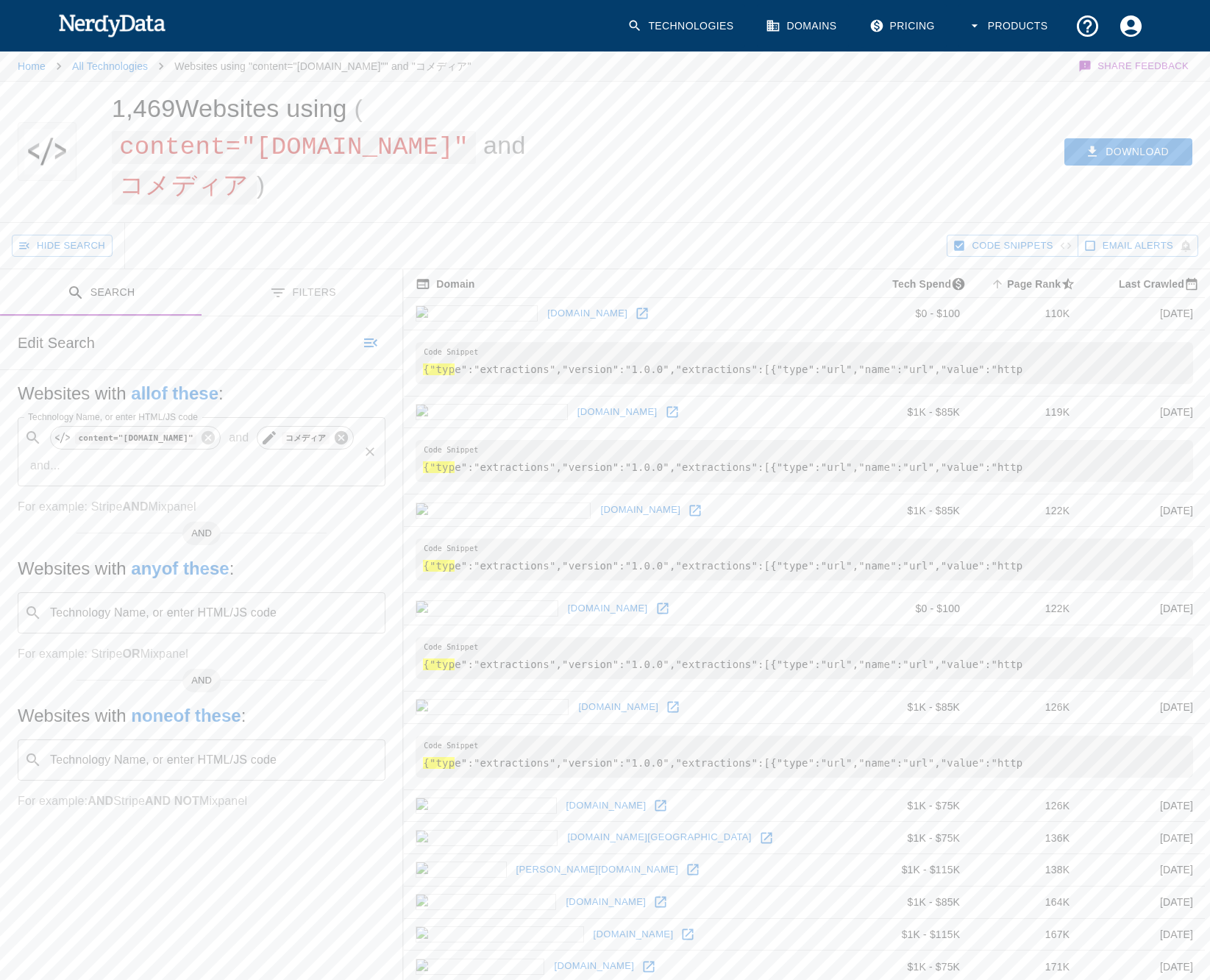
click at [333, 439] on icon at bounding box center [341, 438] width 16 height 16
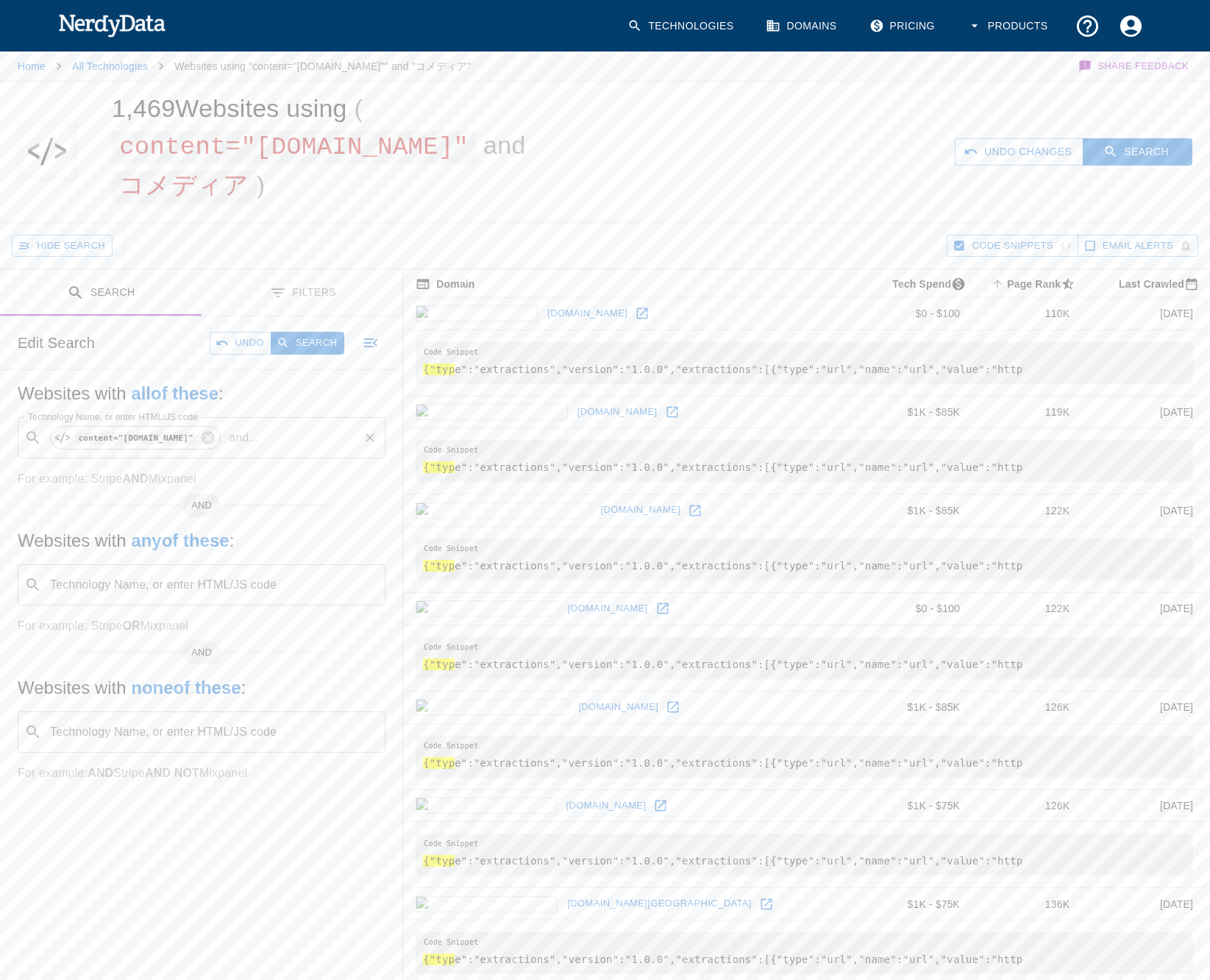
click at [882, 146] on div "Undo Changes Search" at bounding box center [931, 152] width 558 height 140
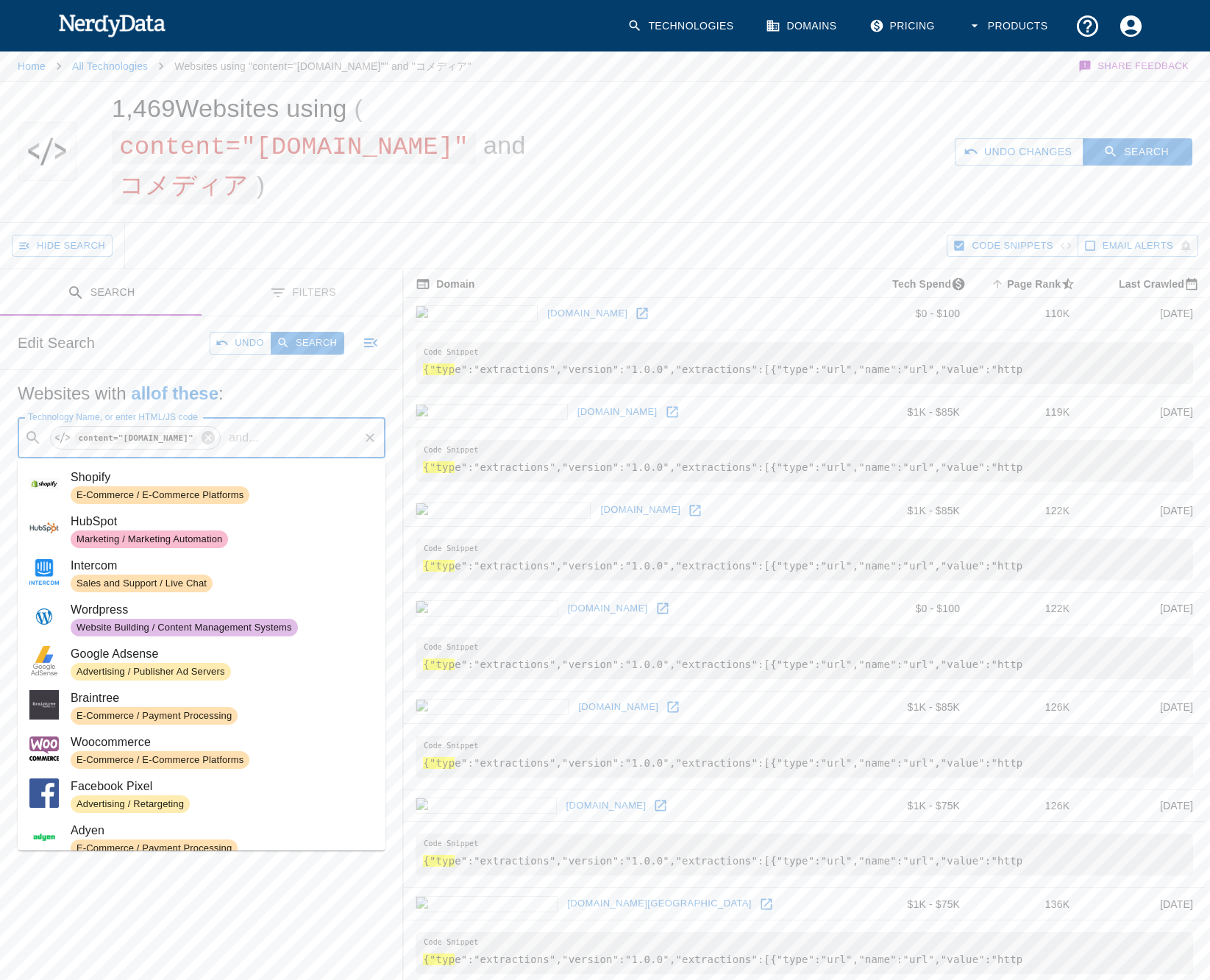
click at [330, 443] on input "Technology Name, or enter HTML/JS code" at bounding box center [310, 437] width 92 height 28
paste input "\u30b3\u30e1\u30c7\u30a3\u30a2"
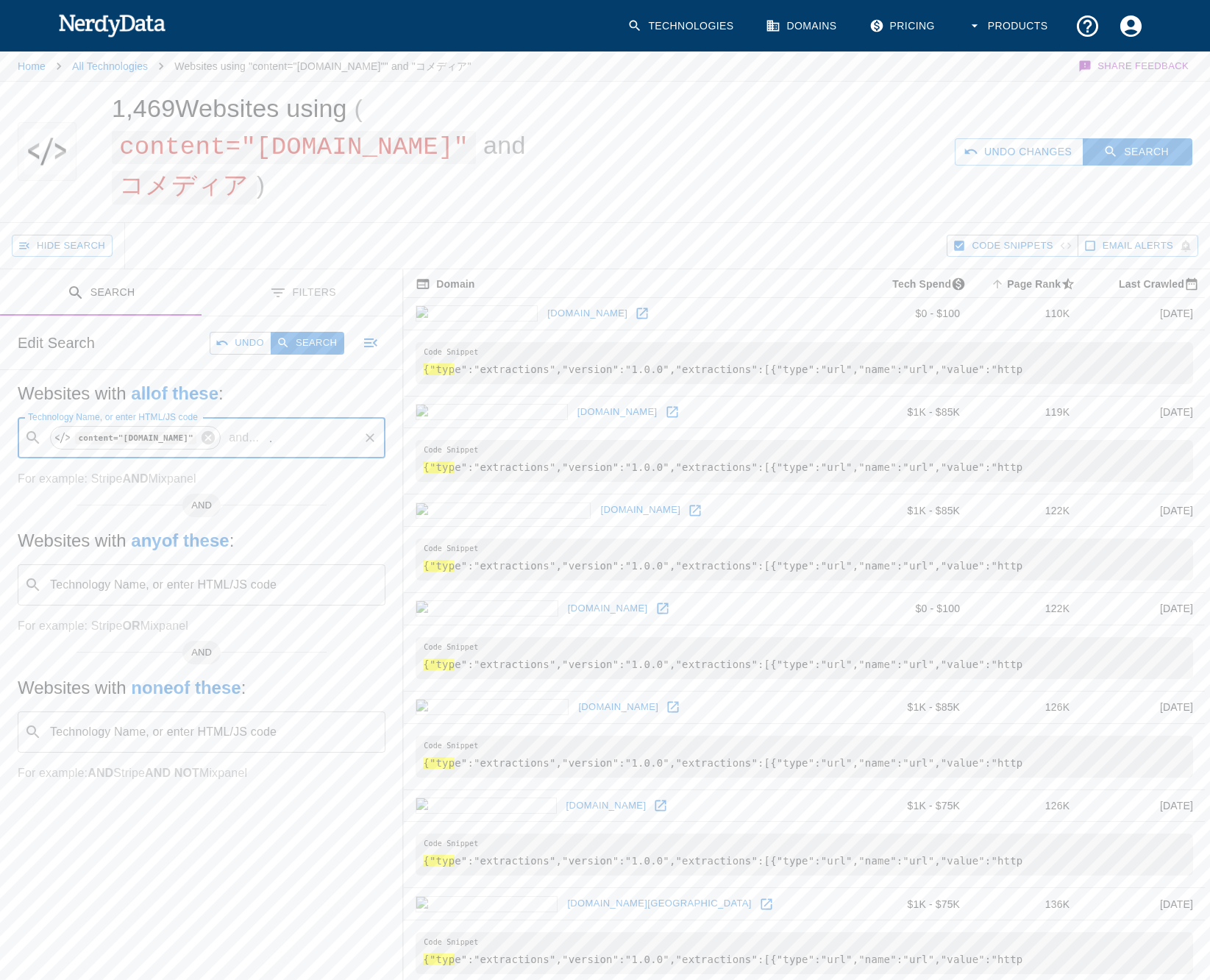
scroll to position [0, 78]
type input "\u30b3\u30e1\u30c7\u30a3\u30a2"
click at [319, 328] on div "Edit Search Undo Search" at bounding box center [201, 342] width 403 height 53
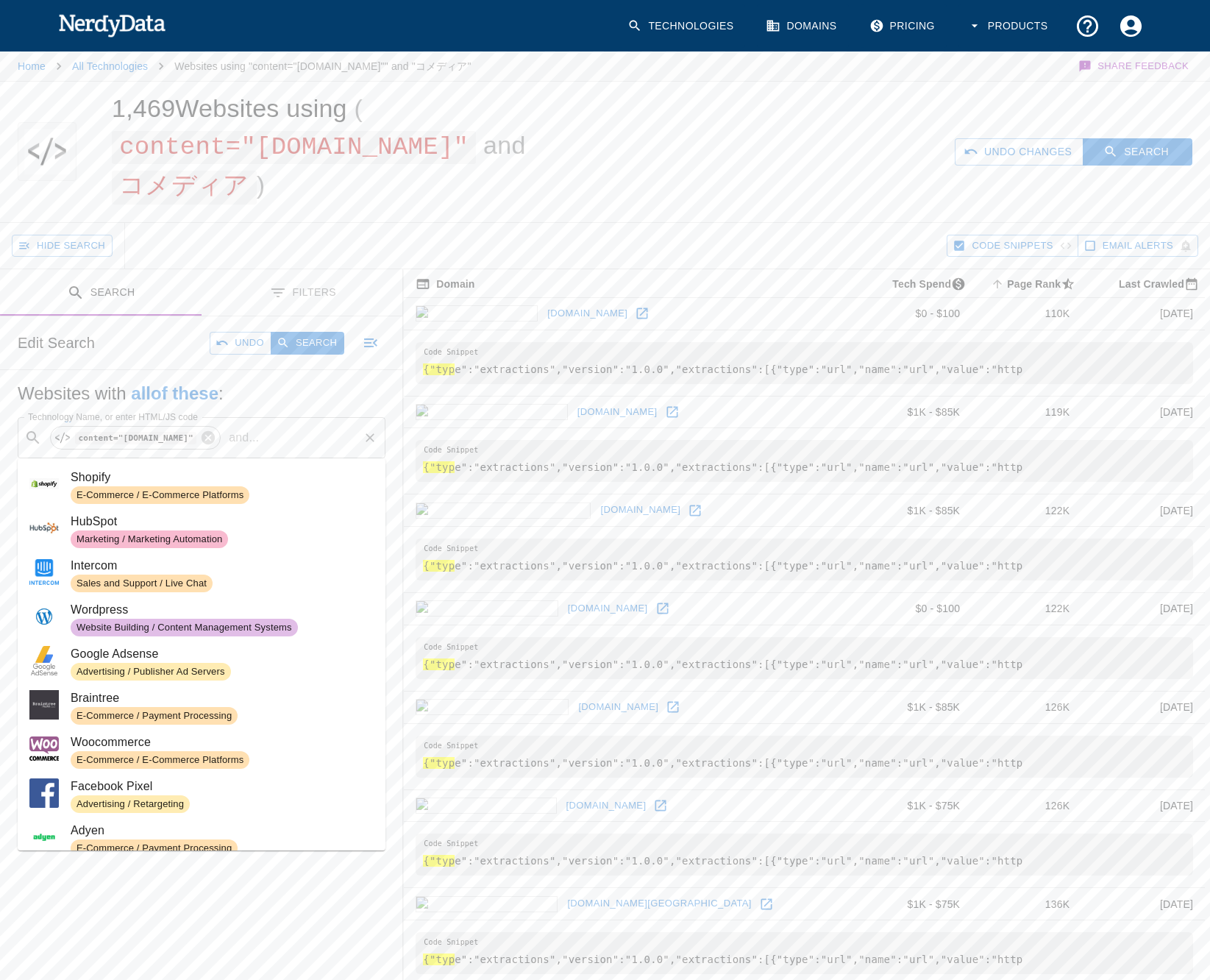
click at [279, 456] on div "​ content="[DOMAIN_NAME]" and ... Technology Name, or enter HTML/JS code" at bounding box center [201, 437] width 368 height 41
paste input "\u30b3\u30e1\u30c7\u30a3\u30a2"
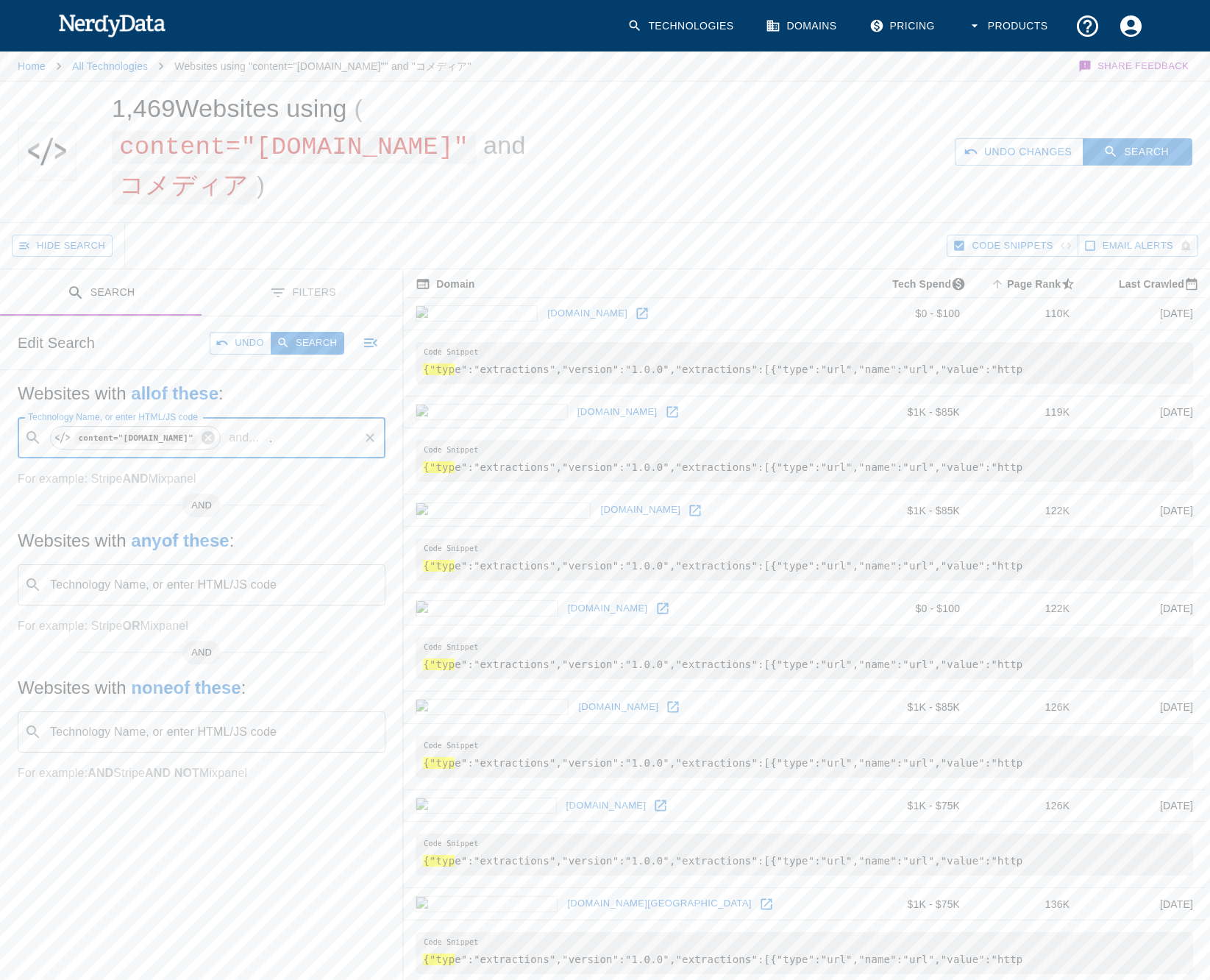
scroll to position [0, 78]
click at [285, 439] on input "\u30b3\u30e1\u30c7\u30a3\u30a2" at bounding box center [310, 437] width 92 height 28
click at [172, 469] on code "\u30b3\u30e1\u30c7\u30a3\u30a2" at bounding box center [166, 476] width 192 height 15
type input "\u30b3\u30e1\u30c7\u30a3\u30a2"
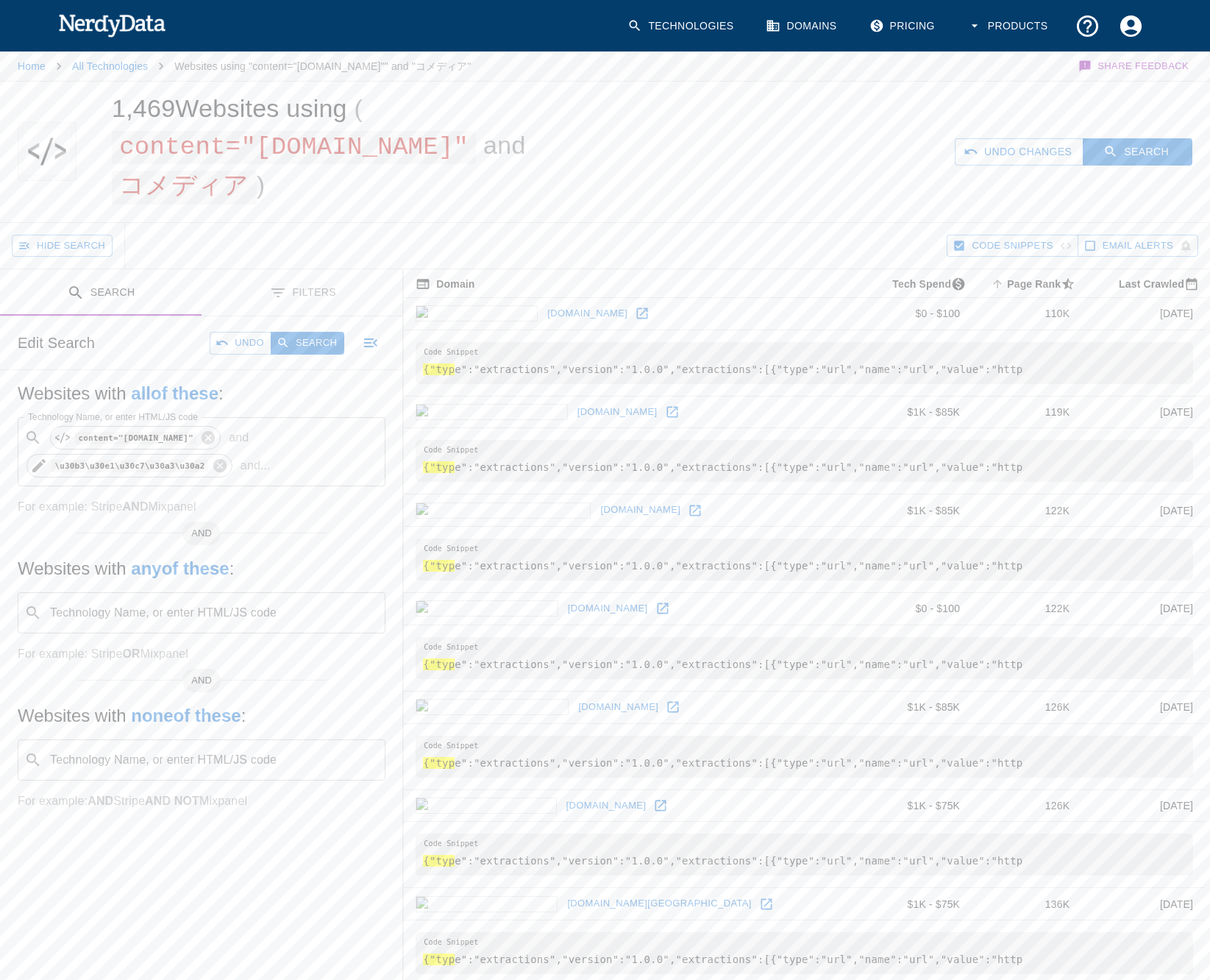
scroll to position [0, 0]
click at [314, 341] on button "Search" at bounding box center [307, 343] width 74 height 22
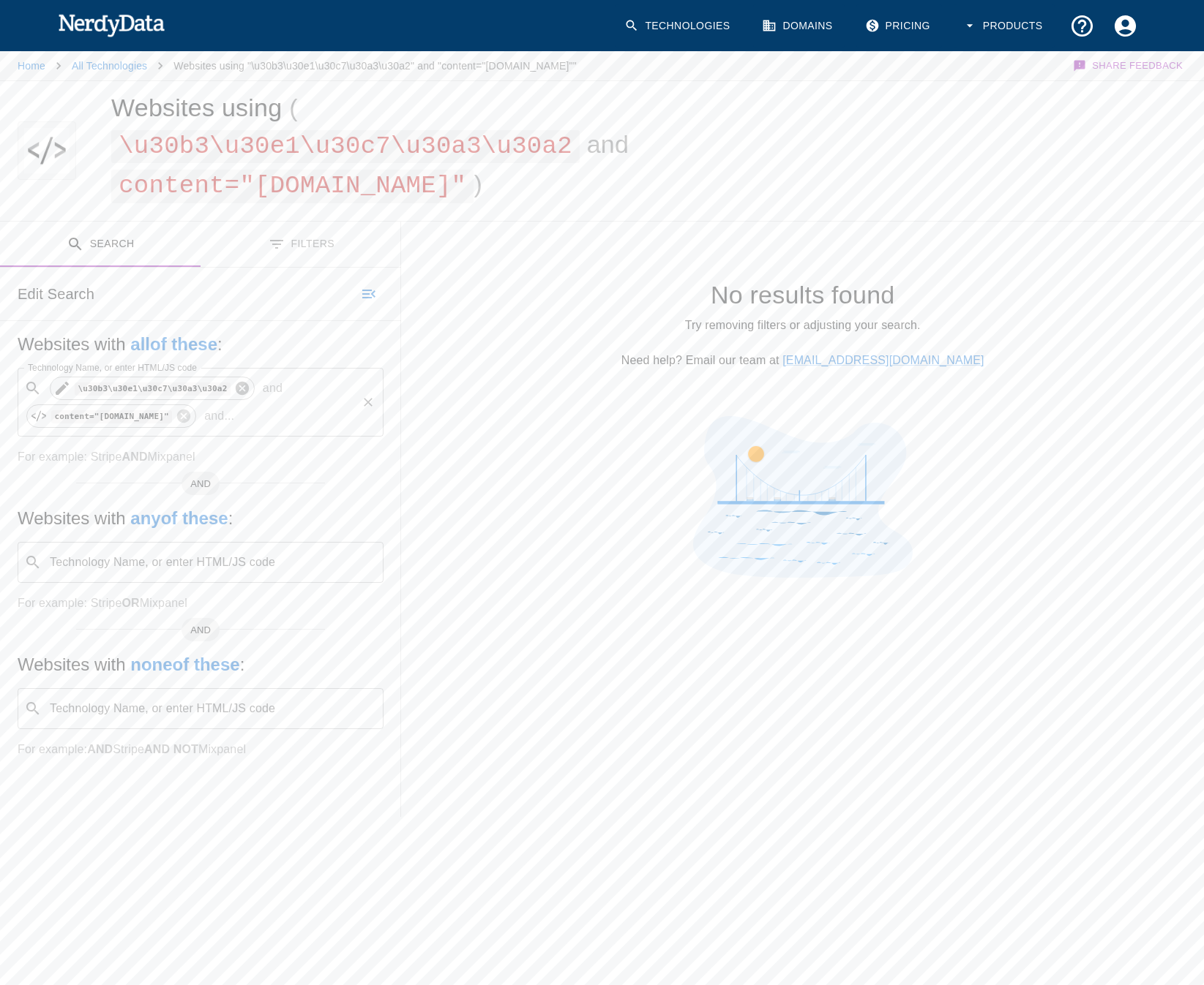
click at [239, 382] on icon at bounding box center [242, 388] width 16 height 16
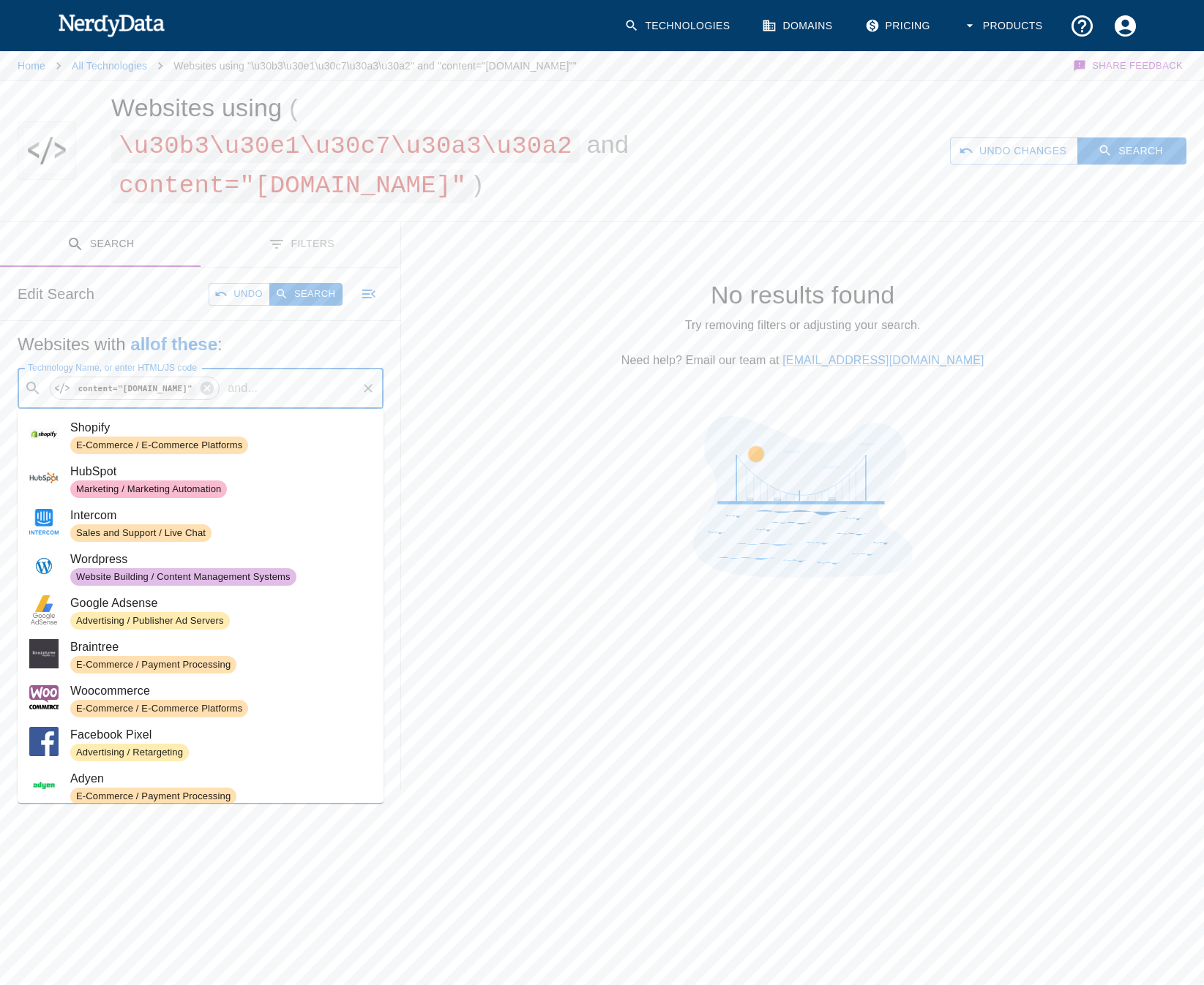
click at [267, 376] on input "Technology Name, or enter HTML/JS code" at bounding box center [309, 388] width 92 height 28
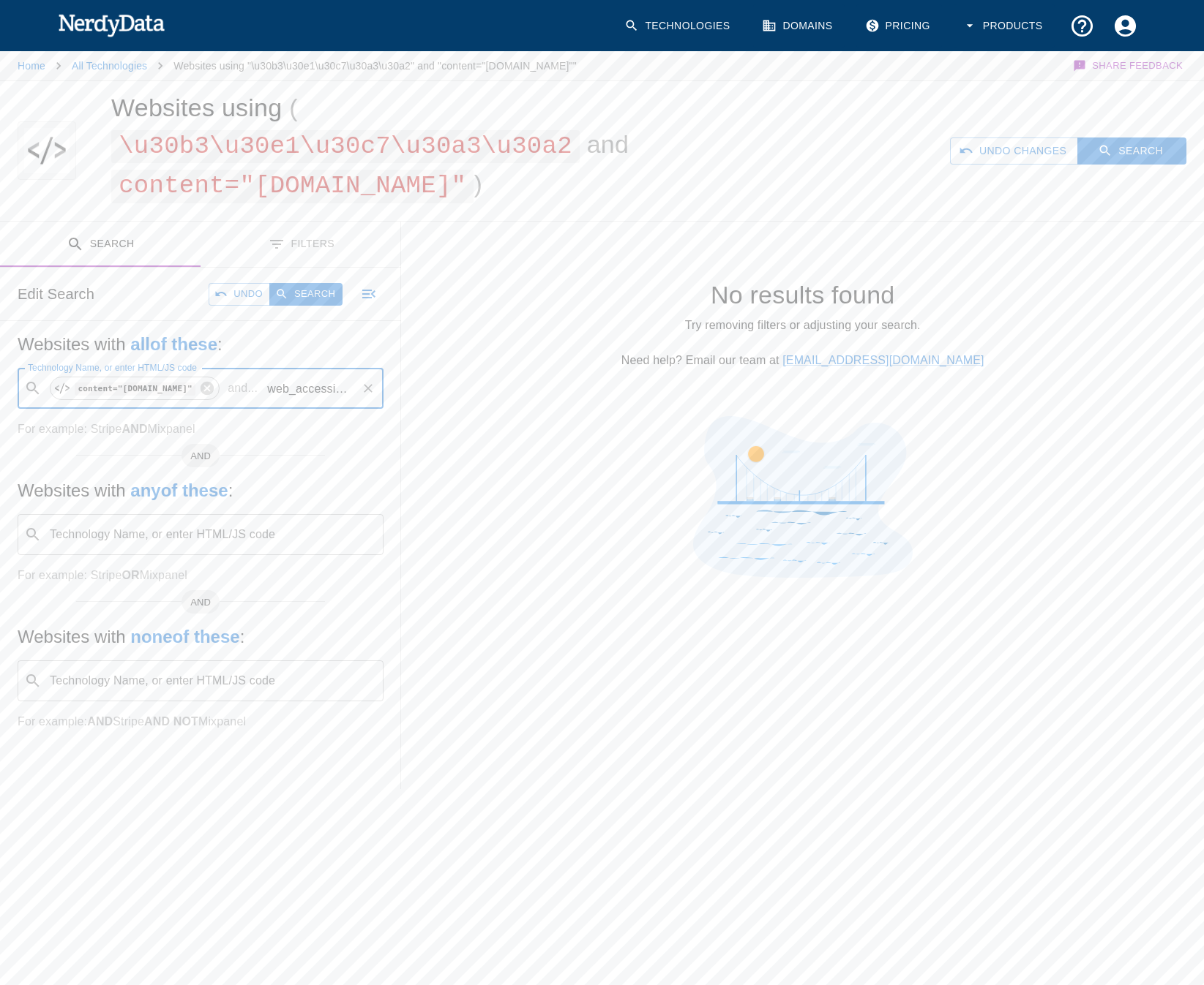
type input "web_accessibility"
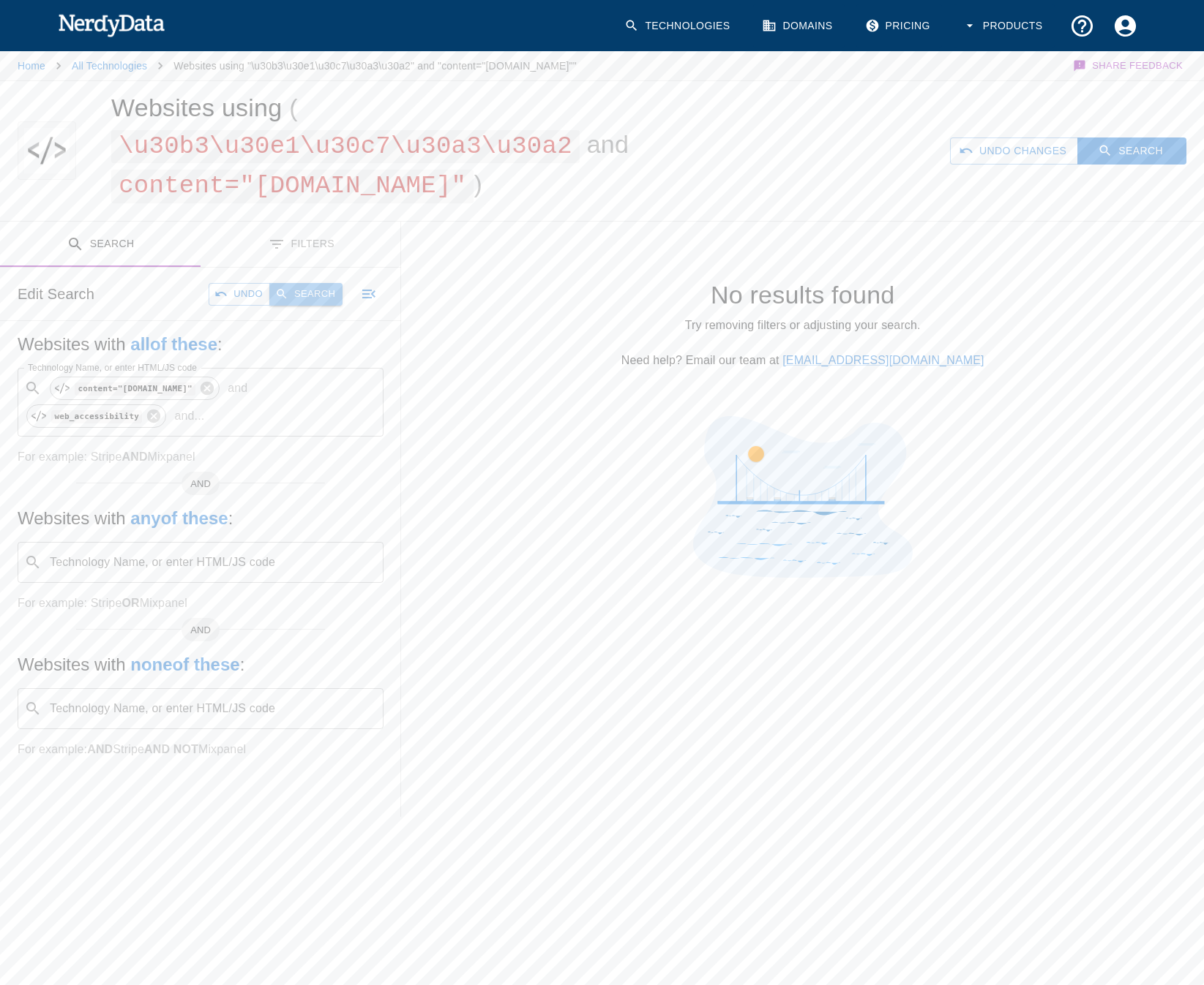
click at [307, 305] on button "Search" at bounding box center [306, 294] width 73 height 22
click at [147, 417] on icon at bounding box center [153, 416] width 14 height 14
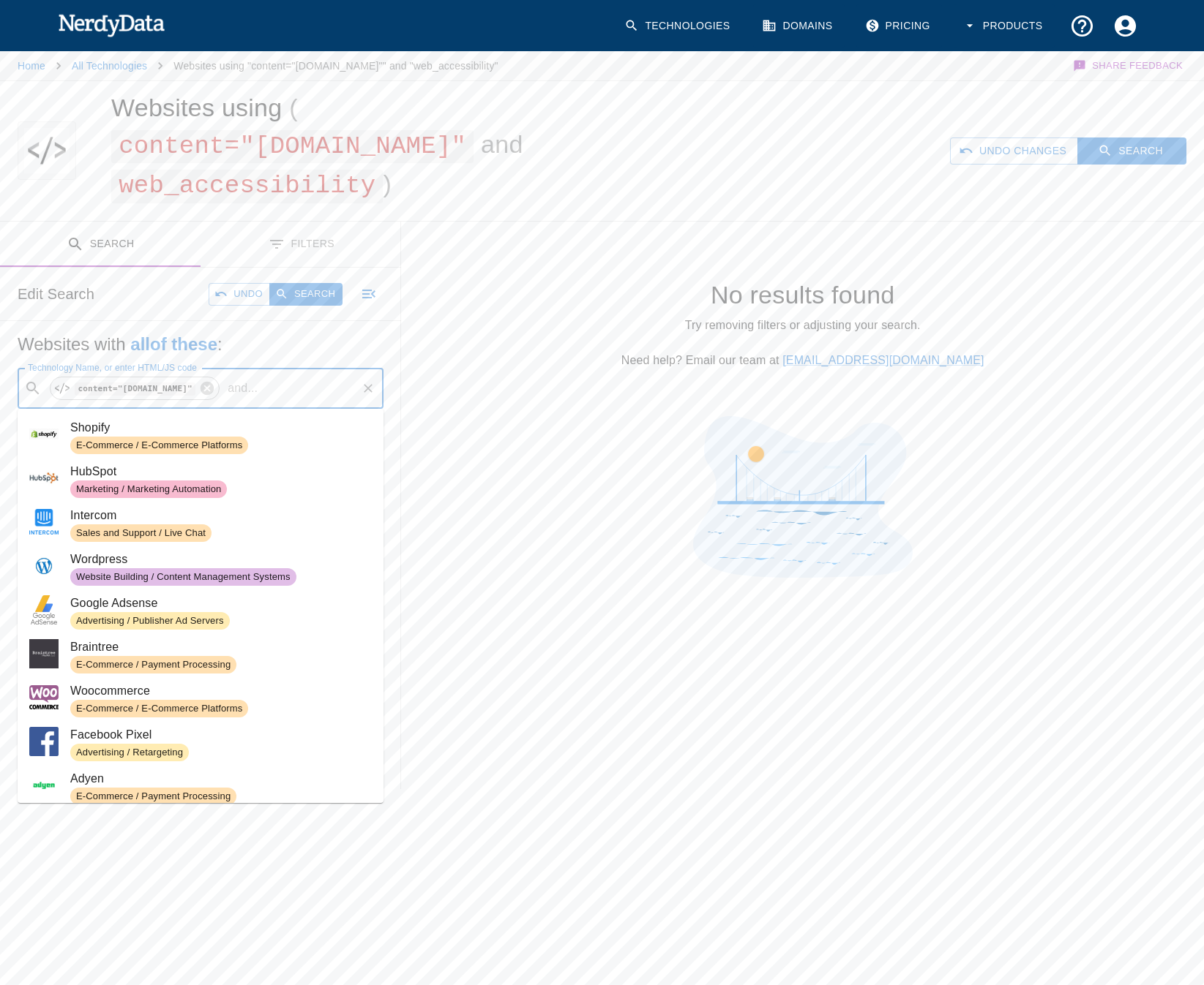
click at [263, 398] on input "Technology Name, or enter HTML/JS code" at bounding box center [309, 388] width 92 height 28
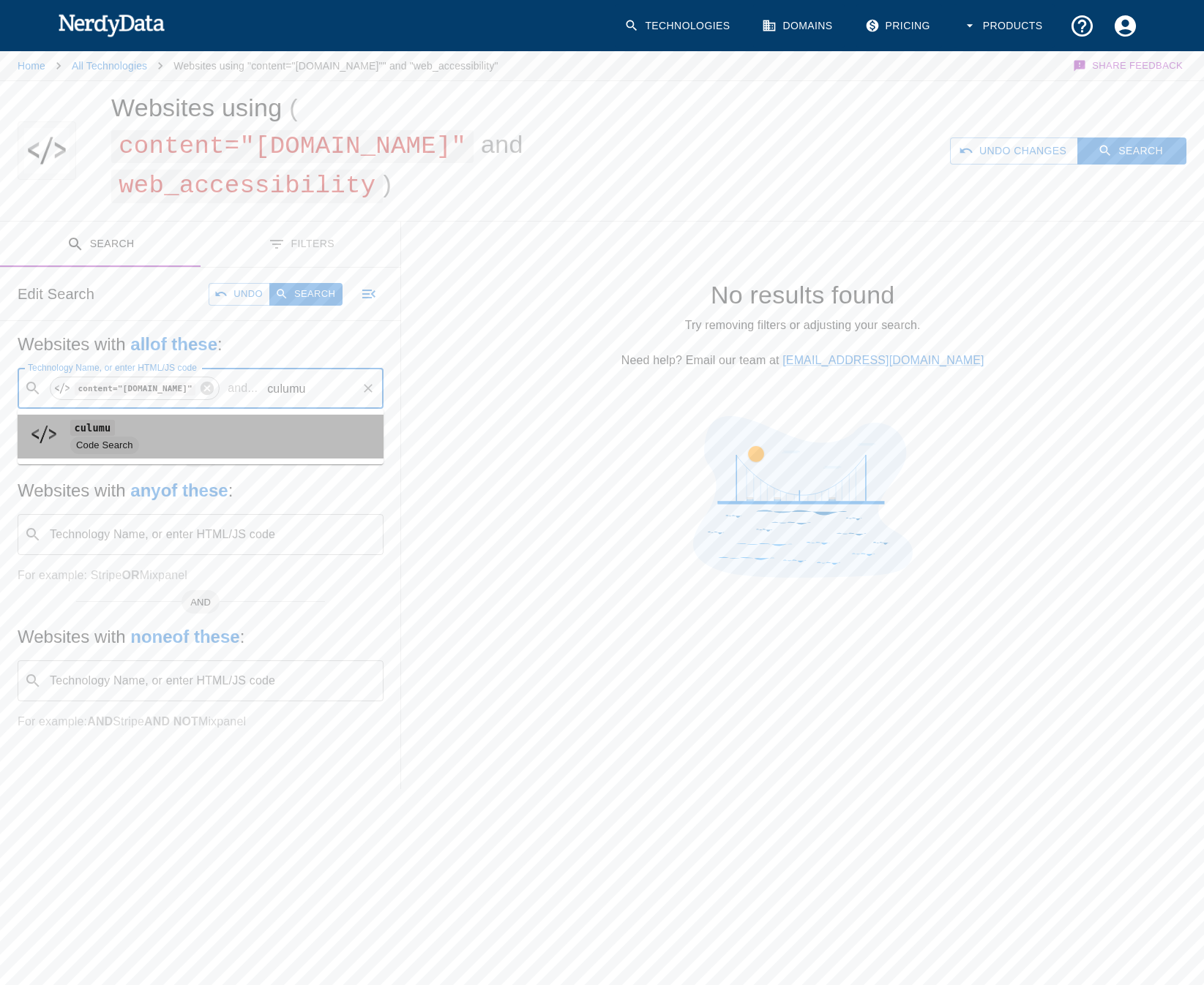
click at [70, 432] on code "culumu" at bounding box center [93, 427] width 45 height 15
type input "culumu"
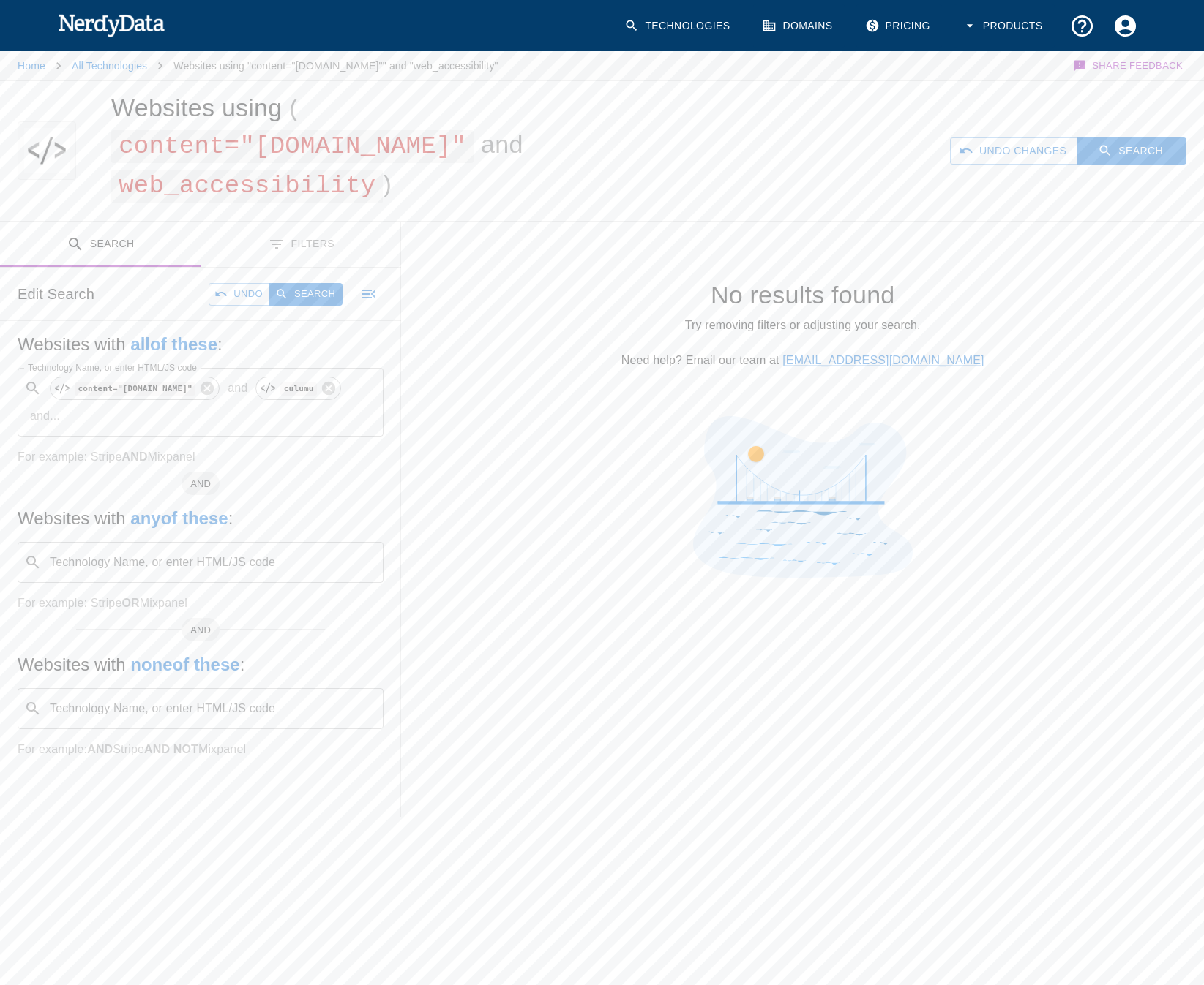
click at [301, 307] on div "Edit Search Undo Search" at bounding box center [200, 294] width 401 height 53
click at [300, 295] on button "Search" at bounding box center [306, 294] width 73 height 22
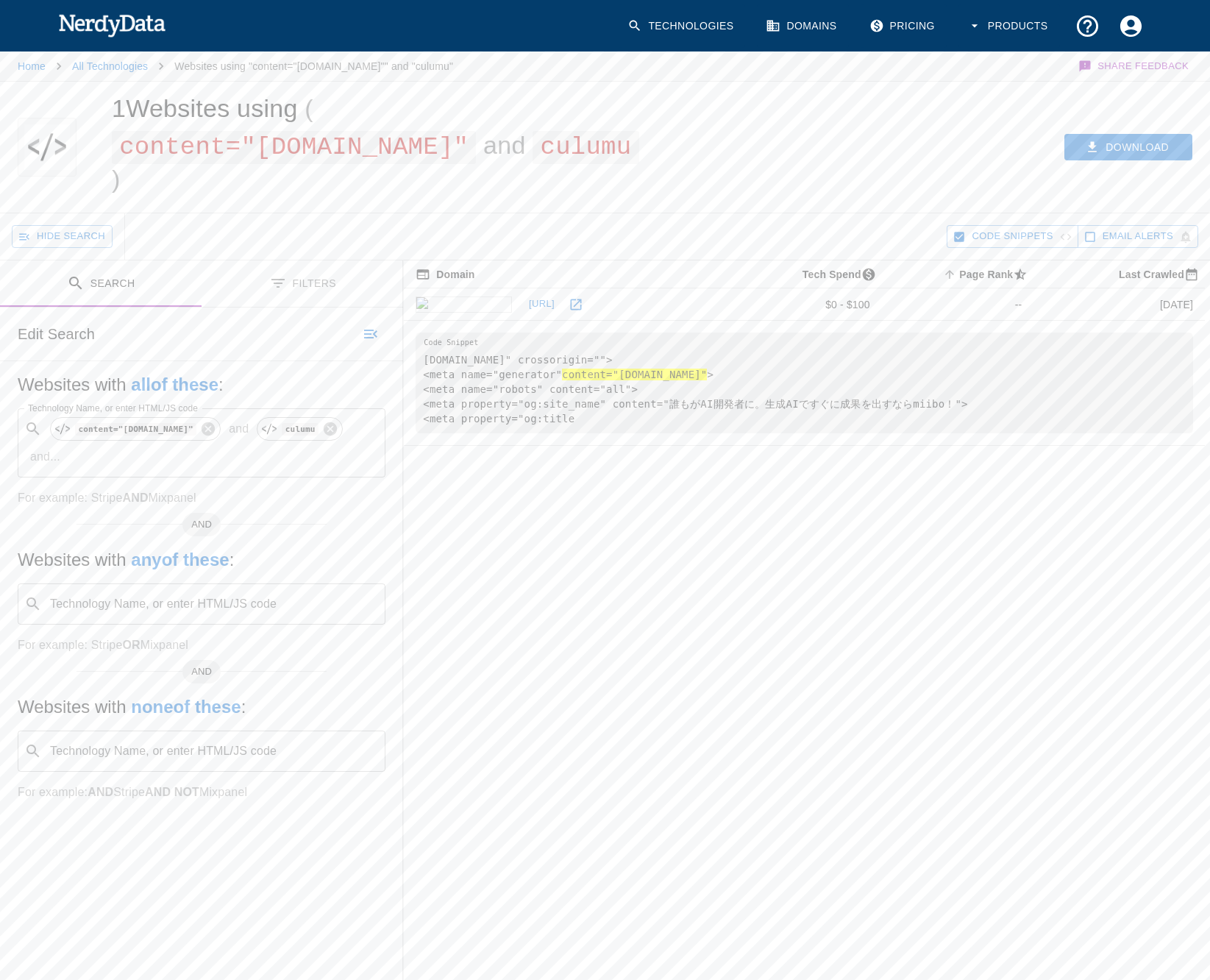
click at [518, 306] on link "[URL]" at bounding box center [541, 304] width 47 height 22
